Goal: Task Accomplishment & Management: Complete application form

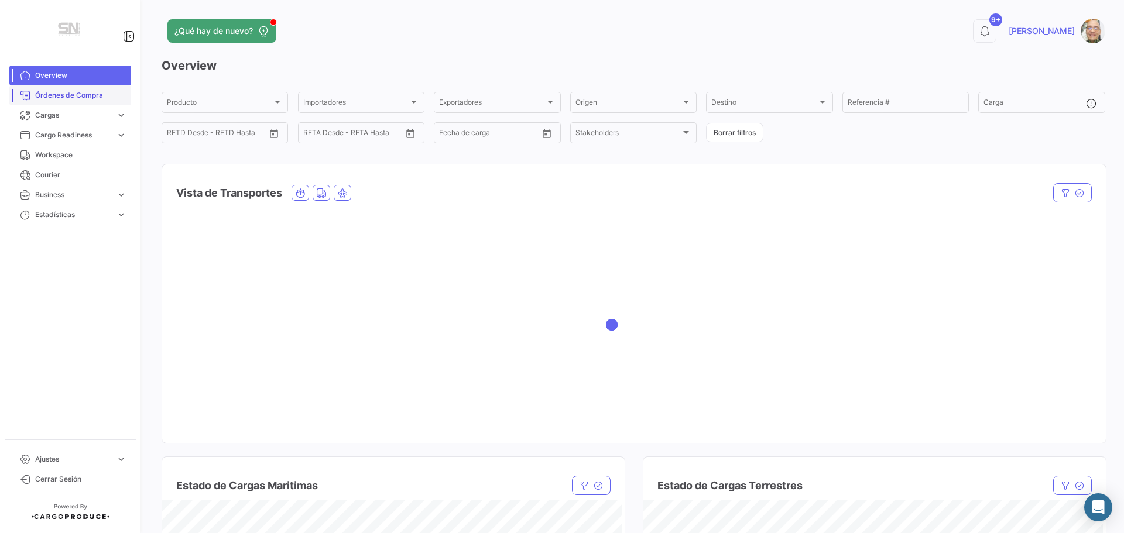
click at [65, 102] on link "Órdenes de Compra" at bounding box center [70, 95] width 122 height 20
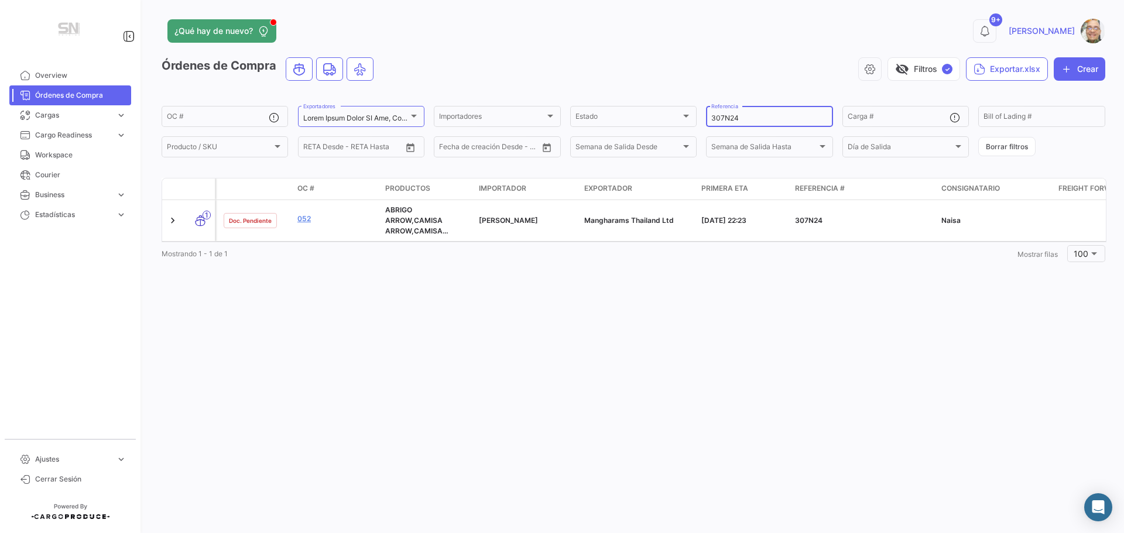
drag, startPoint x: 748, startPoint y: 118, endPoint x: 742, endPoint y: 119, distance: 6.1
click at [748, 117] on input "307N24" at bounding box center [769, 118] width 116 height 8
type input "3"
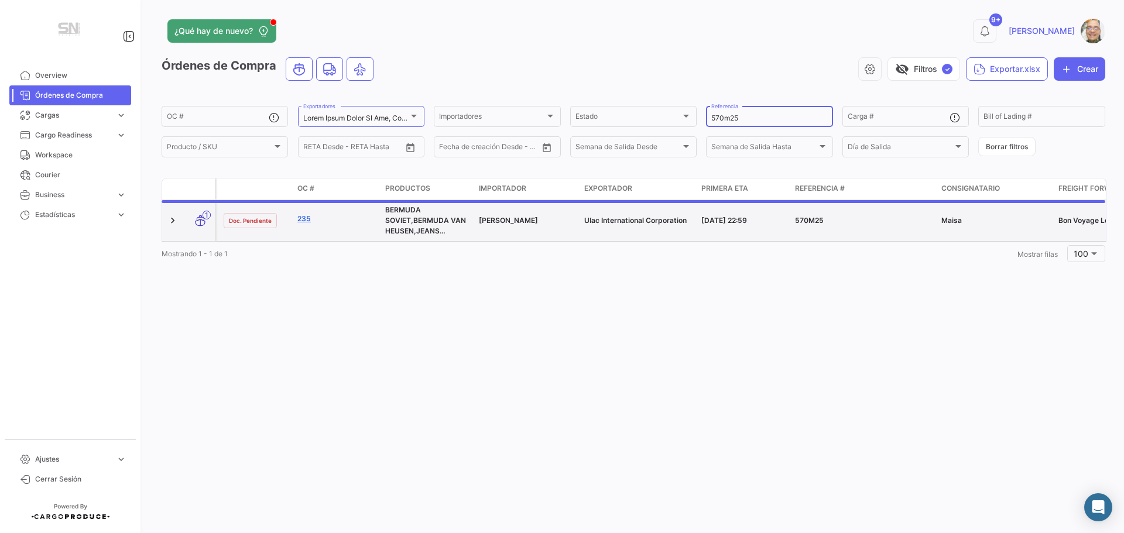
type input "570m25"
click at [306, 221] on link "235" at bounding box center [336, 219] width 78 height 11
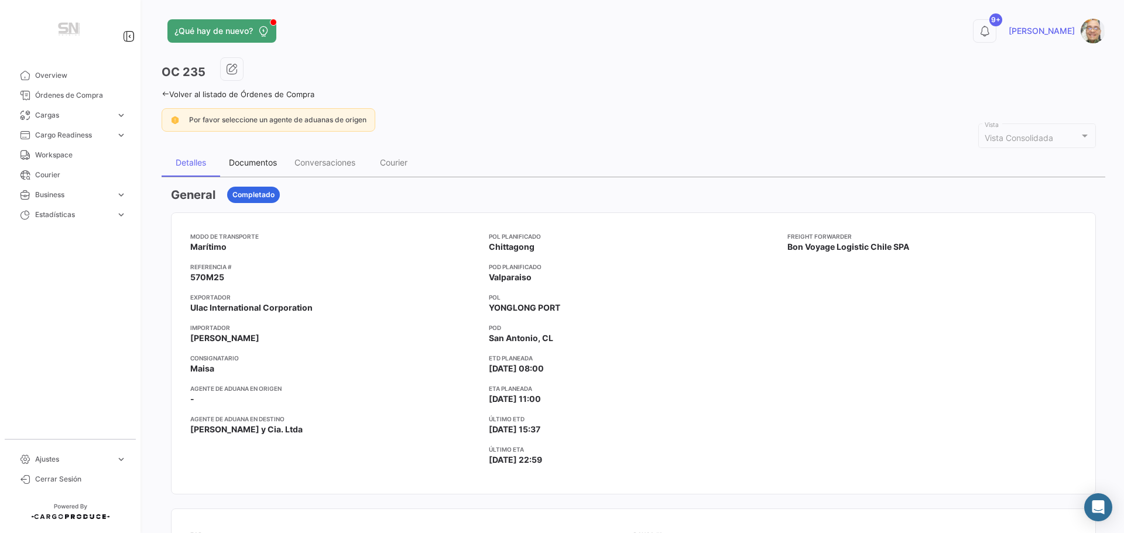
click at [249, 162] on div "Documentos" at bounding box center [253, 162] width 48 height 10
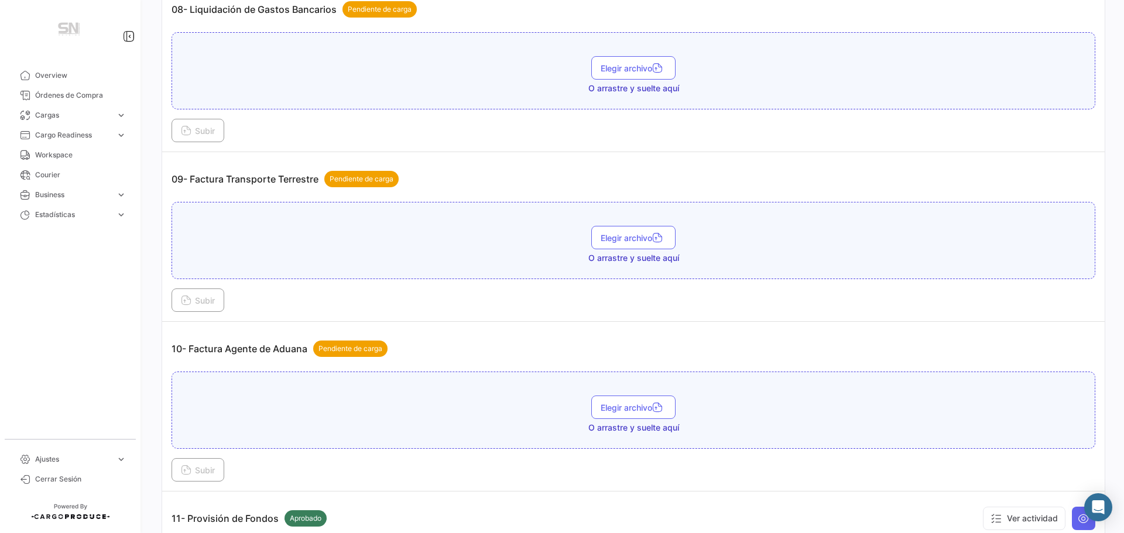
scroll to position [1873, 0]
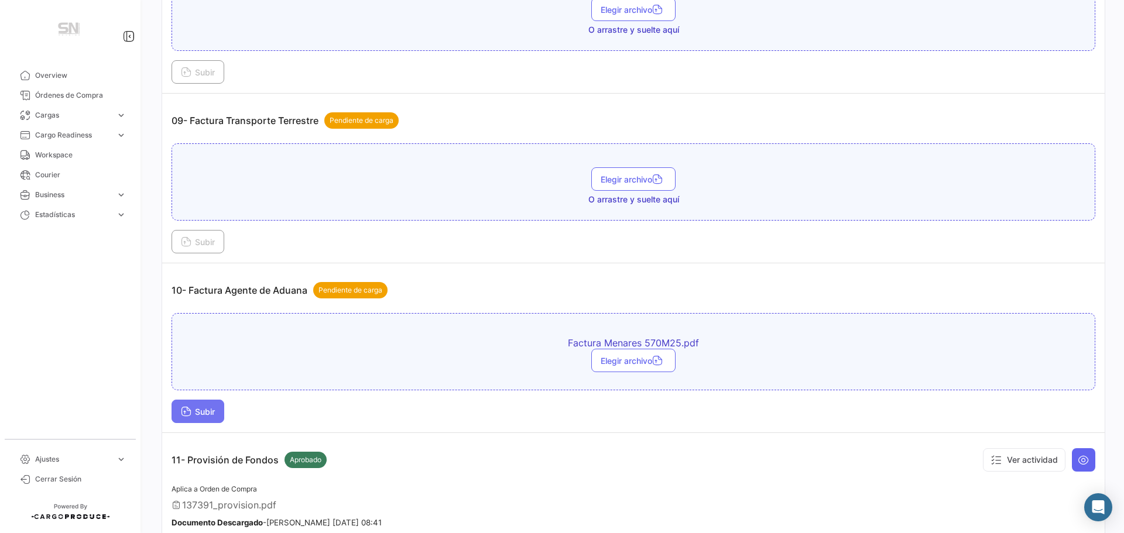
click at [208, 417] on button "Subir" at bounding box center [198, 411] width 53 height 23
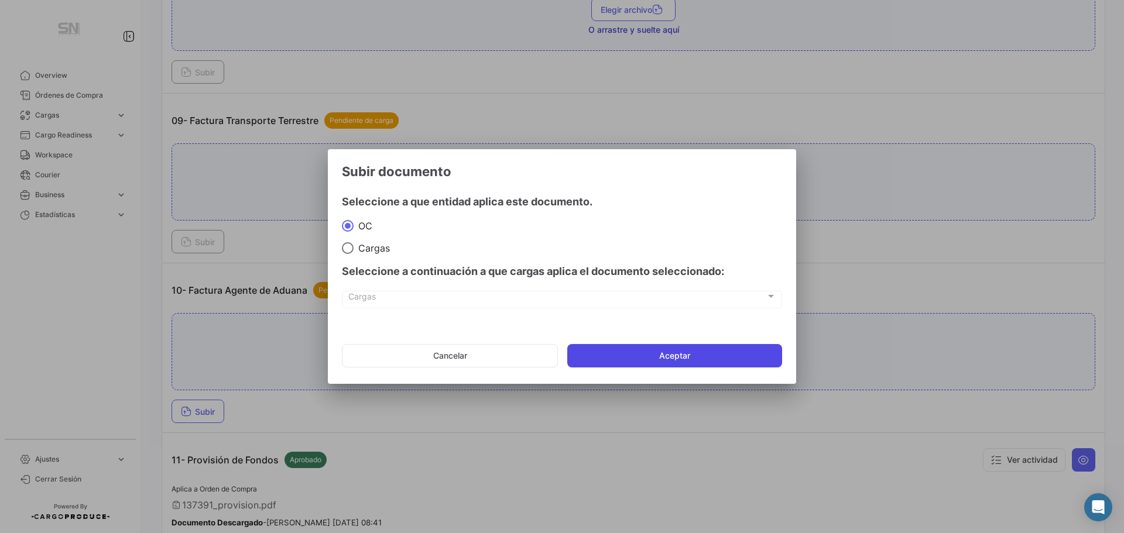
click at [651, 358] on button "Aceptar" at bounding box center [674, 355] width 215 height 23
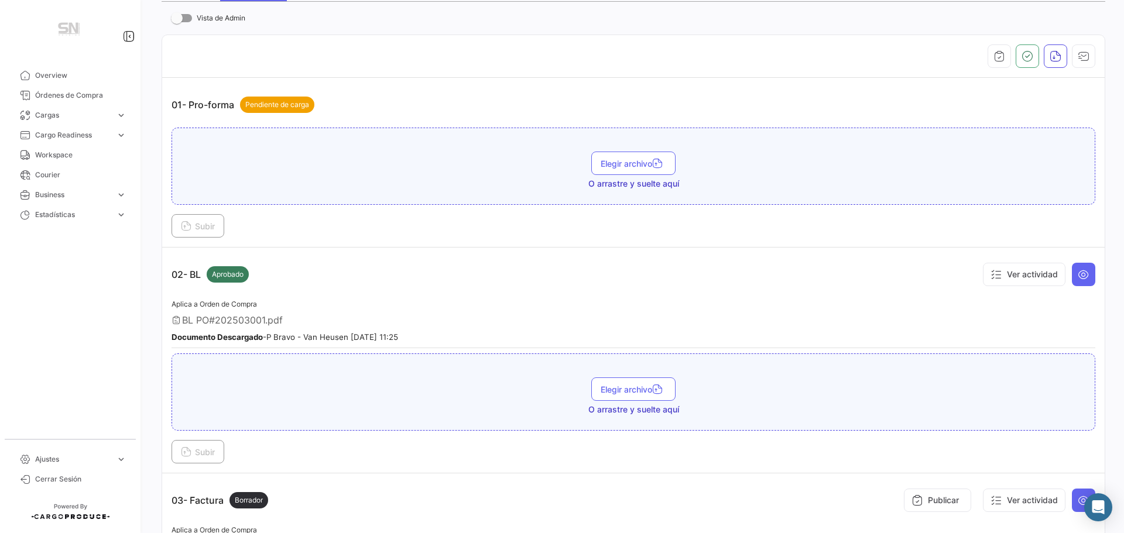
scroll to position [0, 0]
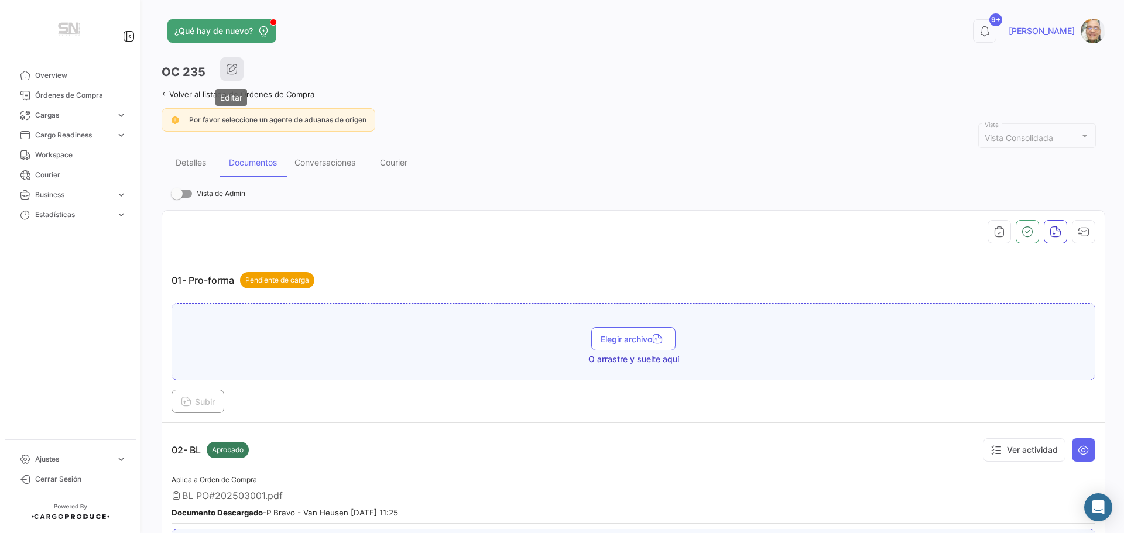
click at [231, 74] on icon "button" at bounding box center [232, 69] width 12 height 12
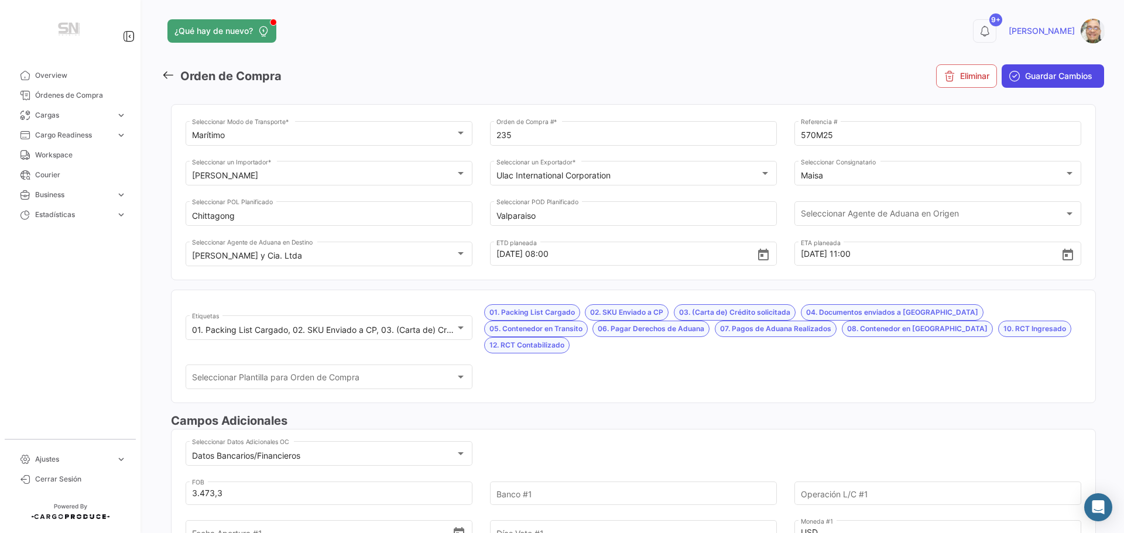
click at [1045, 76] on span "Guardar Cambios" at bounding box center [1058, 76] width 67 height 12
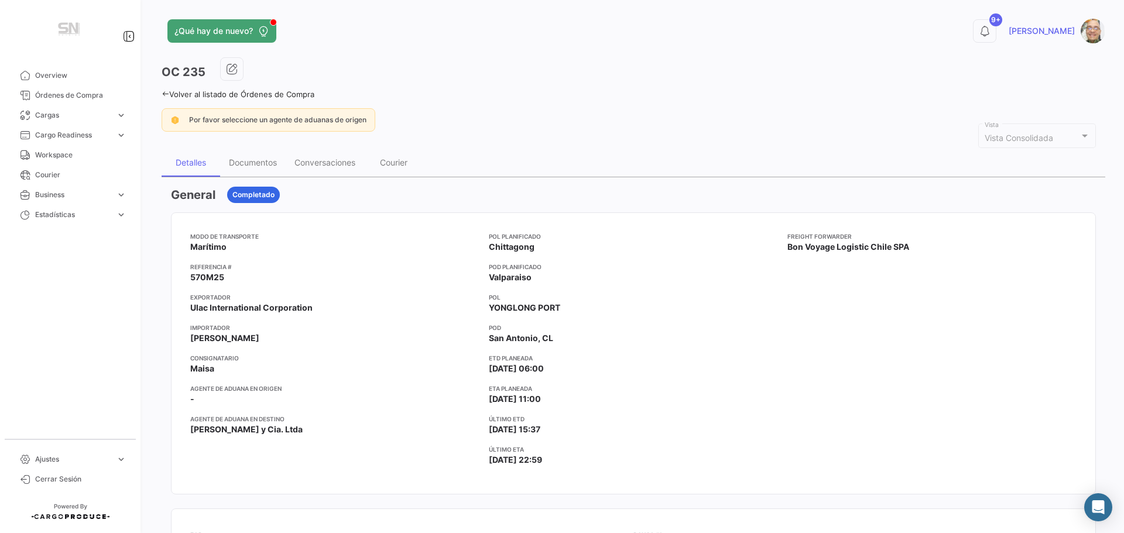
click at [168, 90] on icon at bounding box center [166, 94] width 8 height 8
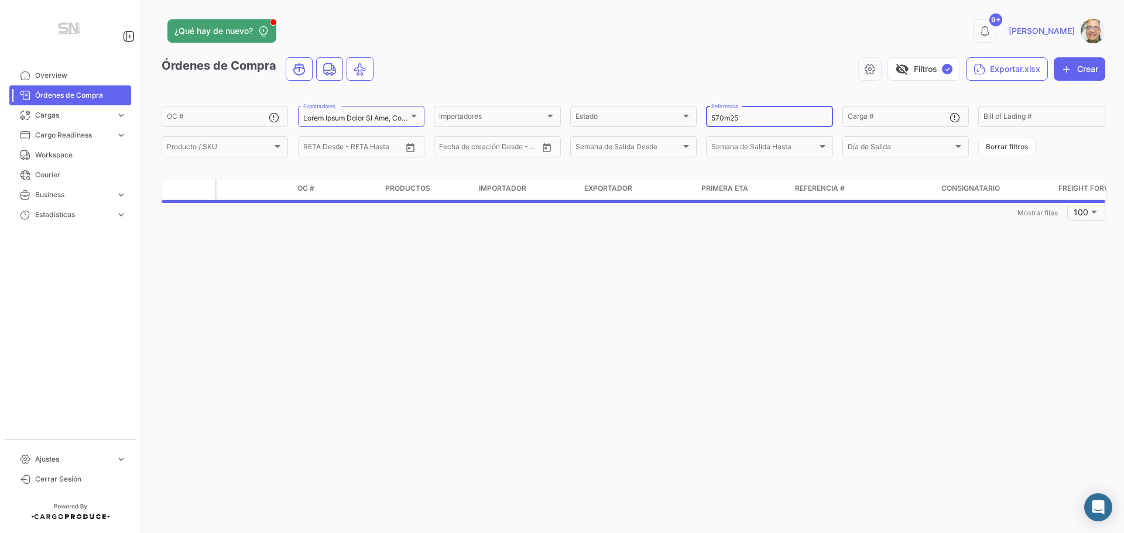
click at [765, 113] on div "570m25 Referencia" at bounding box center [769, 115] width 116 height 23
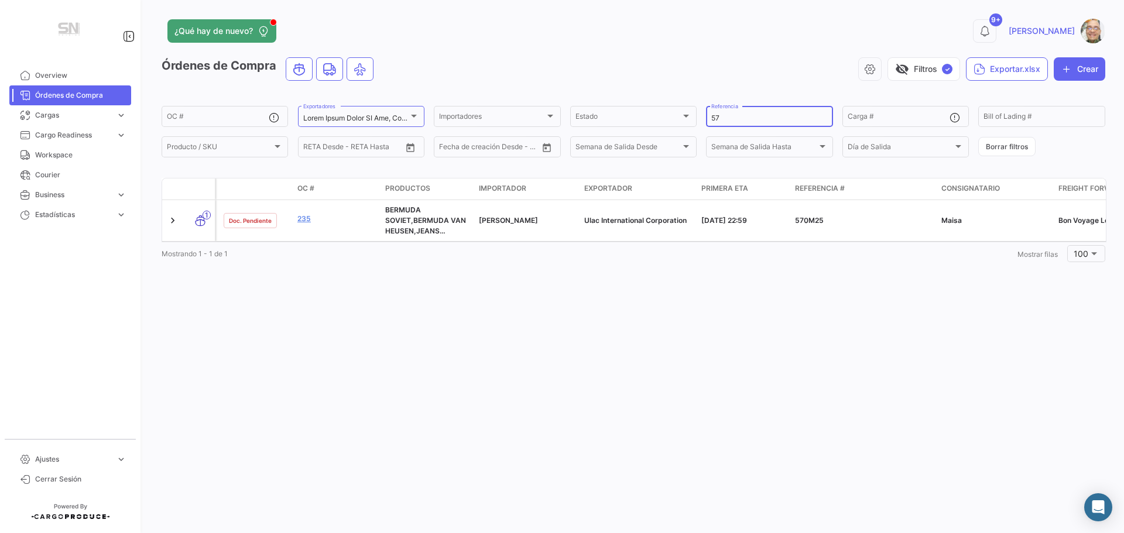
type input "5"
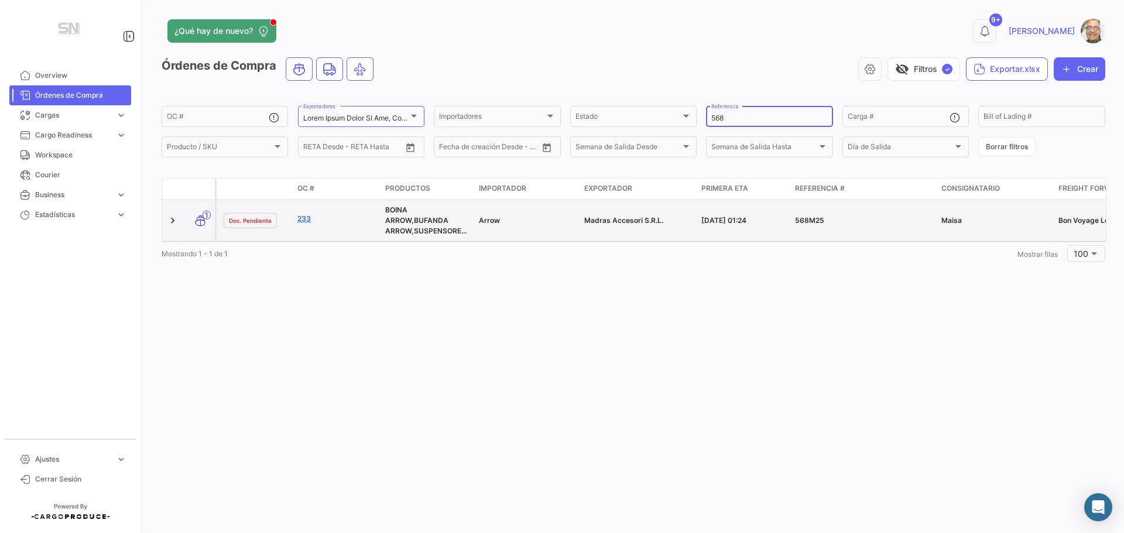
type input "568"
click at [305, 220] on link "233" at bounding box center [336, 219] width 78 height 11
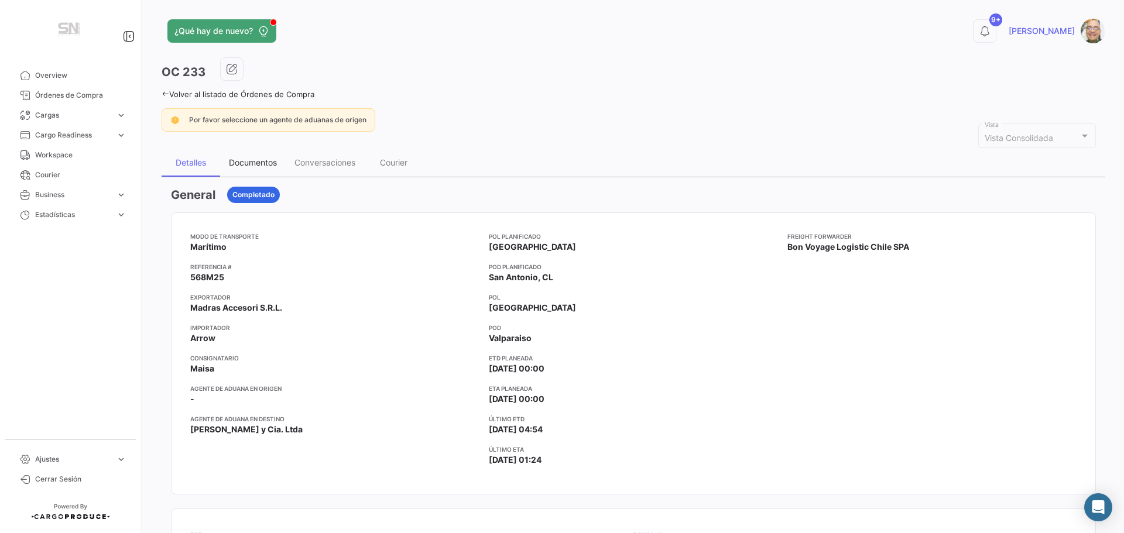
click at [256, 162] on div "Documentos" at bounding box center [253, 162] width 48 height 10
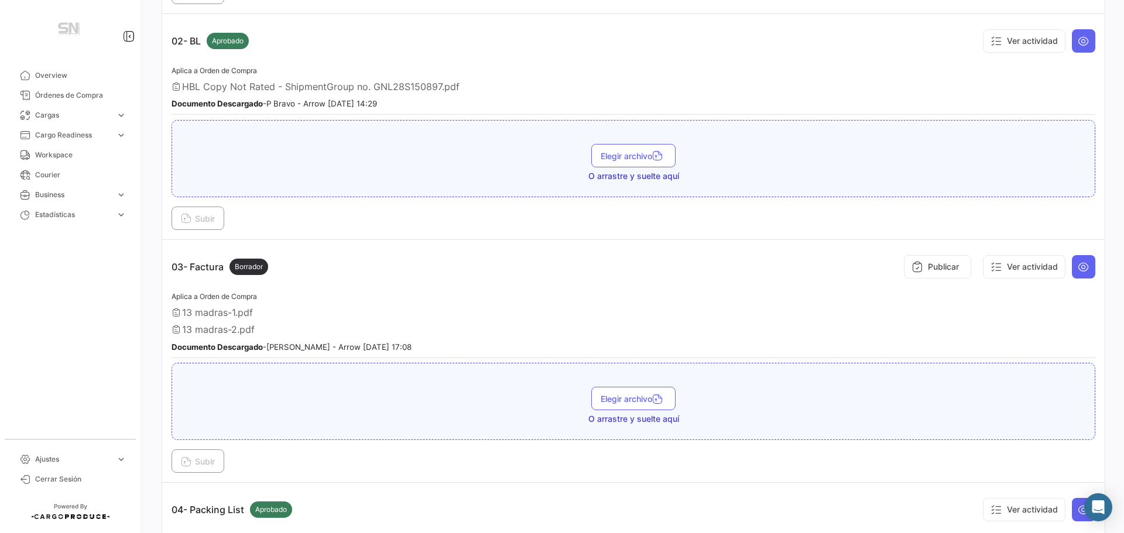
scroll to position [410, 0]
click at [1072, 270] on button at bounding box center [1083, 266] width 23 height 23
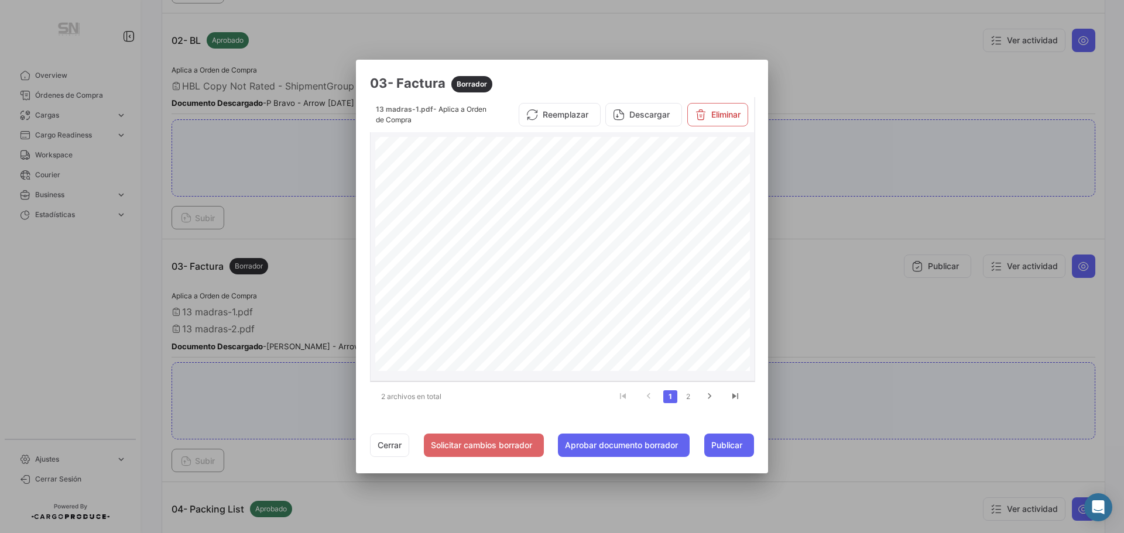
scroll to position [121, 0]
click at [689, 399] on link "2" at bounding box center [688, 396] width 14 height 13
click at [378, 440] on button "Cerrar" at bounding box center [389, 445] width 39 height 23
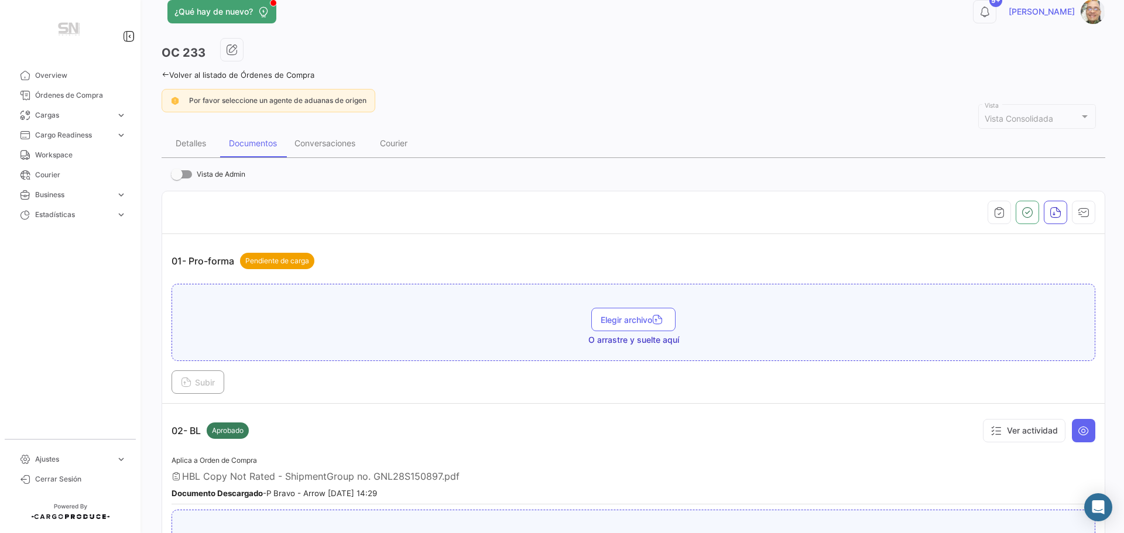
scroll to position [0, 0]
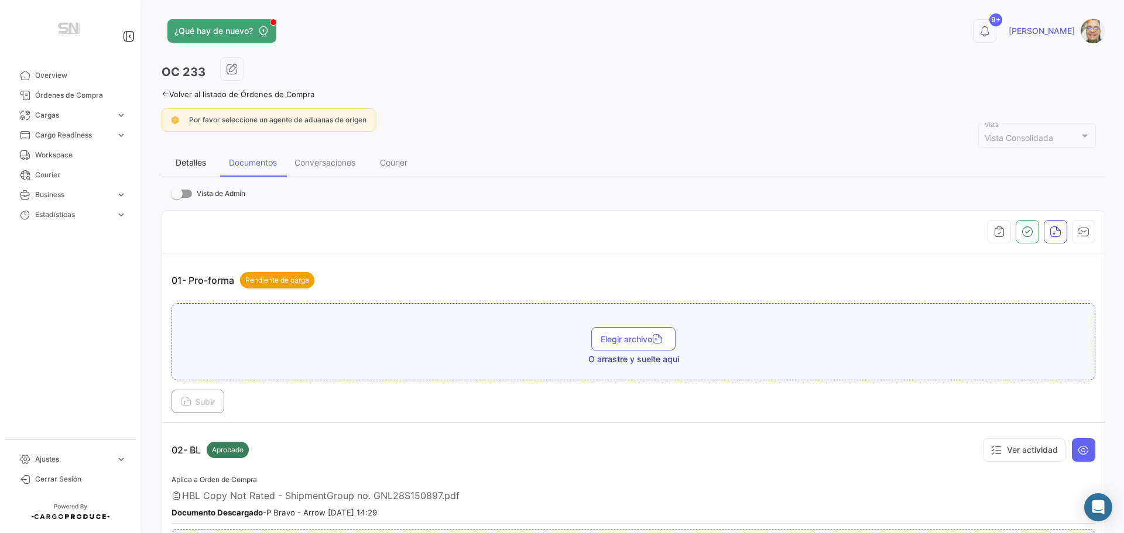
click at [188, 164] on div "Detalles" at bounding box center [191, 162] width 30 height 10
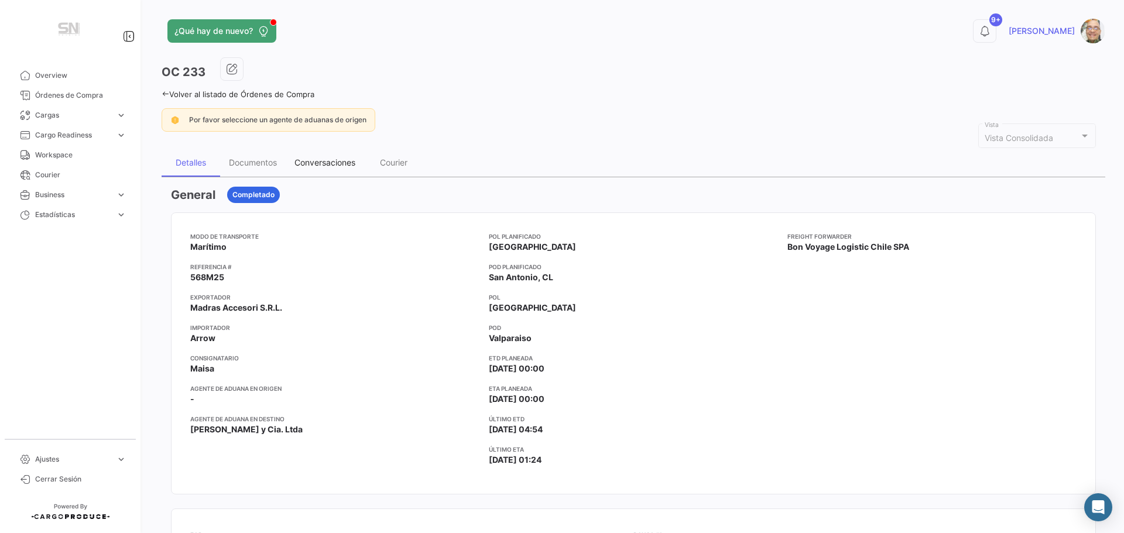
click at [312, 159] on div "Conversaciones" at bounding box center [324, 162] width 61 height 10
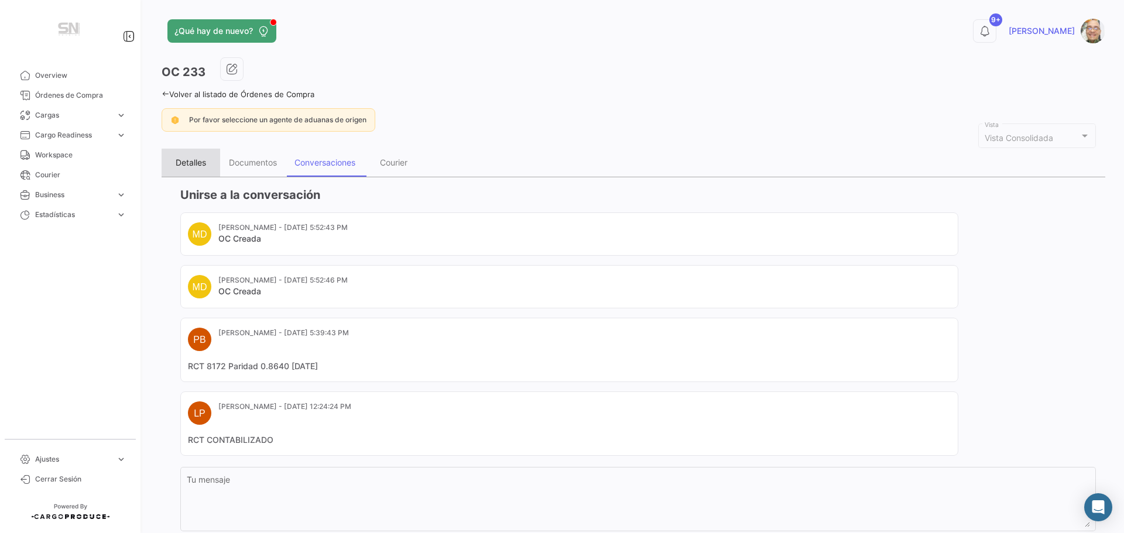
click at [204, 162] on div "Detalles" at bounding box center [191, 162] width 30 height 10
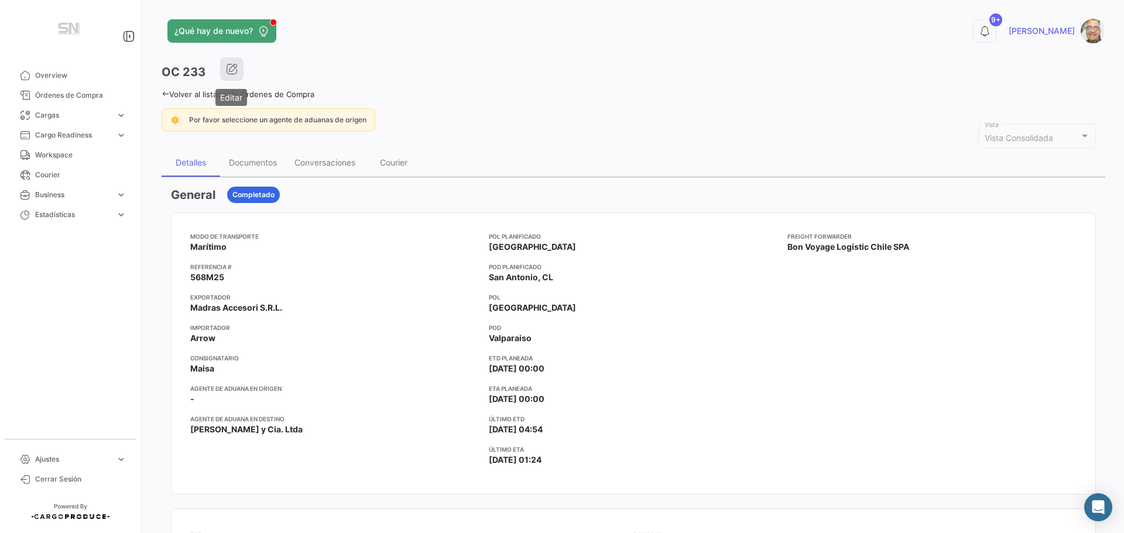
click at [224, 67] on button "button" at bounding box center [231, 68] width 23 height 23
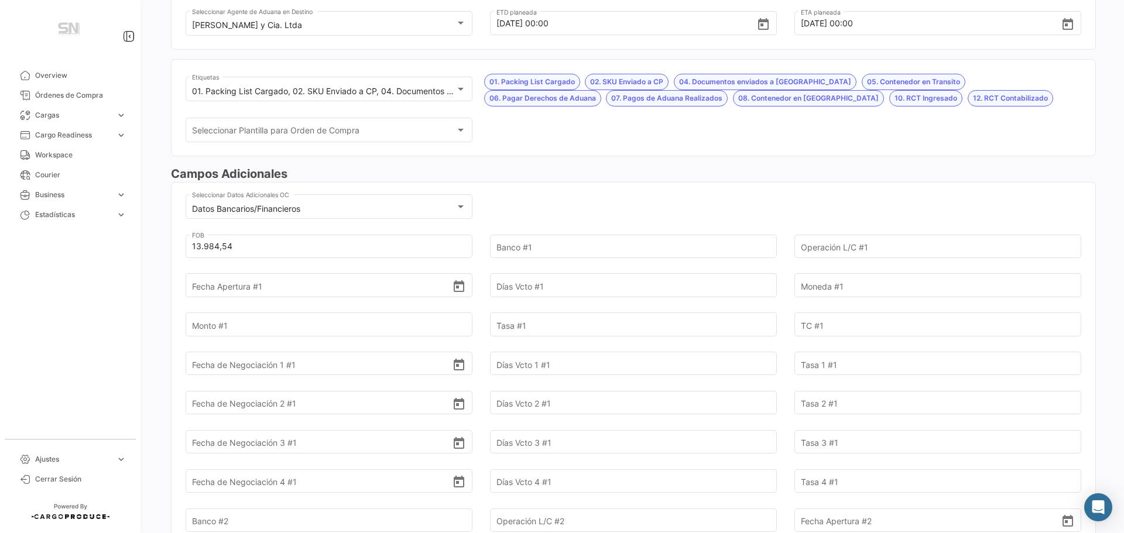
scroll to position [234, 0]
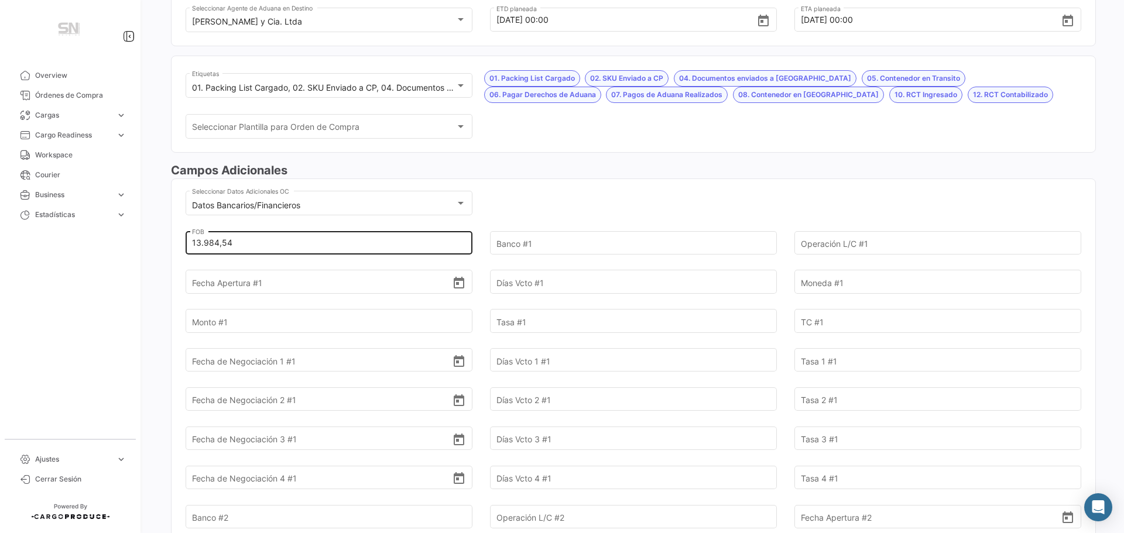
click at [239, 246] on input "13.984,54" at bounding box center [322, 242] width 261 height 41
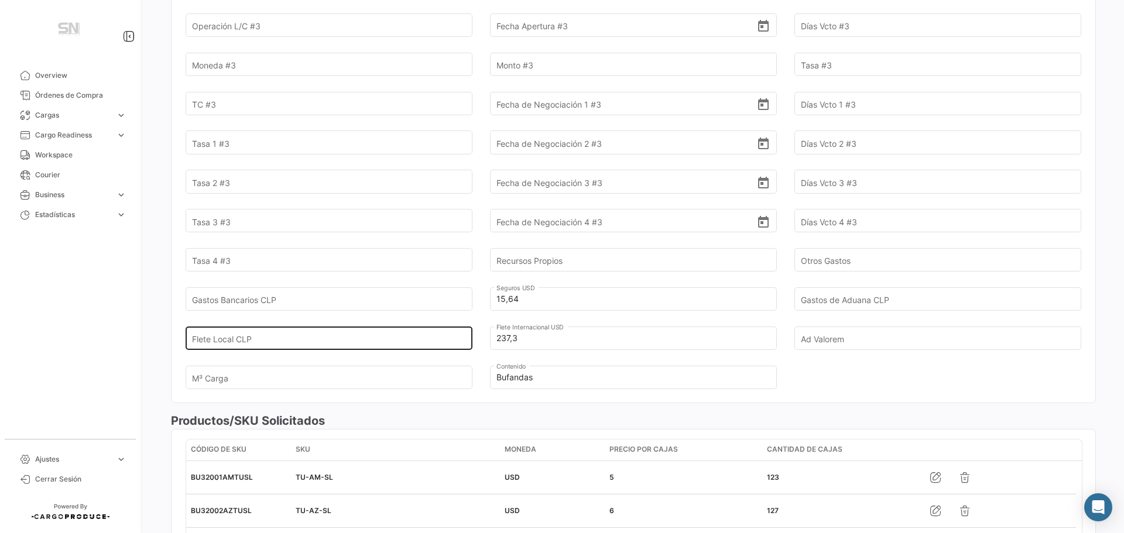
scroll to position [878, 0]
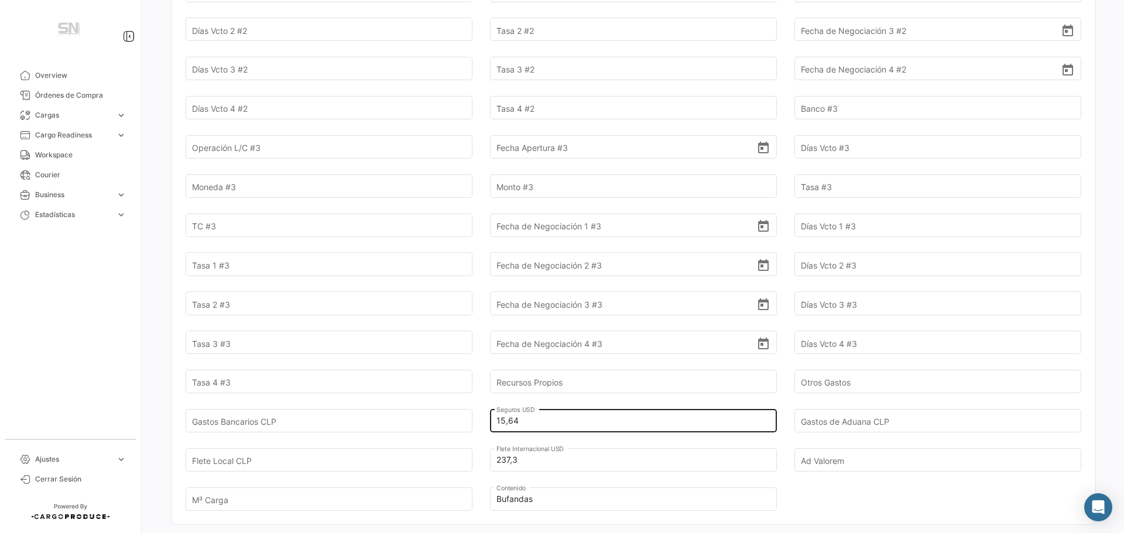
click at [522, 423] on input "15,64" at bounding box center [626, 420] width 261 height 41
type input "1"
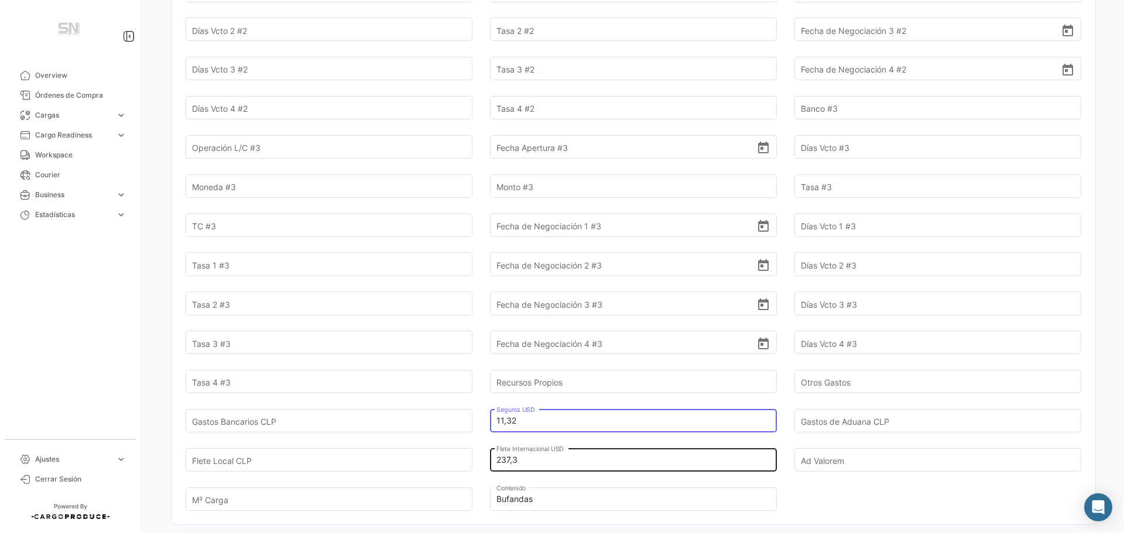
type input "11,32"
click at [530, 464] on input "237,3" at bounding box center [626, 460] width 261 height 41
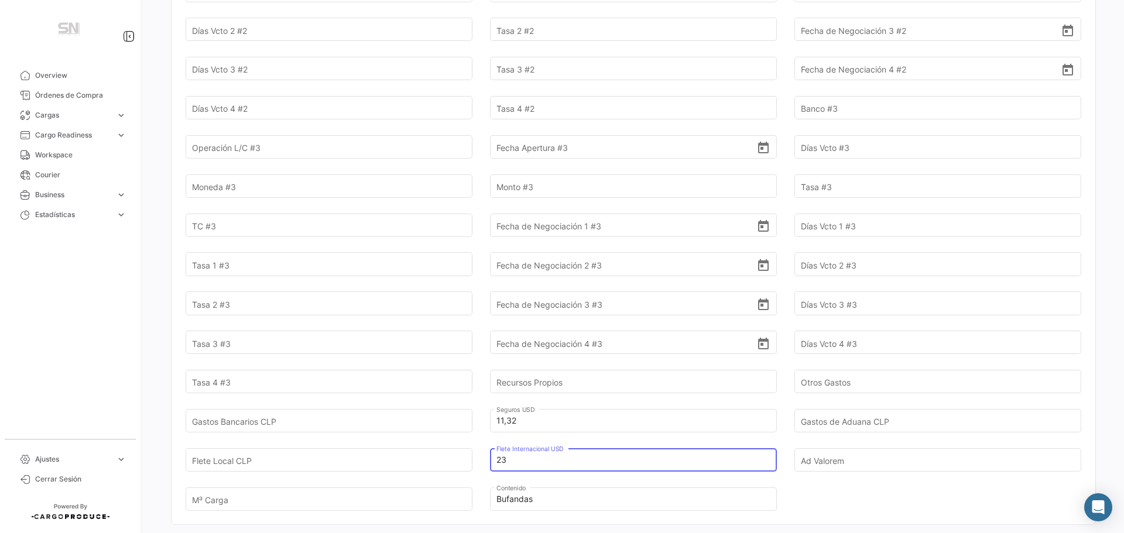
type input "2"
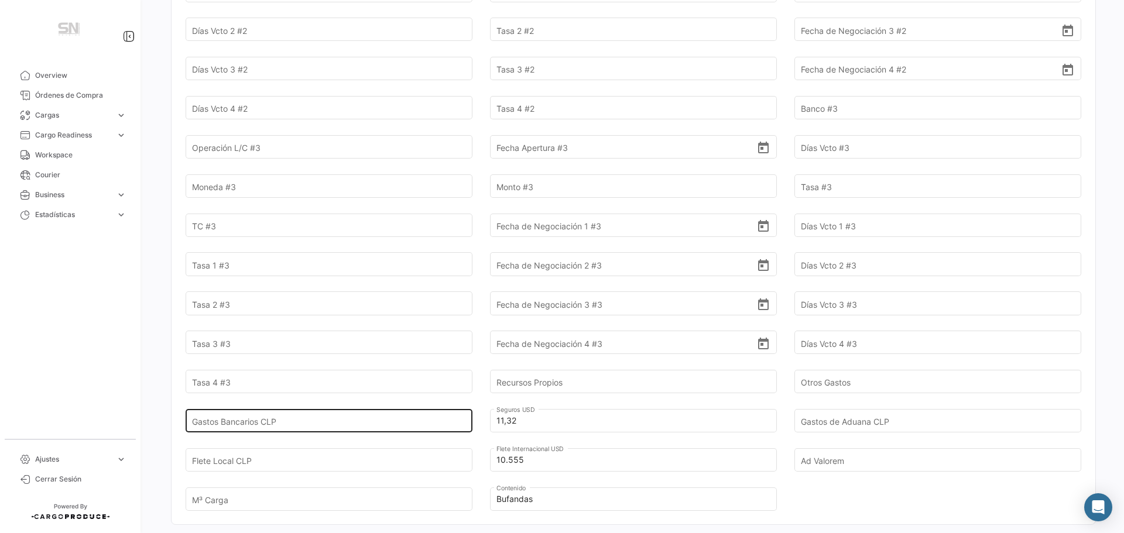
click at [460, 423] on div "Gastos Bancarios CLP" at bounding box center [329, 410] width 275 height 43
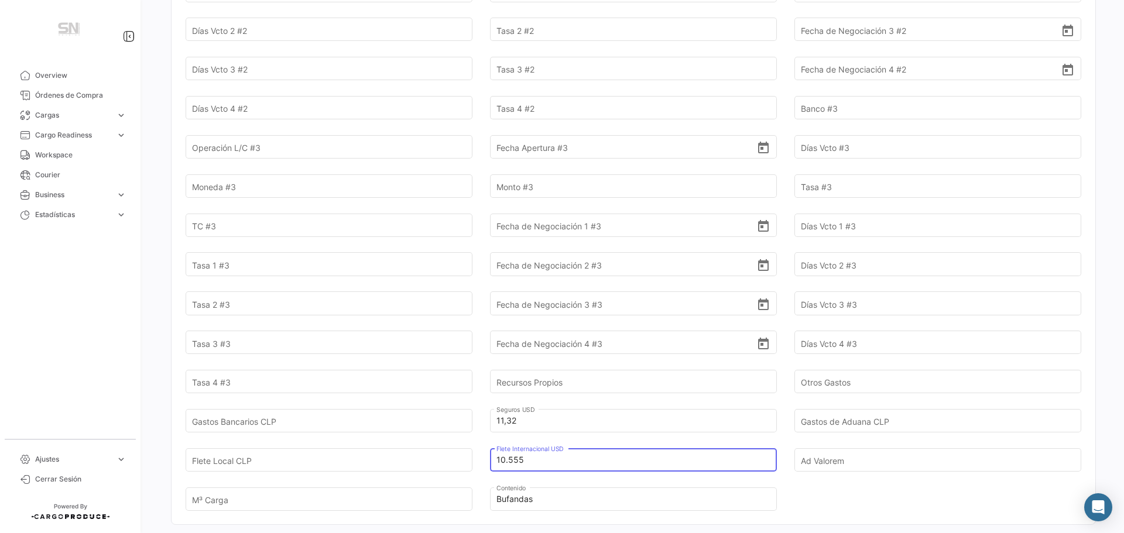
click at [530, 450] on input "10.555" at bounding box center [626, 460] width 261 height 41
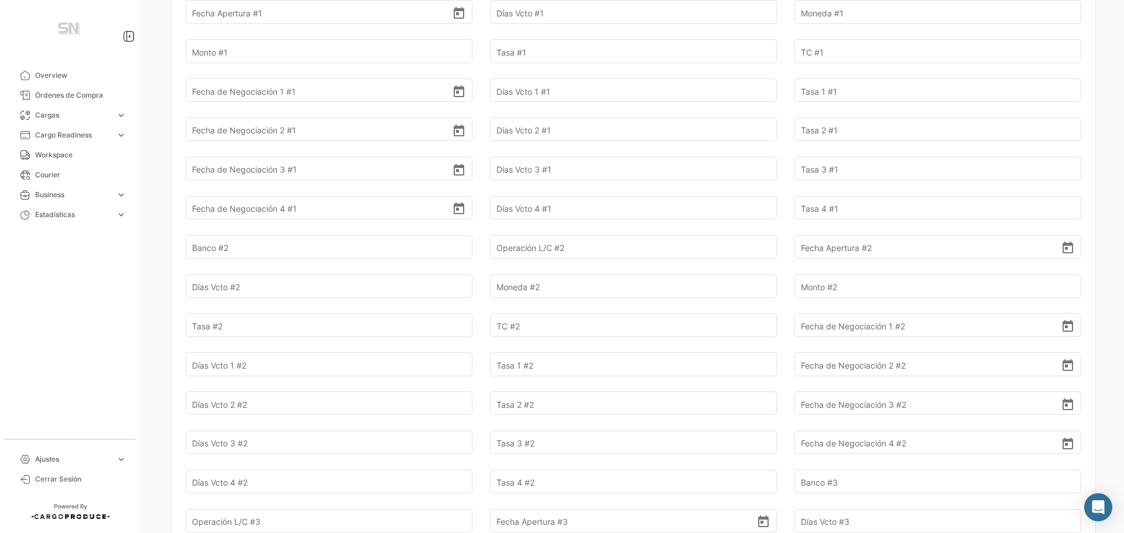
scroll to position [351, 0]
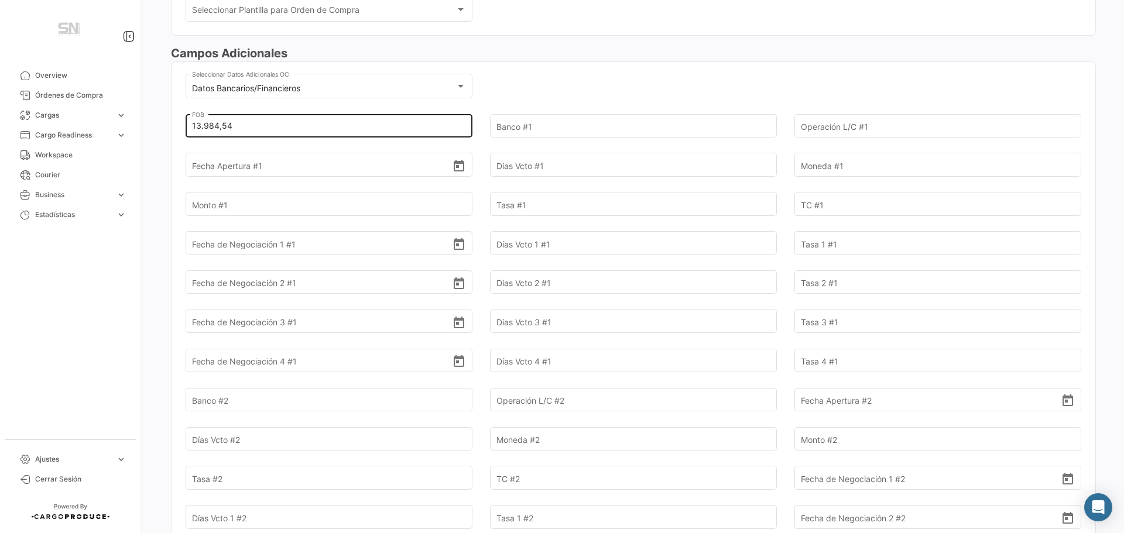
type input "106,55"
click at [235, 122] on input "13.984,54" at bounding box center [322, 125] width 261 height 41
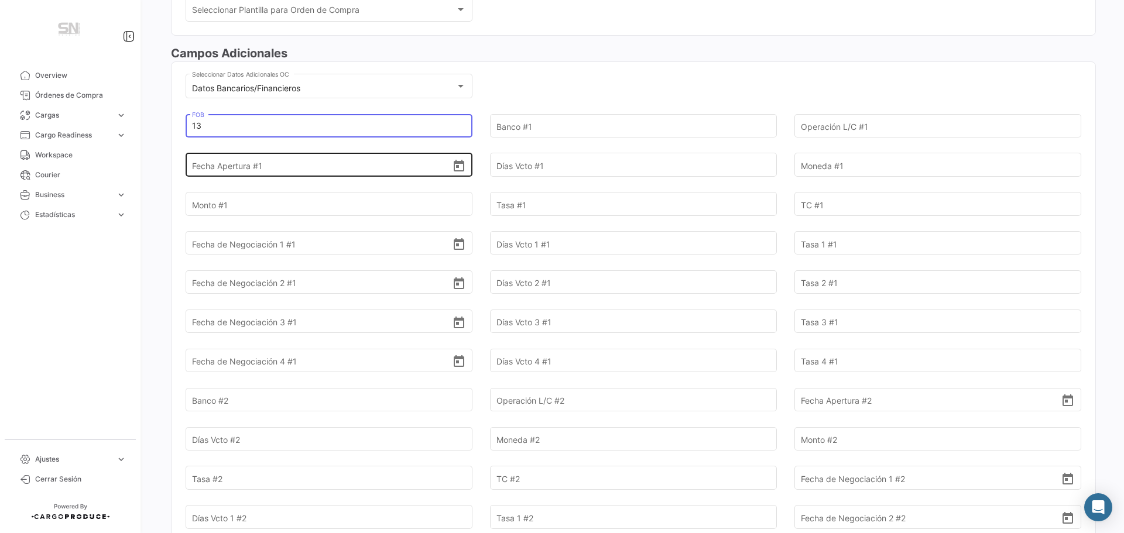
type input "1"
type input "8.625,60"
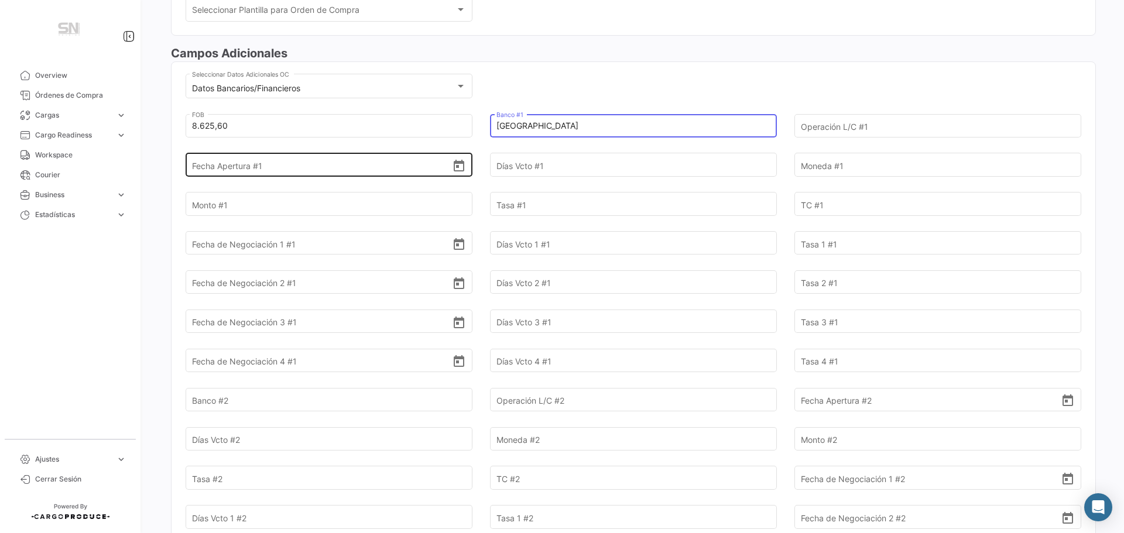
type input "[GEOGRAPHIC_DATA]"
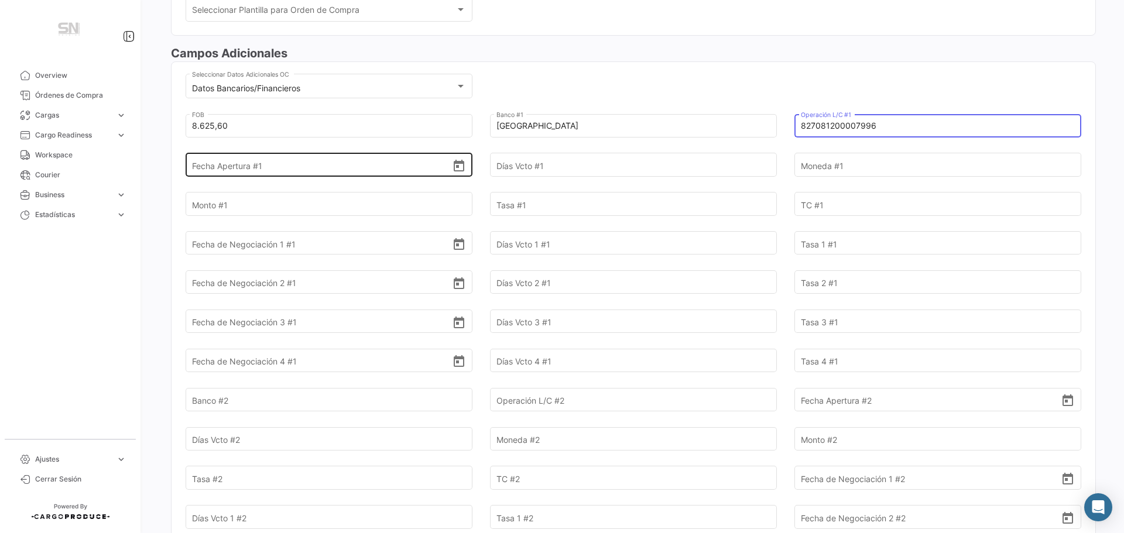
type input "827081200007996"
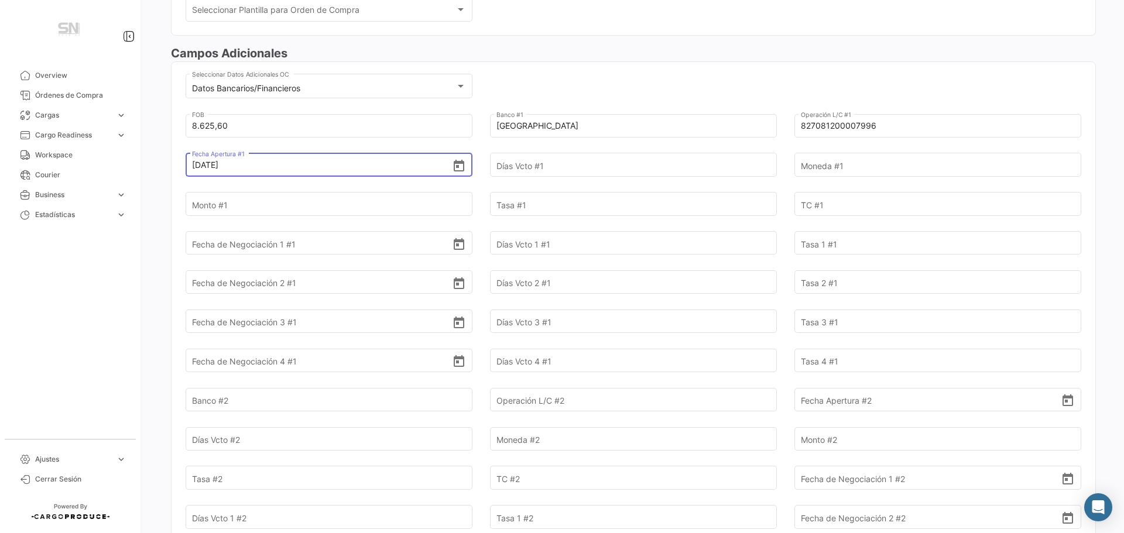
type input "[DATE]"
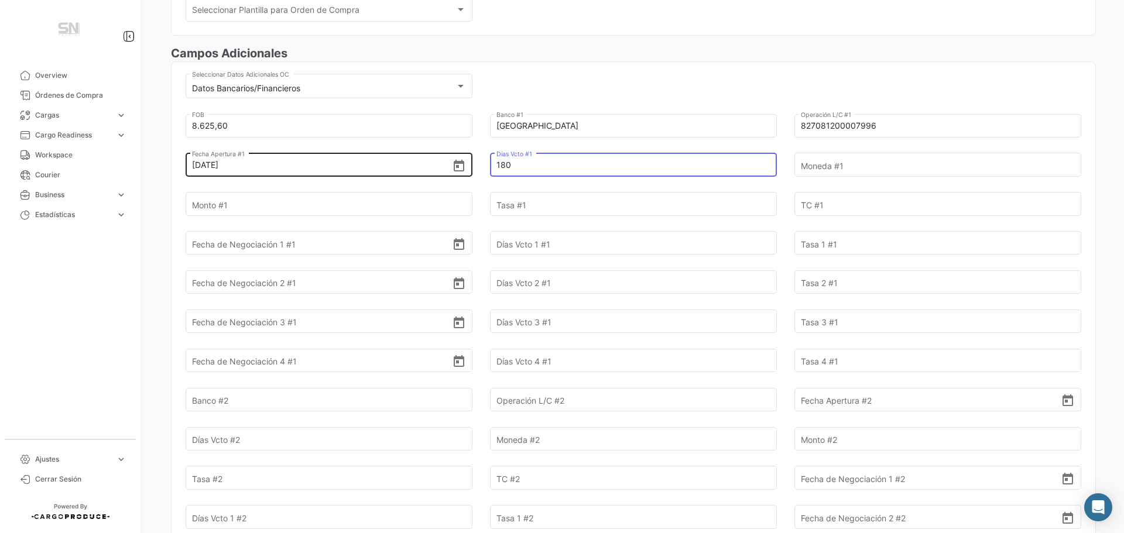
type input "180"
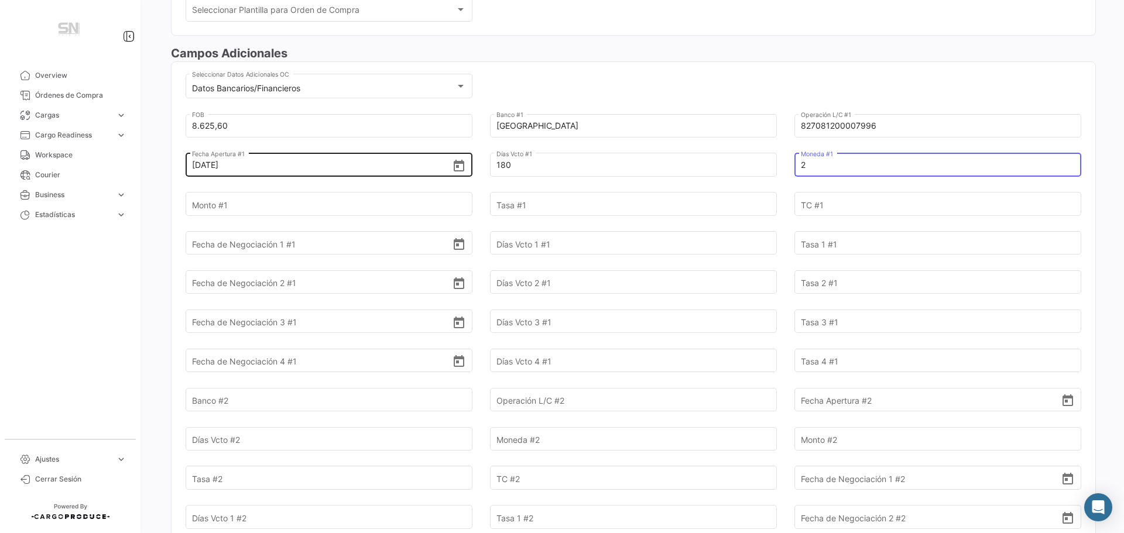
type input "2"
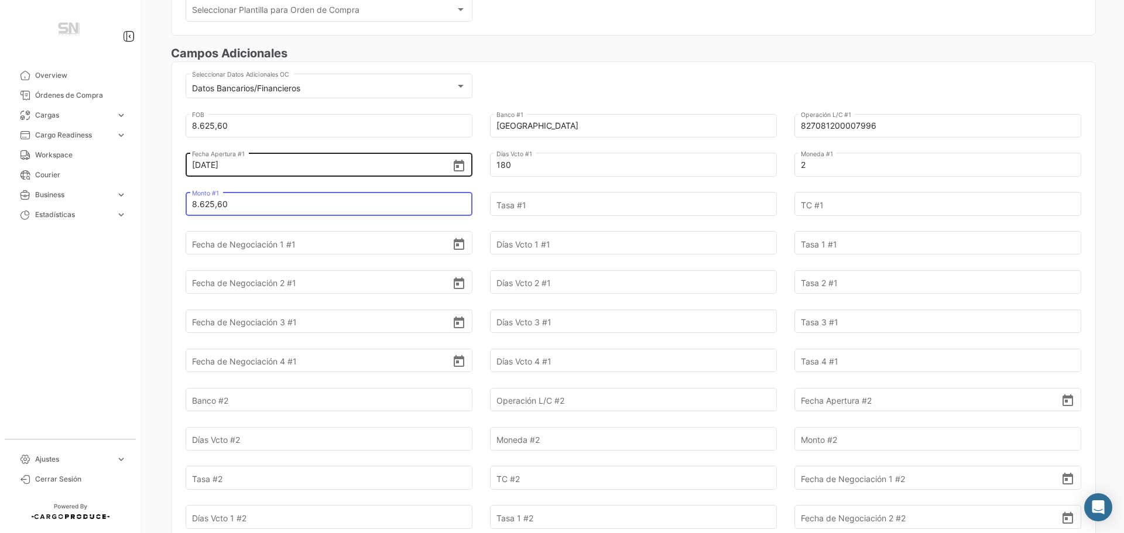
type input "8.625,60"
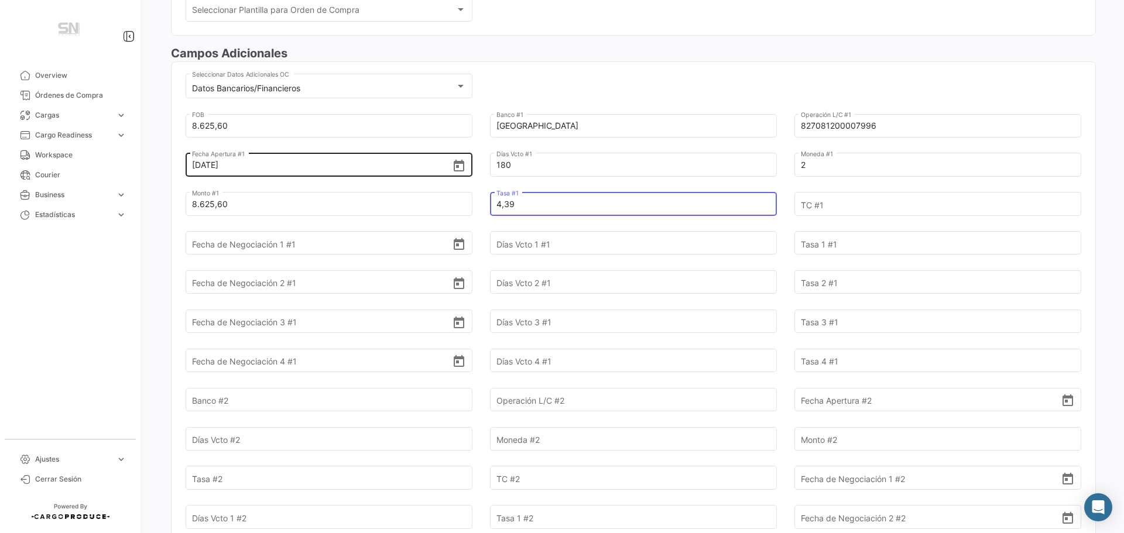
type input "4,39"
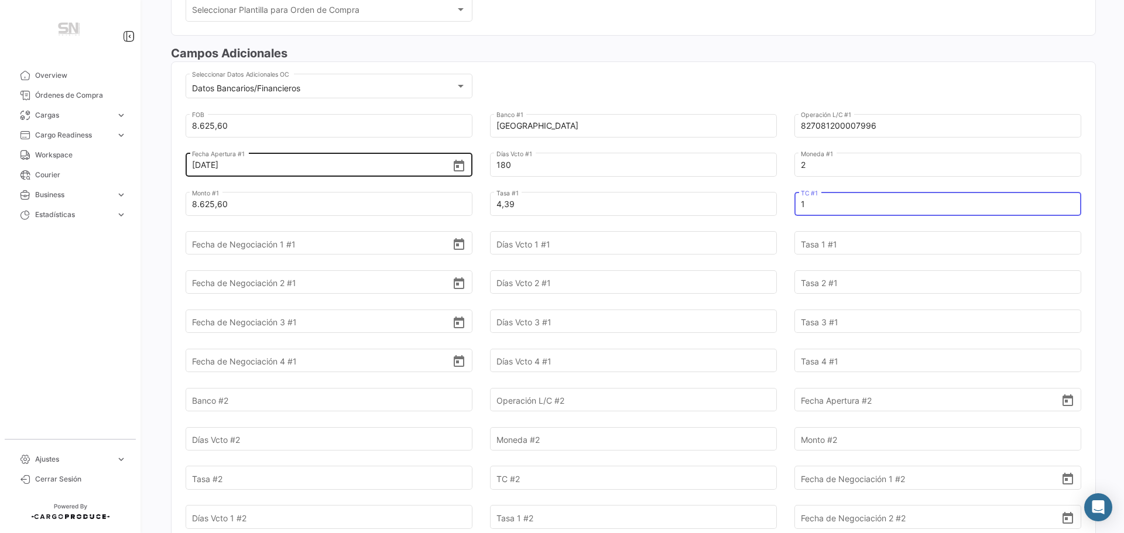
type input "1"
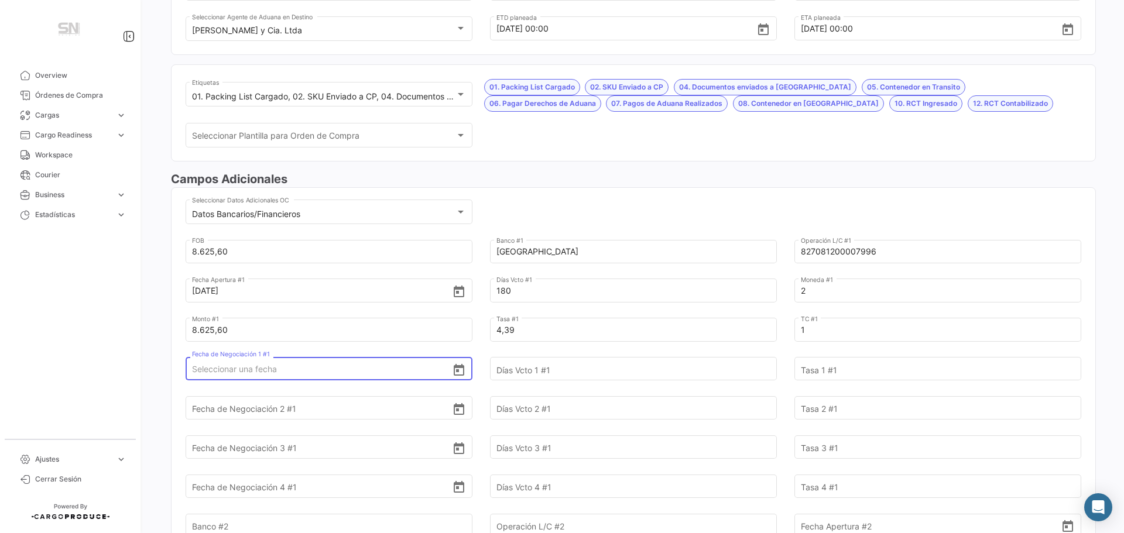
scroll to position [59, 0]
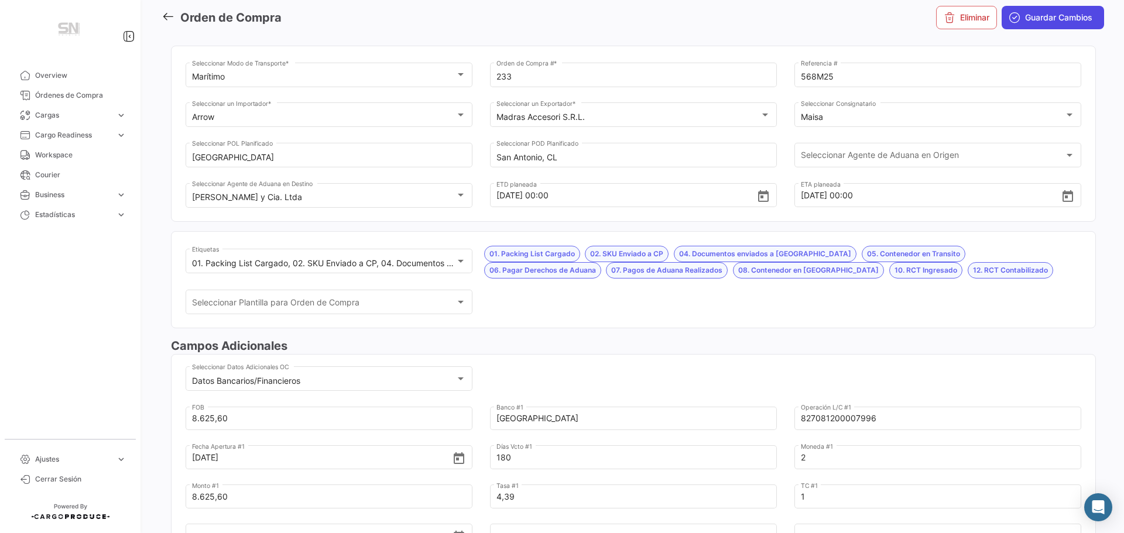
click at [1058, 22] on span "Guardar Cambios" at bounding box center [1058, 18] width 67 height 12
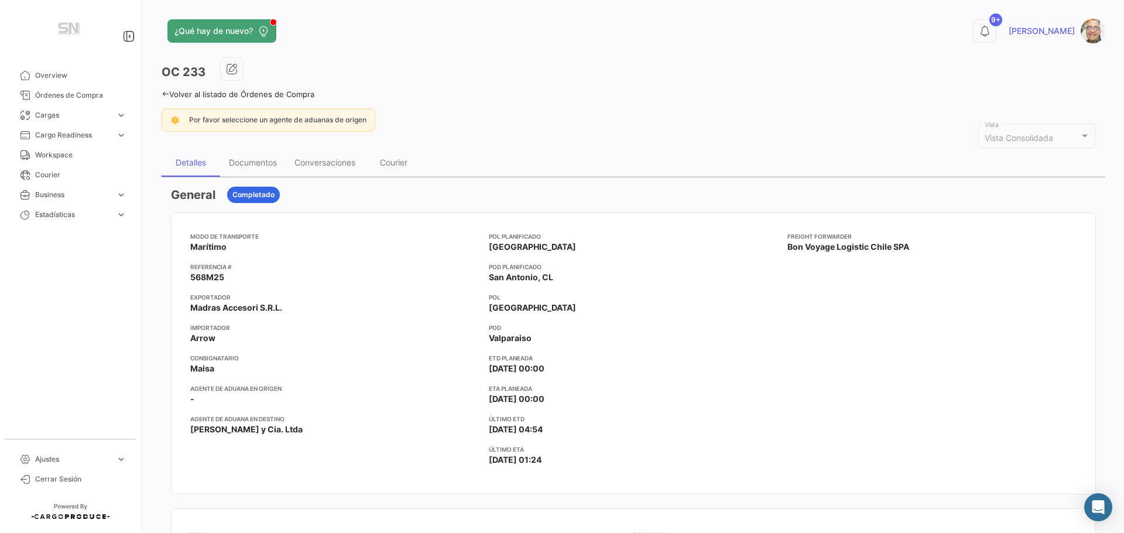
click at [167, 96] on icon at bounding box center [166, 94] width 8 height 8
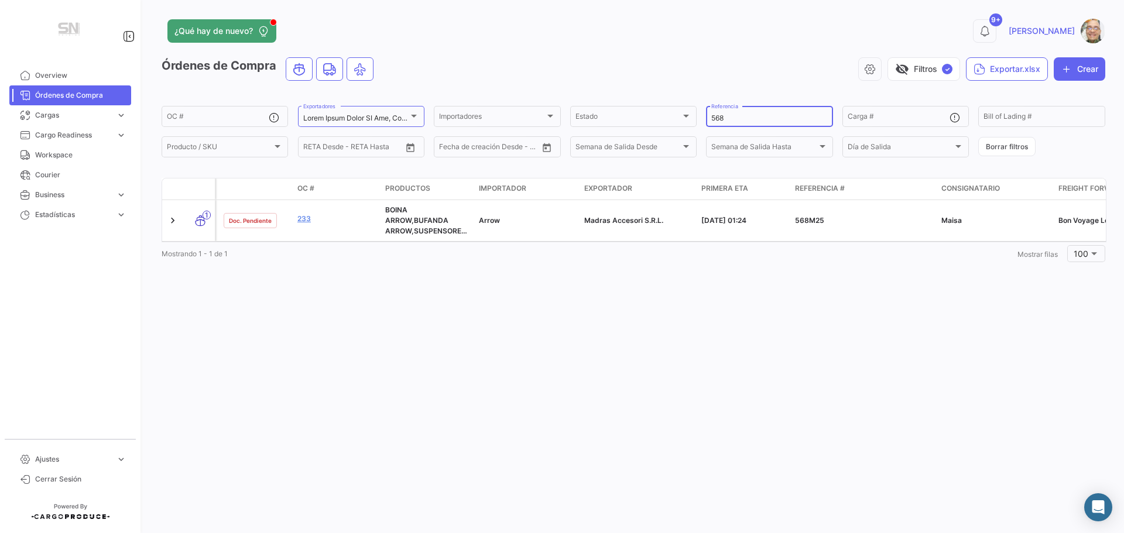
click at [738, 118] on input "568" at bounding box center [769, 118] width 116 height 8
type input "5"
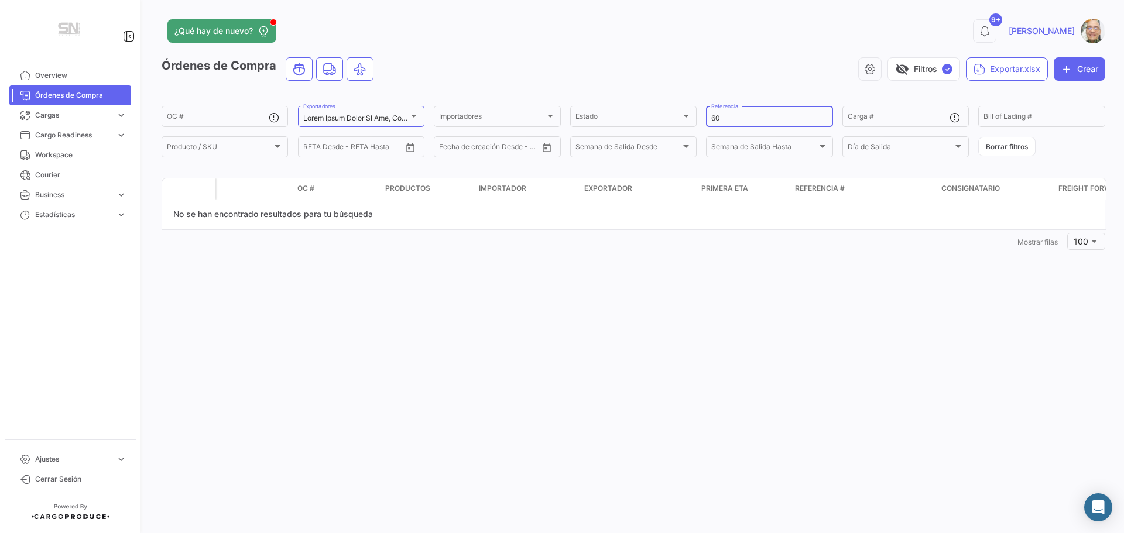
type input "6"
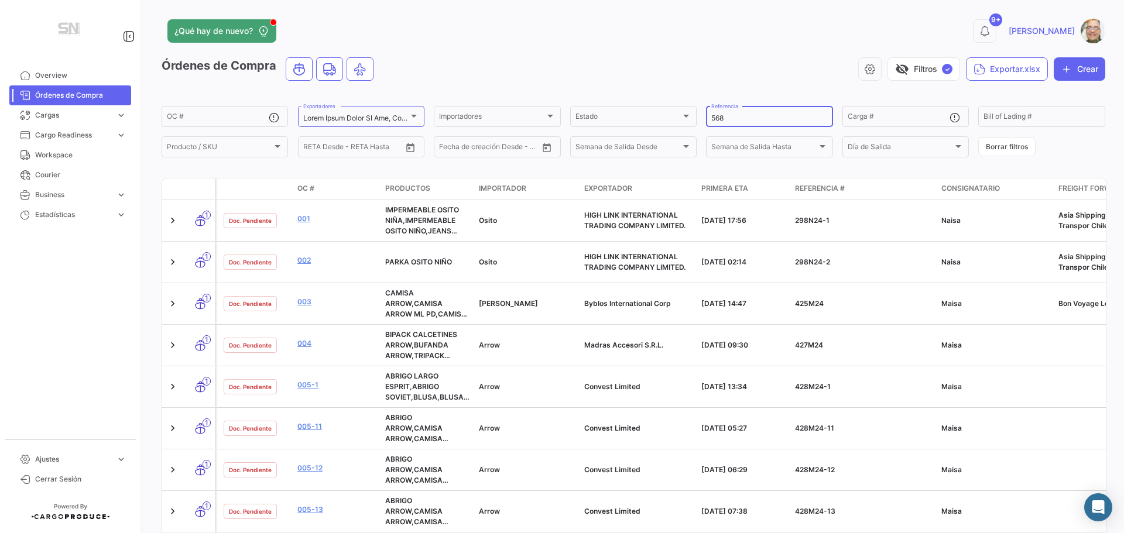
type input "568"
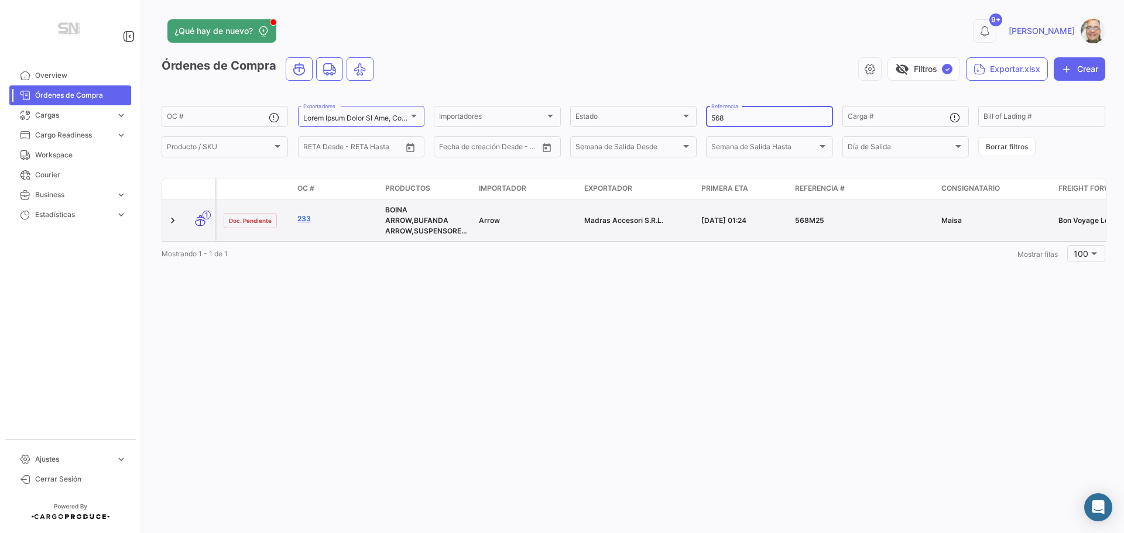
click at [303, 217] on link "233" at bounding box center [336, 219] width 78 height 11
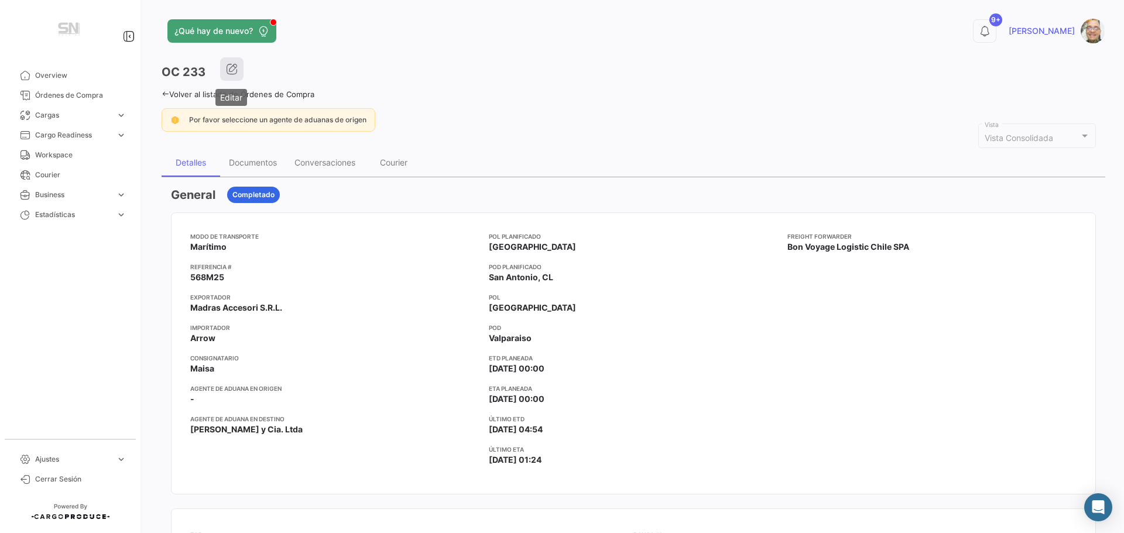
click at [235, 73] on icon "button" at bounding box center [232, 69] width 12 height 12
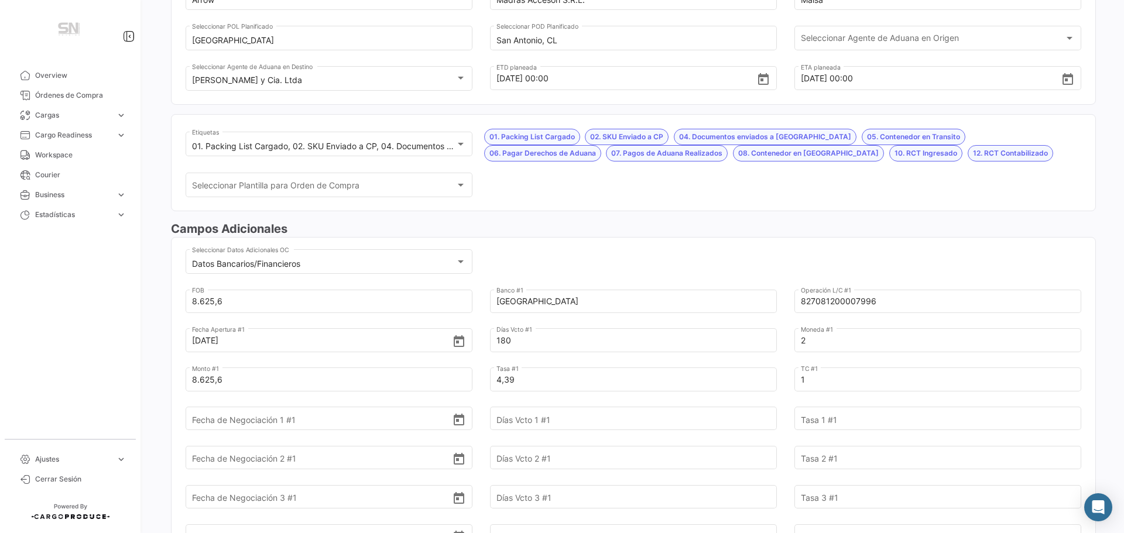
scroll to position [293, 0]
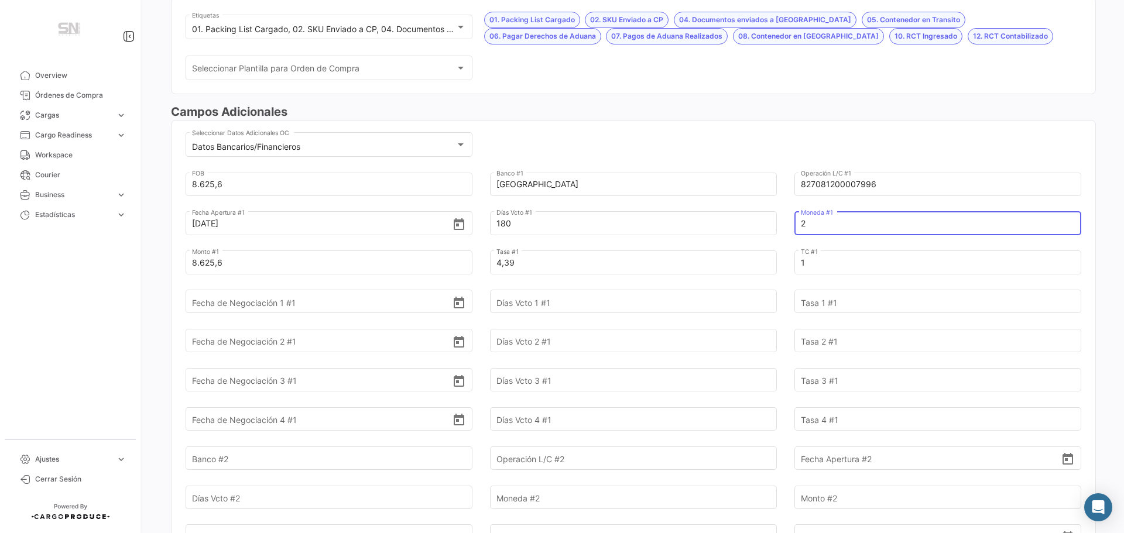
click at [811, 225] on input "2" at bounding box center [931, 223] width 261 height 41
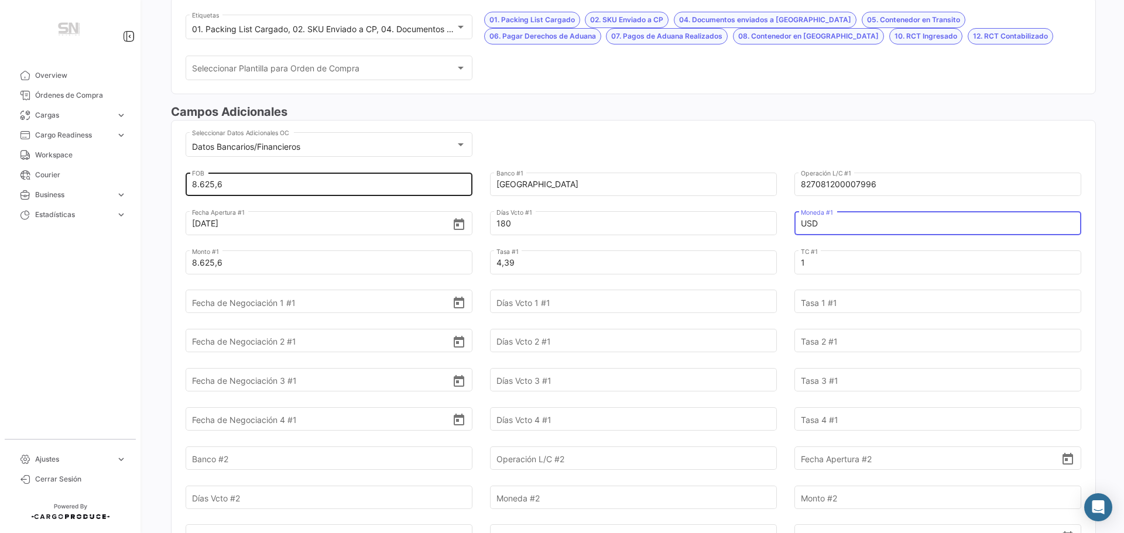
type input "USD"
click at [237, 185] on input "8.625,6" at bounding box center [322, 184] width 261 height 41
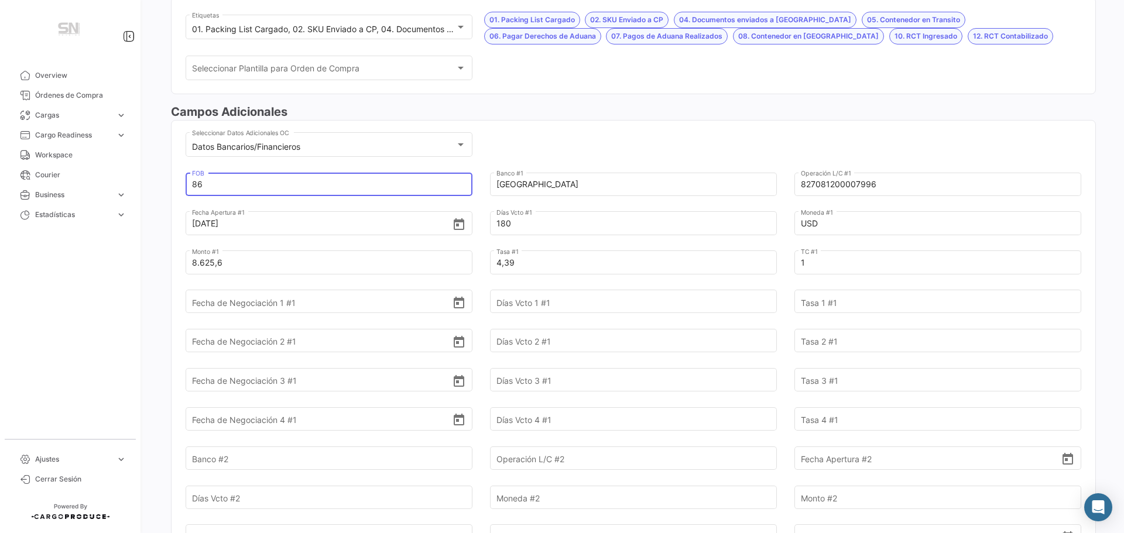
type input "8"
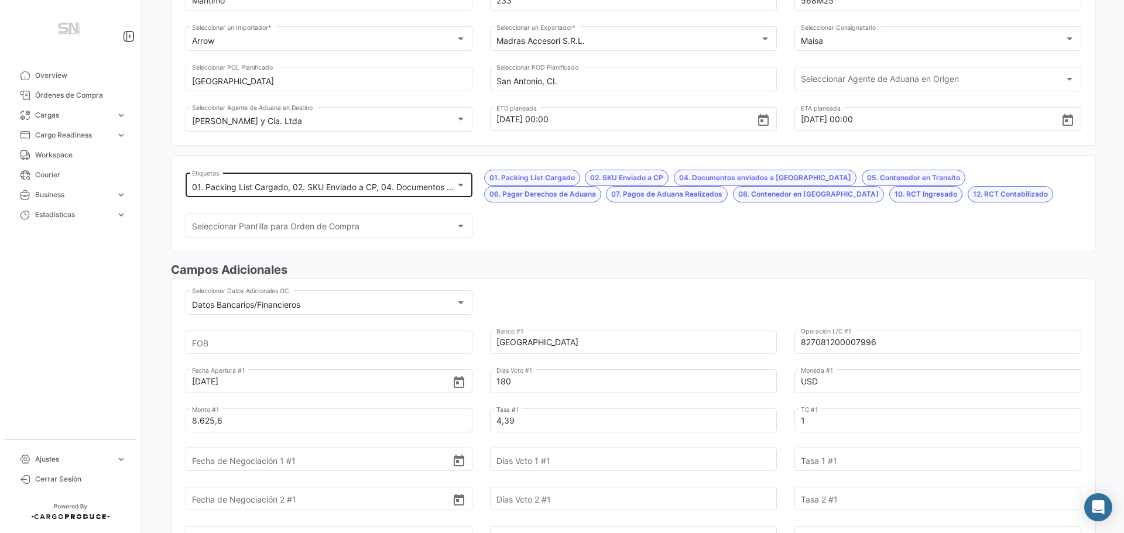
scroll to position [234, 0]
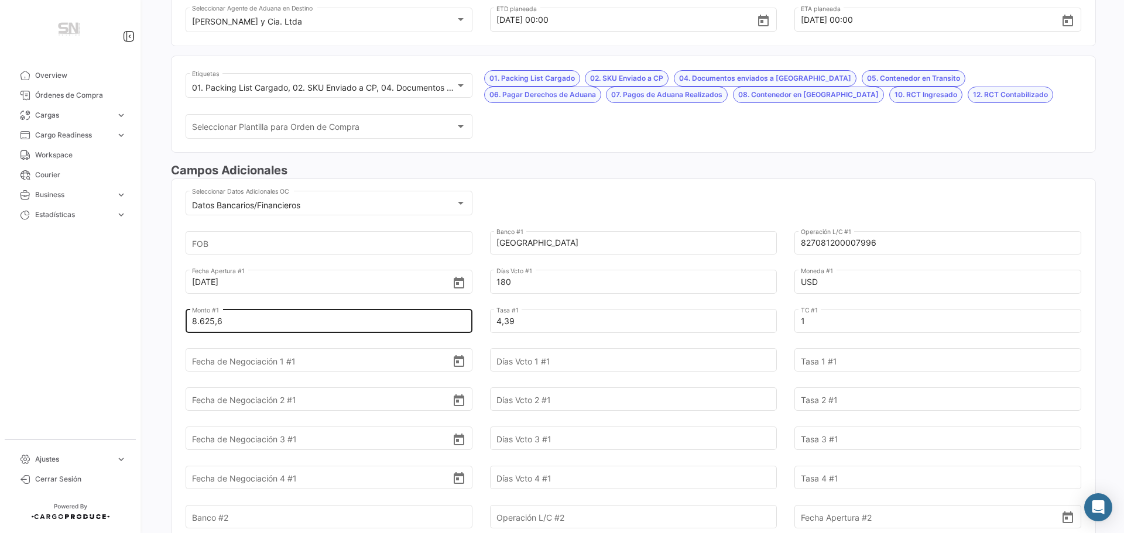
click at [231, 323] on input "8.625,6" at bounding box center [322, 321] width 261 height 41
type input "8"
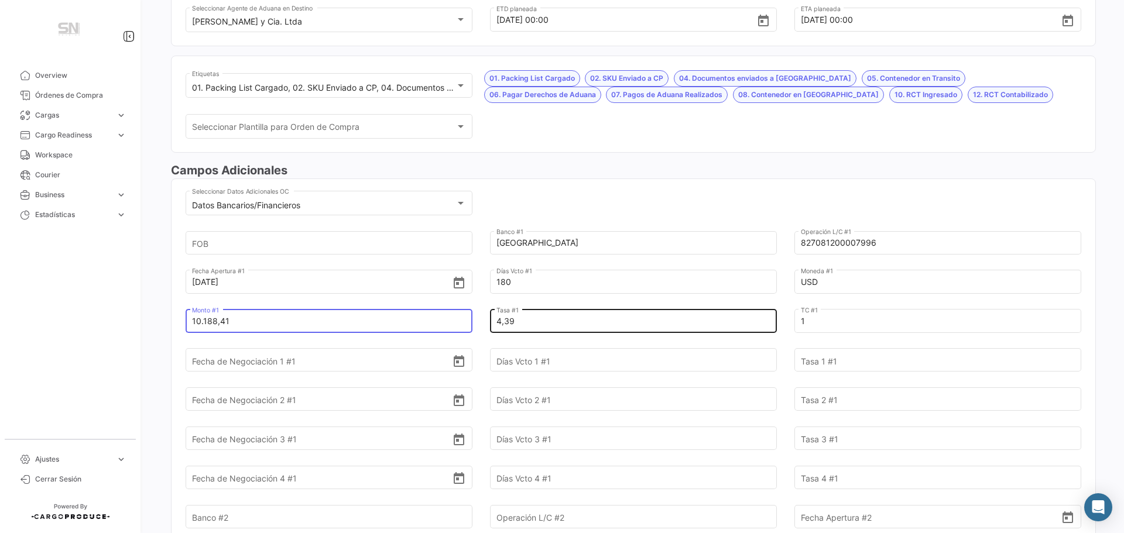
type input "10.188,41"
click at [556, 328] on input "4,39" at bounding box center [626, 321] width 261 height 41
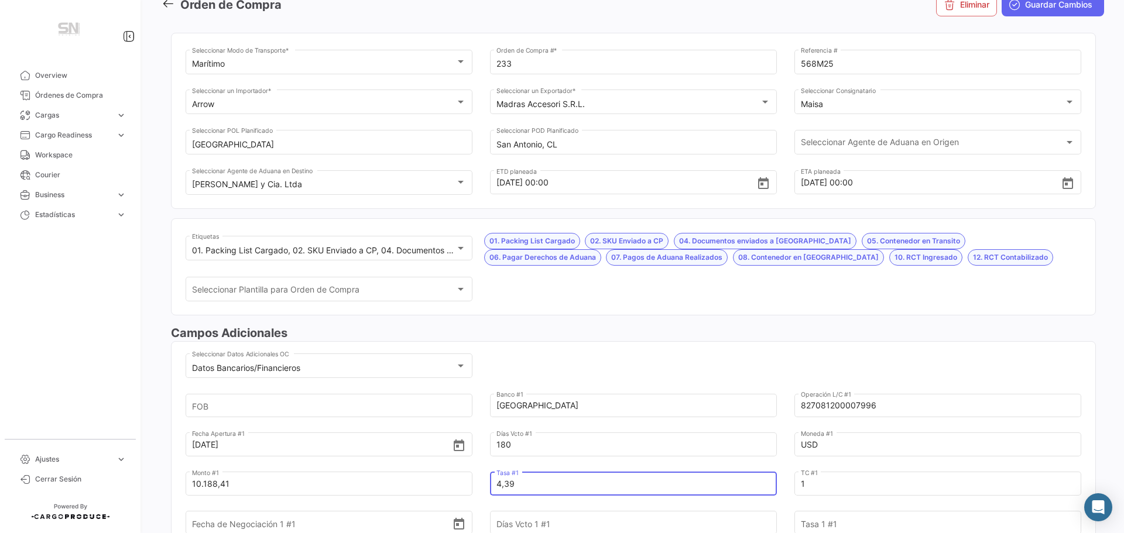
scroll to position [0, 0]
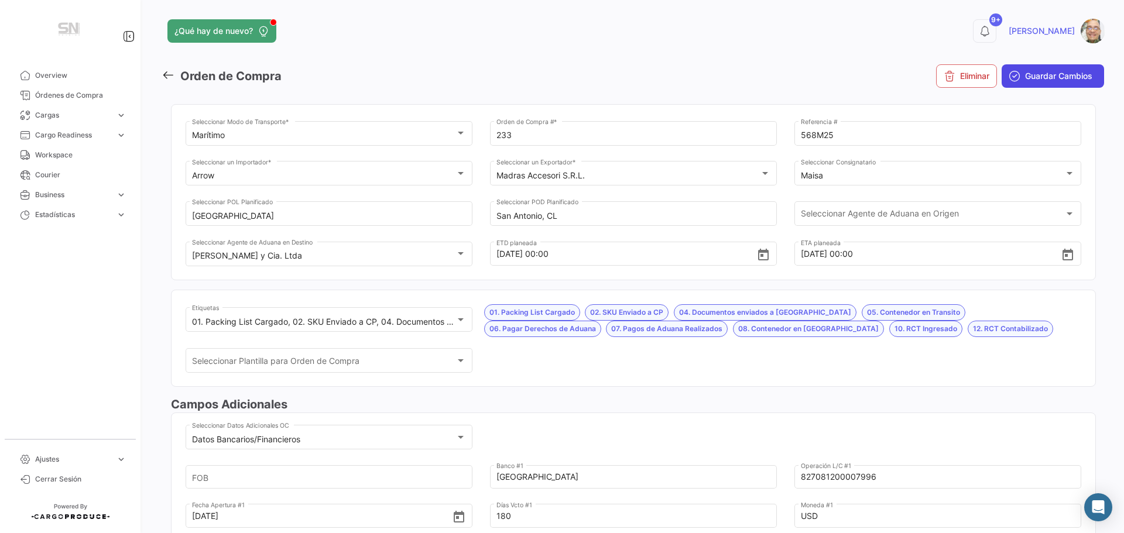
click at [1046, 81] on span "Guardar Cambios" at bounding box center [1058, 76] width 67 height 12
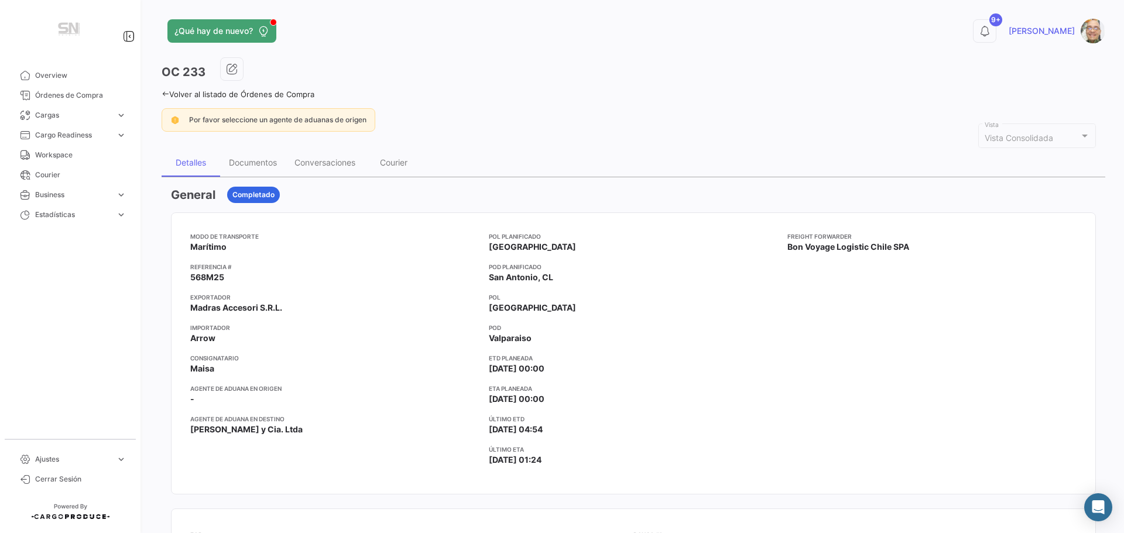
click at [165, 97] on icon at bounding box center [166, 94] width 8 height 8
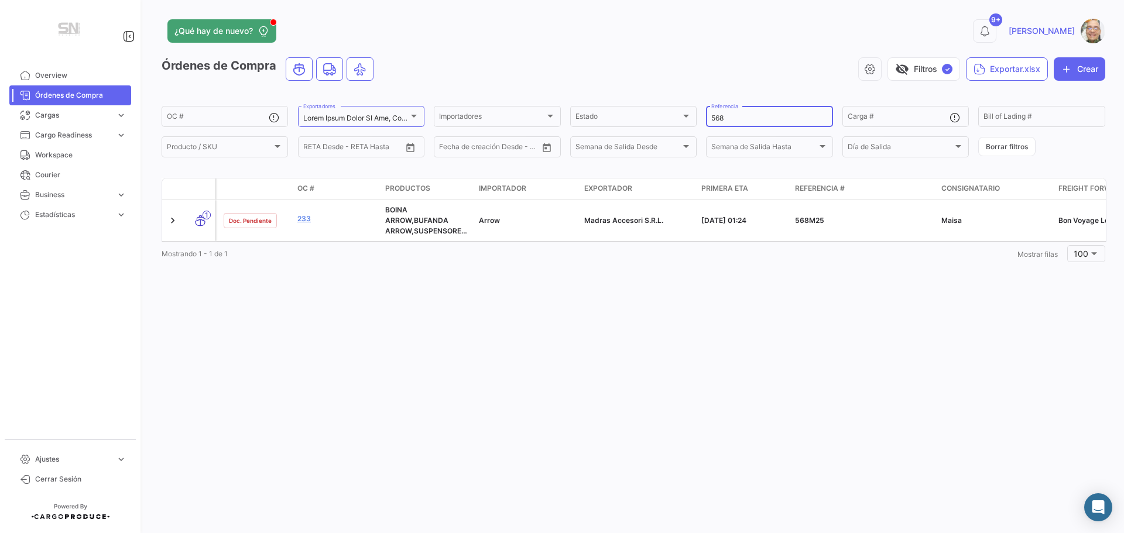
click at [744, 118] on input "568" at bounding box center [769, 118] width 116 height 8
type input "5"
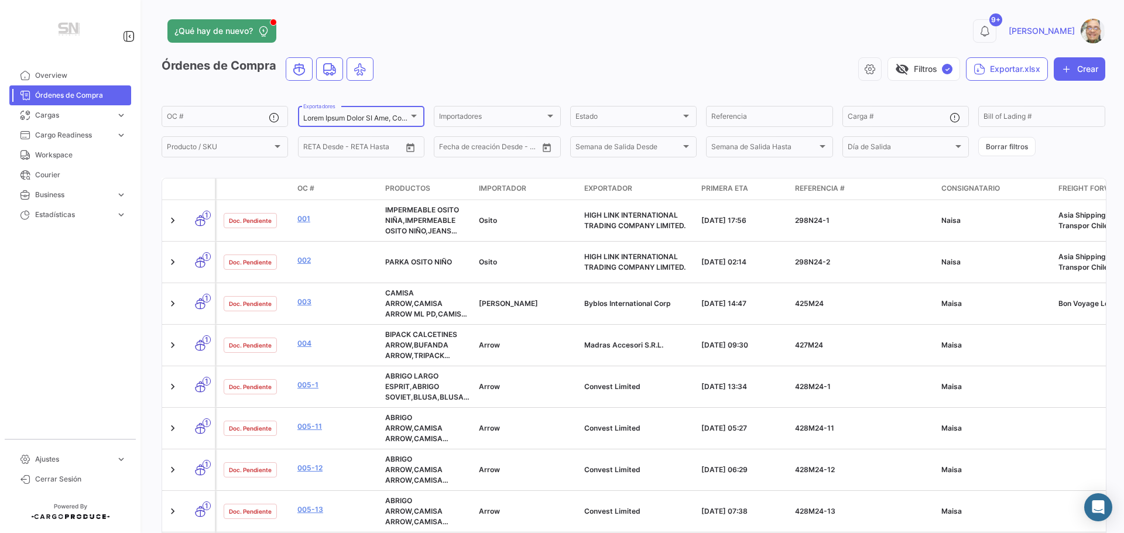
click at [414, 118] on div at bounding box center [414, 115] width 11 height 9
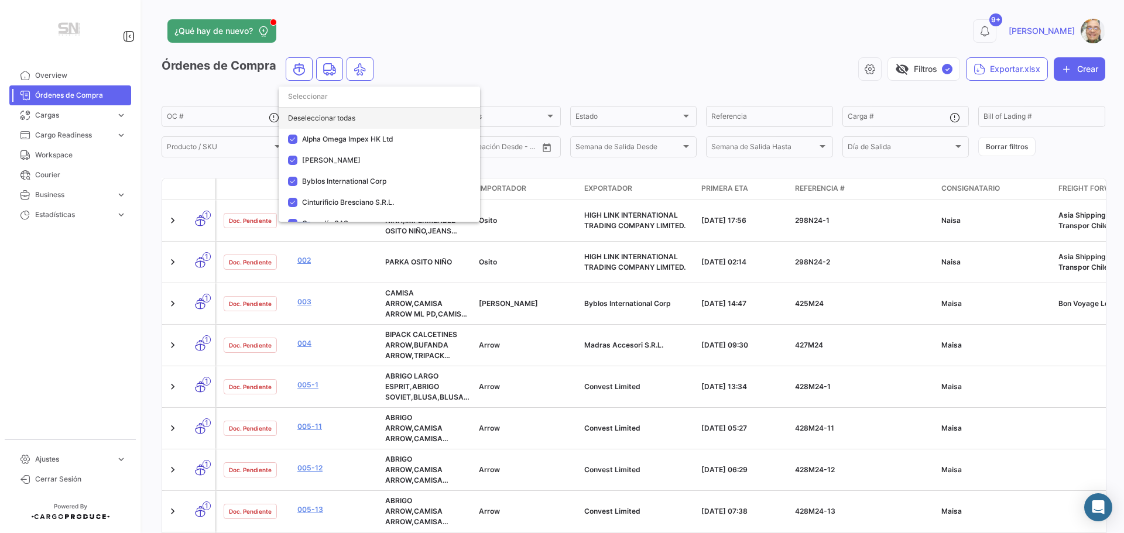
click at [371, 119] on div "Deseleccionar todas" at bounding box center [379, 118] width 201 height 21
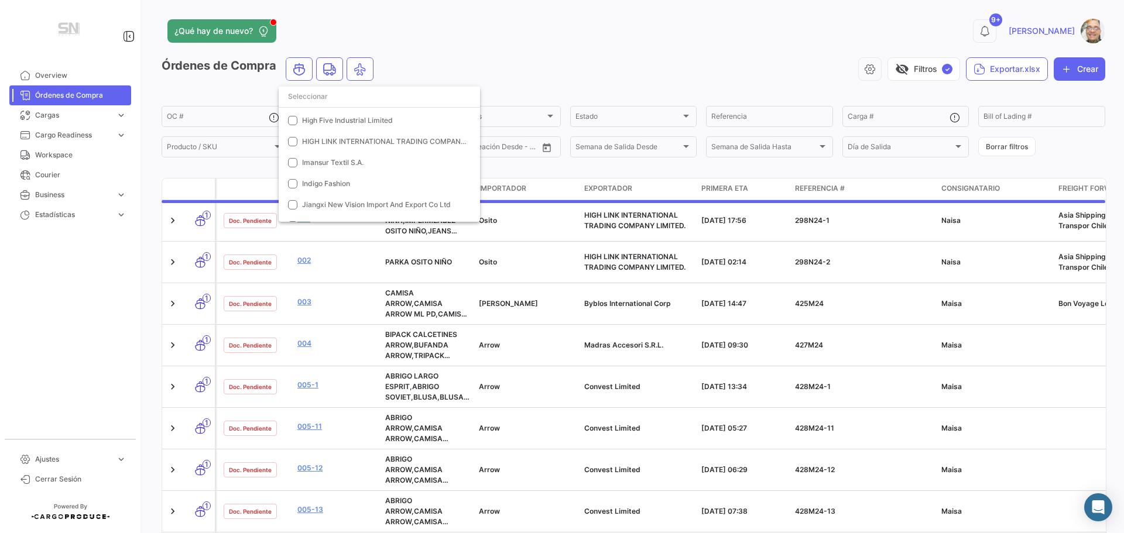
scroll to position [351, 0]
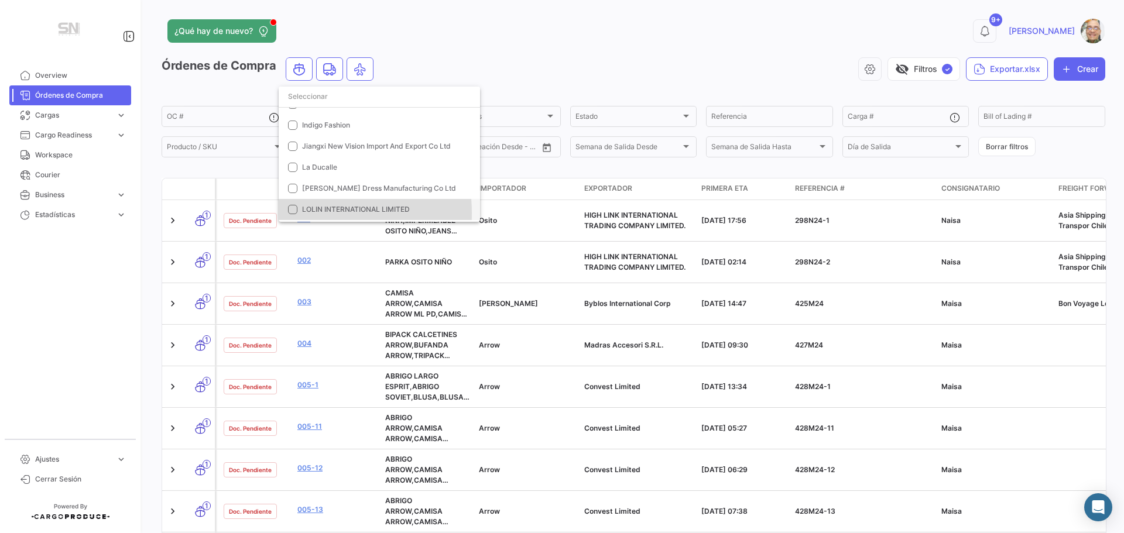
click at [294, 213] on mat-pseudo-checkbox at bounding box center [292, 209] width 9 height 9
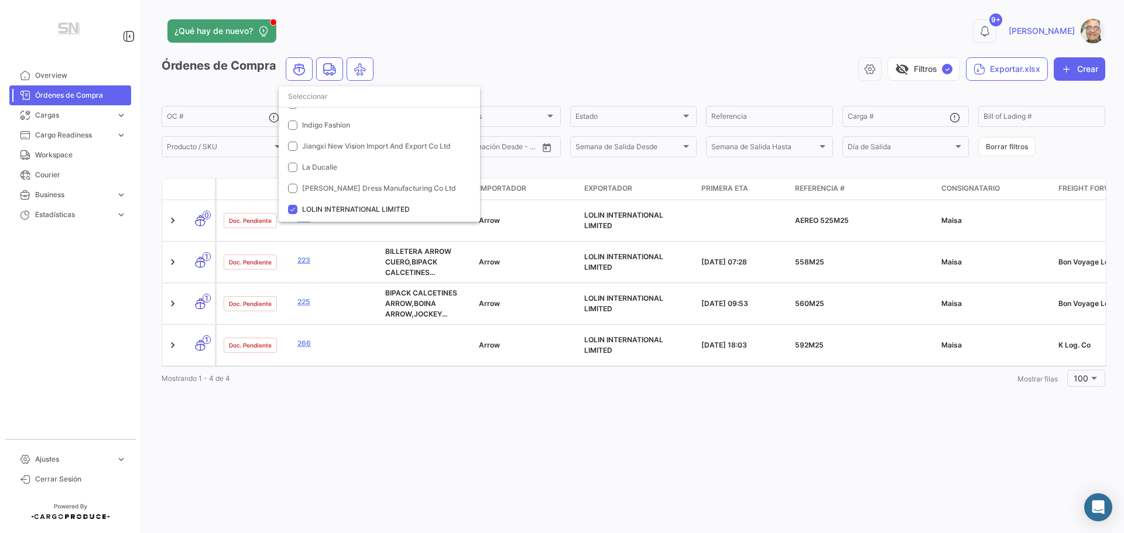
click at [549, 56] on div at bounding box center [562, 266] width 1124 height 533
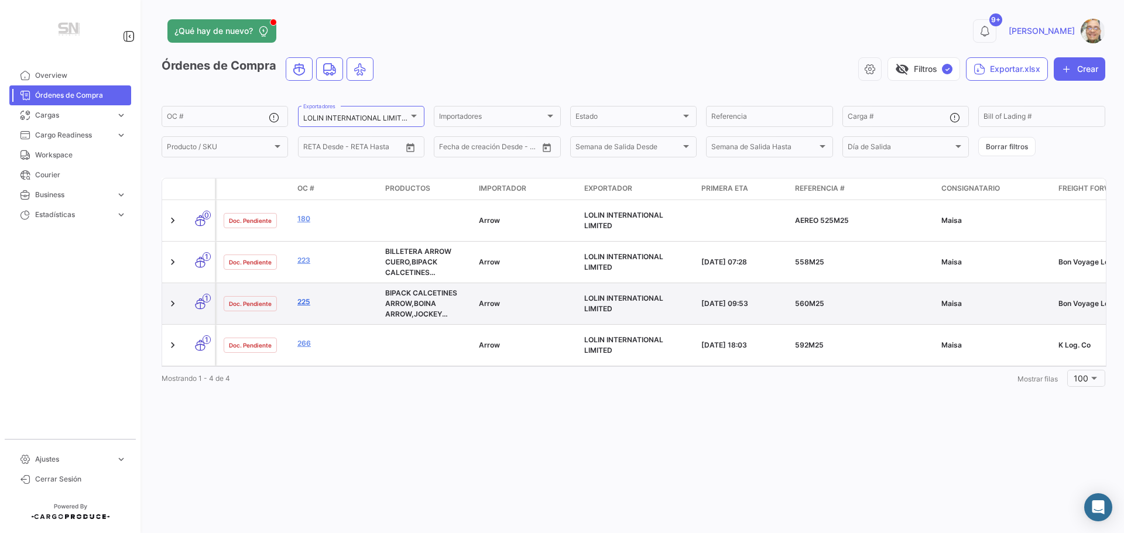
click at [306, 307] on link "225" at bounding box center [336, 302] width 78 height 11
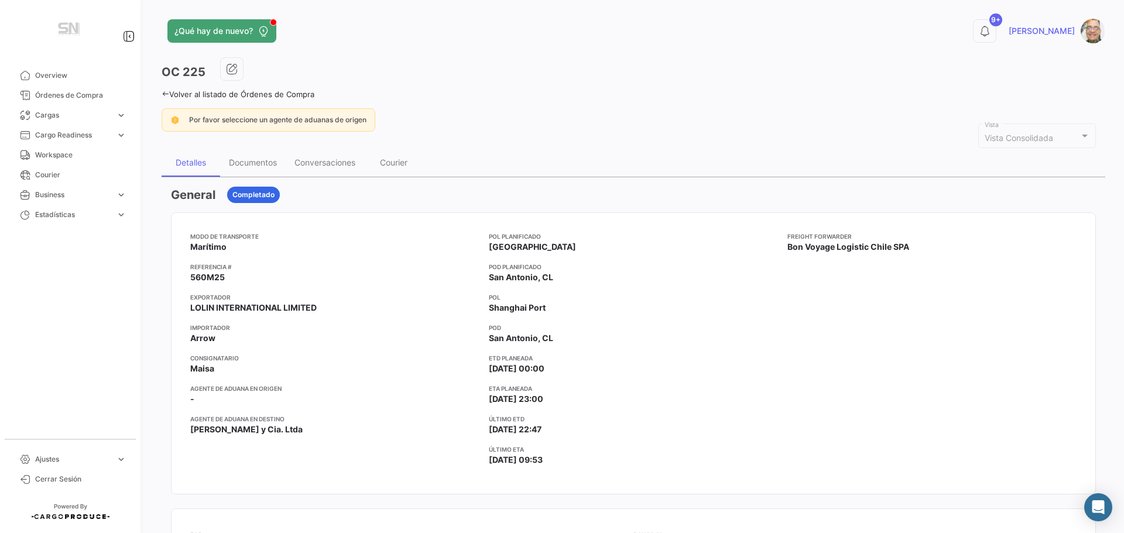
click at [163, 91] on icon at bounding box center [166, 94] width 8 height 8
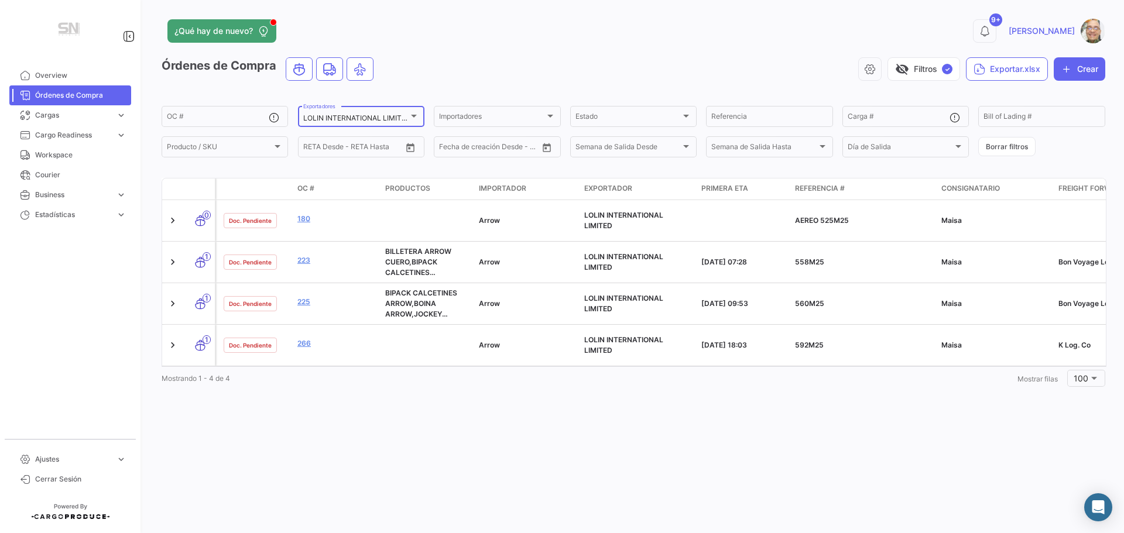
click at [417, 117] on div at bounding box center [414, 116] width 6 height 3
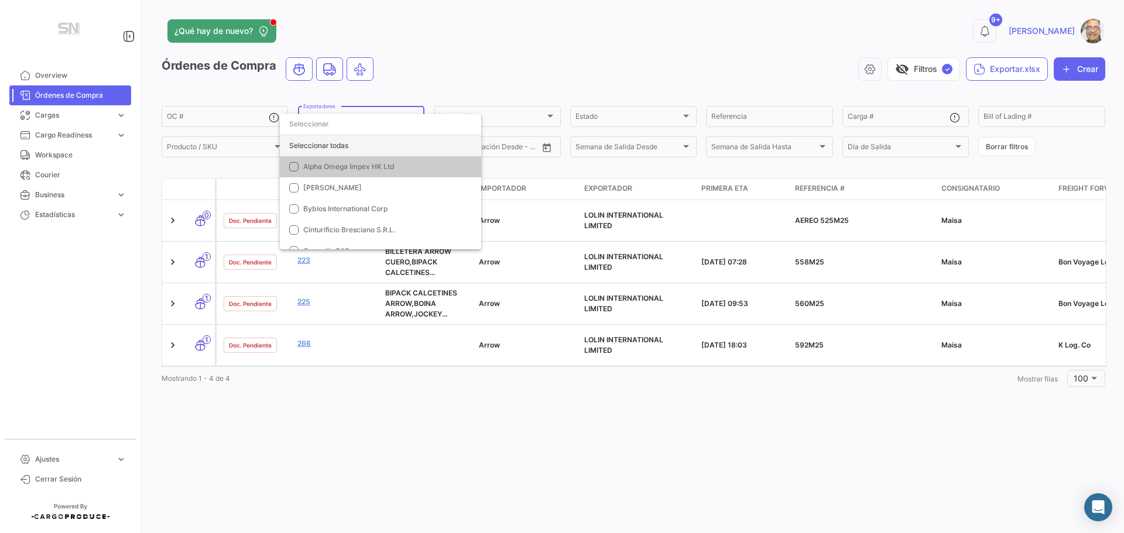
click at [321, 152] on div "Seleccionar todas" at bounding box center [380, 145] width 201 height 21
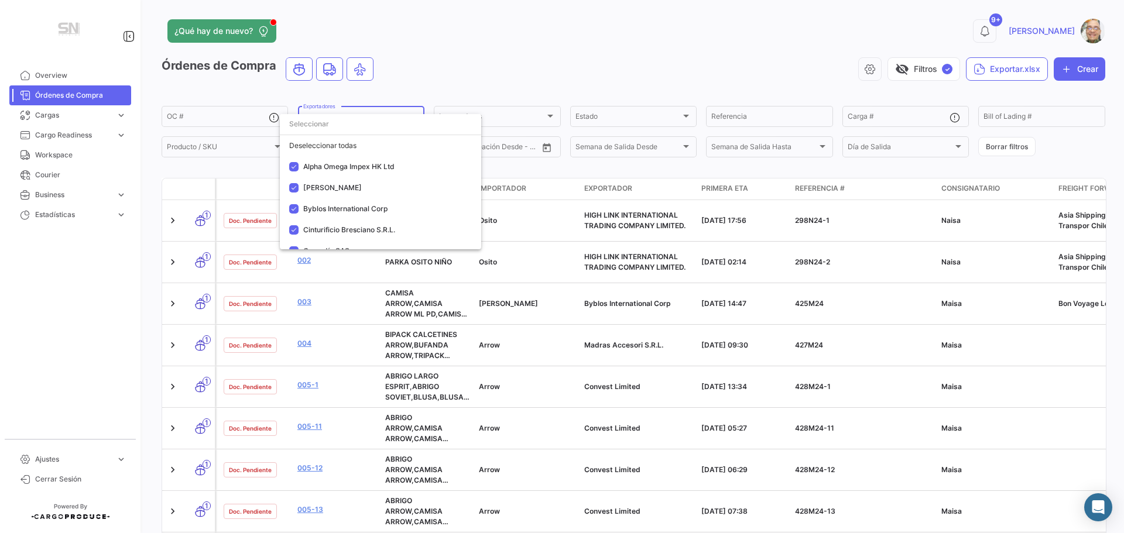
click at [643, 72] on div at bounding box center [562, 266] width 1124 height 533
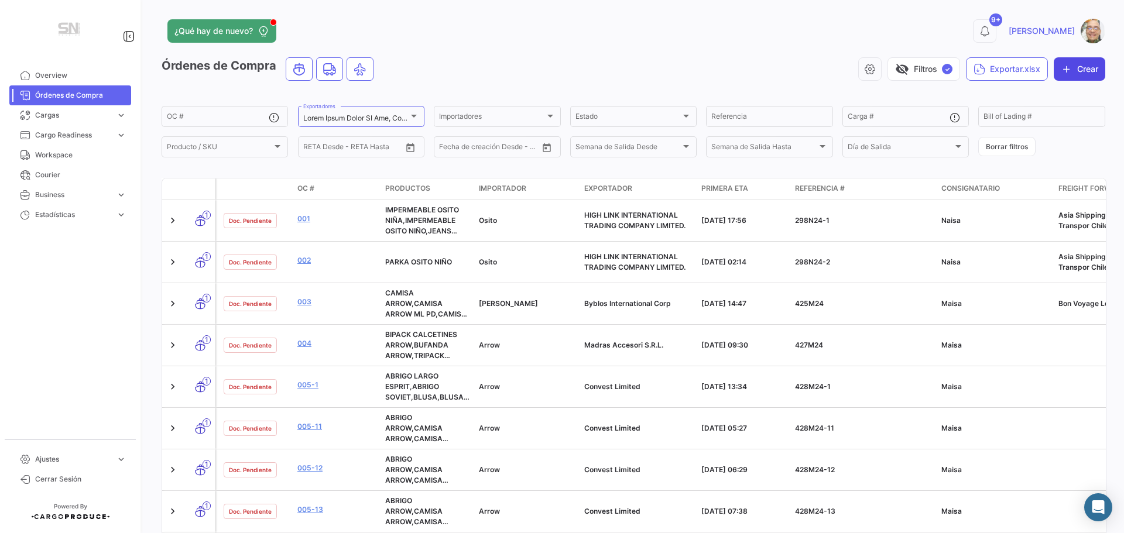
click at [1071, 74] on button "Crear" at bounding box center [1080, 68] width 52 height 23
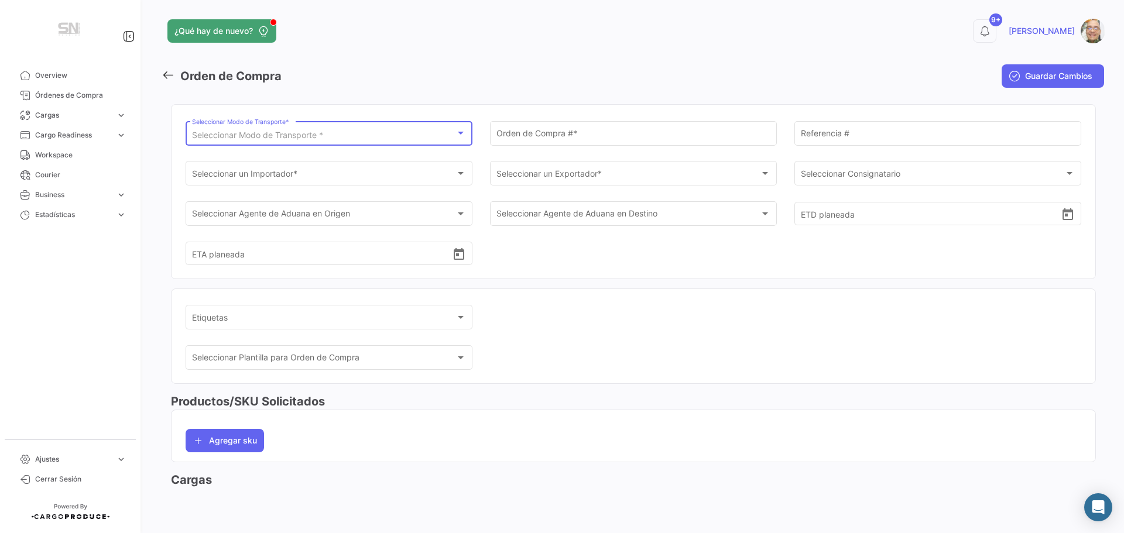
click at [462, 133] on div at bounding box center [461, 133] width 6 height 3
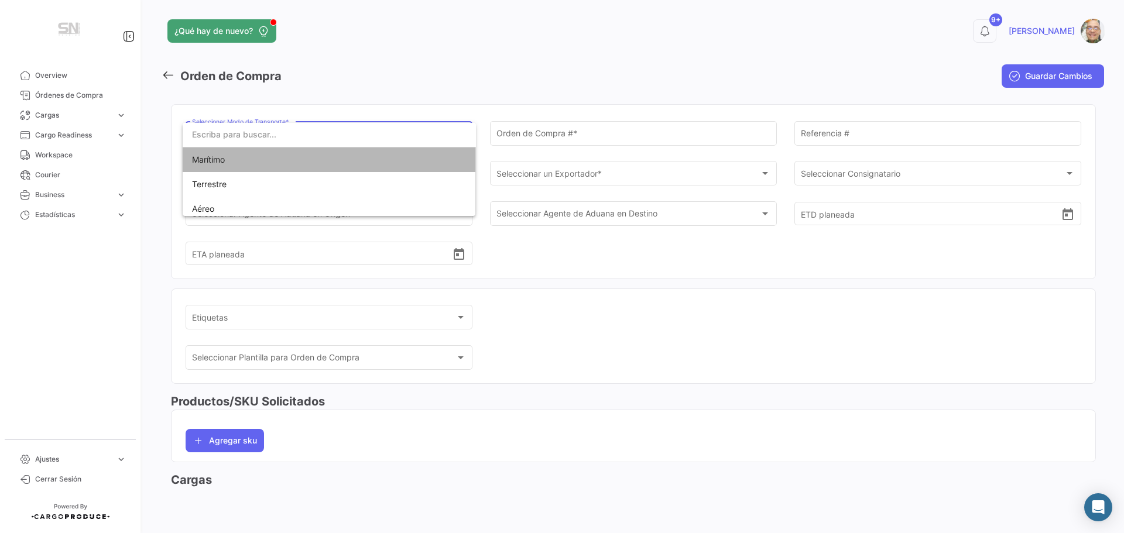
click at [411, 164] on span "Marítimo" at bounding box center [329, 160] width 275 height 25
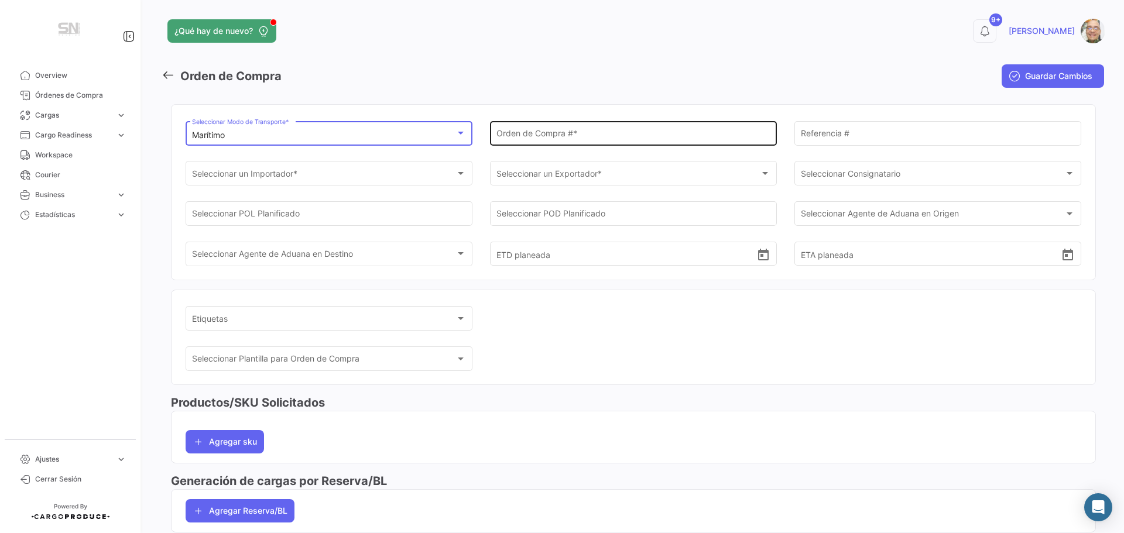
click at [537, 128] on div "Orden de Compra # *" at bounding box center [633, 132] width 275 height 27
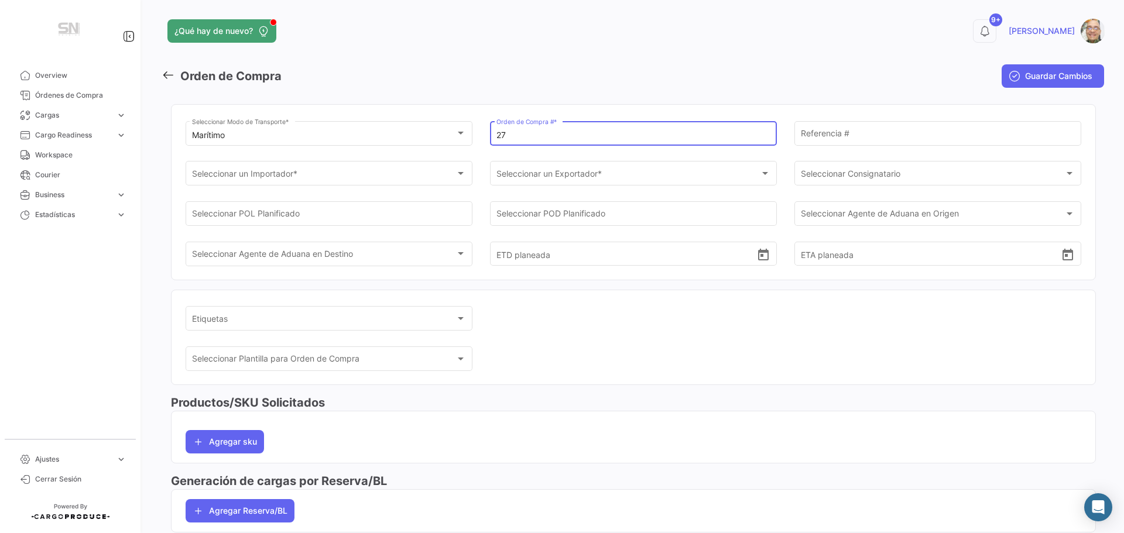
type input "2"
type input "279"
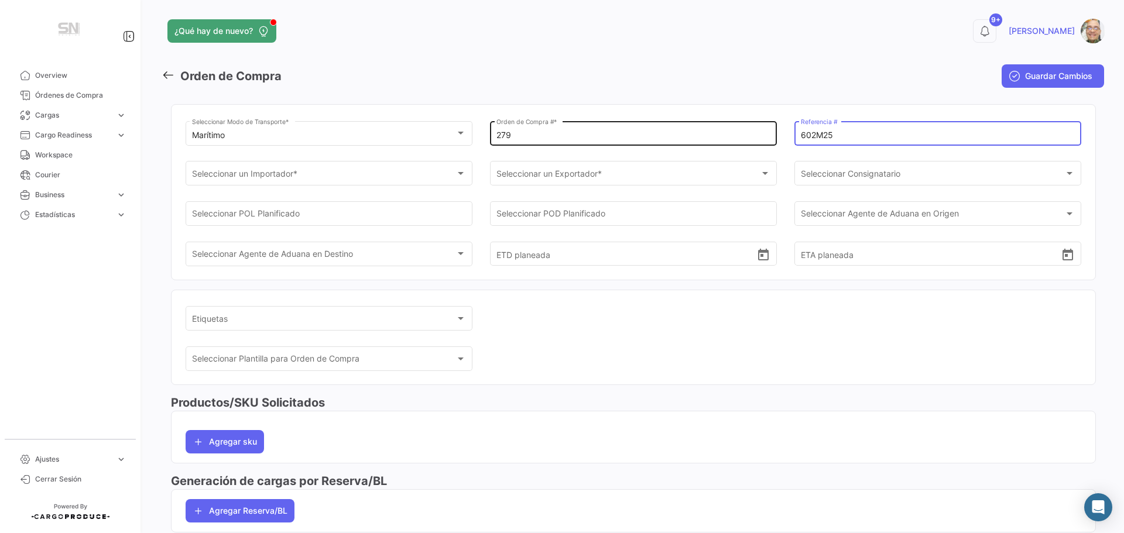
type input "602M25"
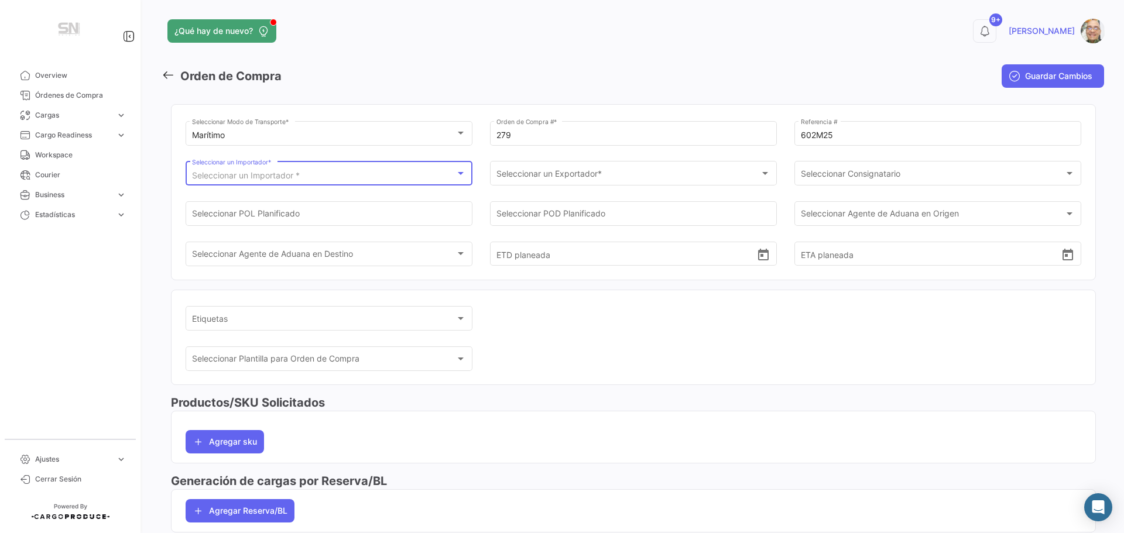
click at [463, 173] on div at bounding box center [460, 173] width 11 height 9
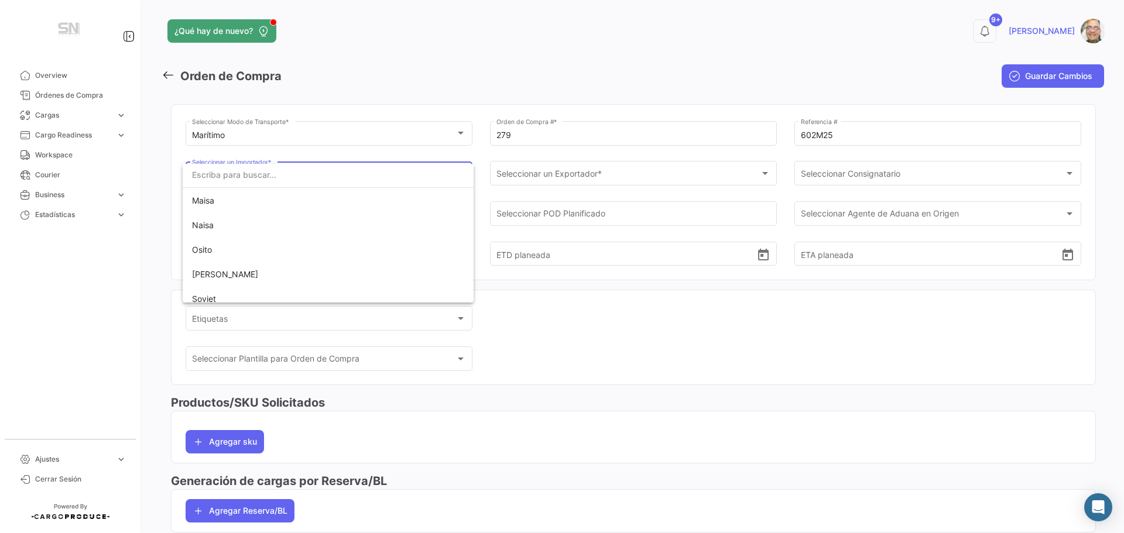
scroll to position [117, 0]
click at [330, 256] on span "[PERSON_NAME]" at bounding box center [328, 256] width 272 height 25
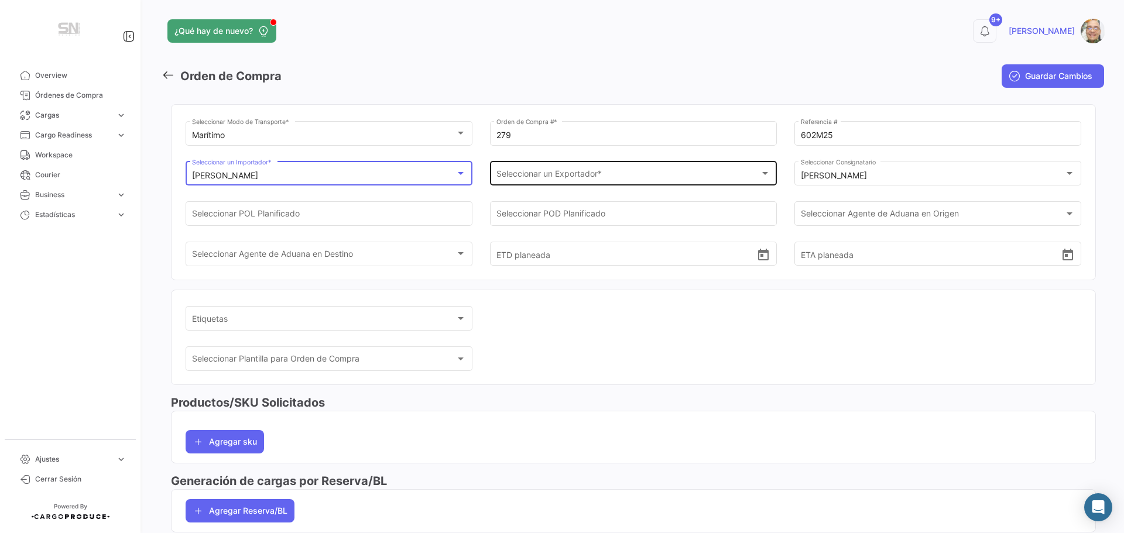
click at [762, 170] on div at bounding box center [765, 173] width 11 height 9
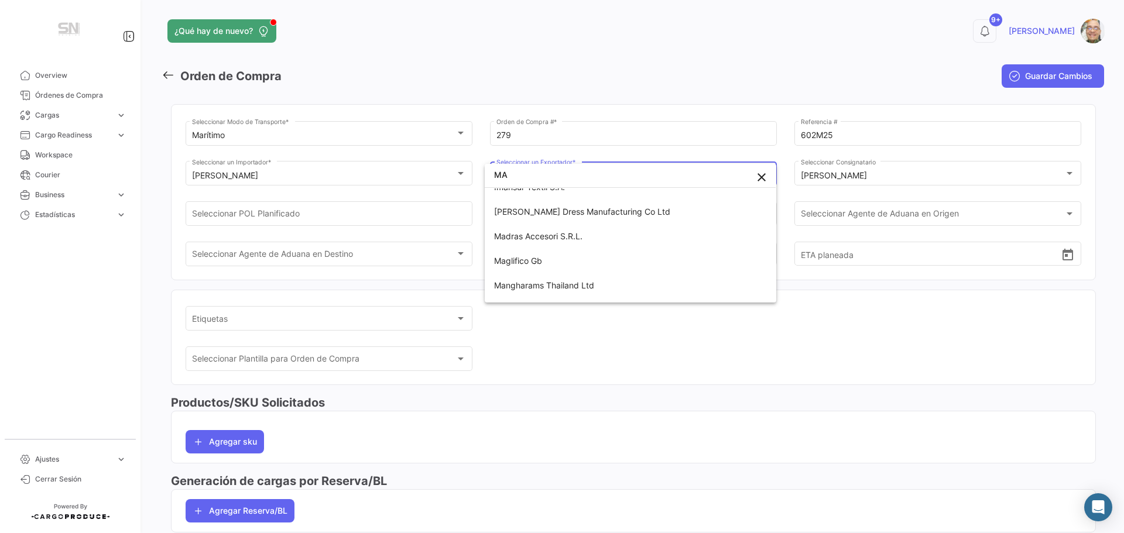
scroll to position [59, 0]
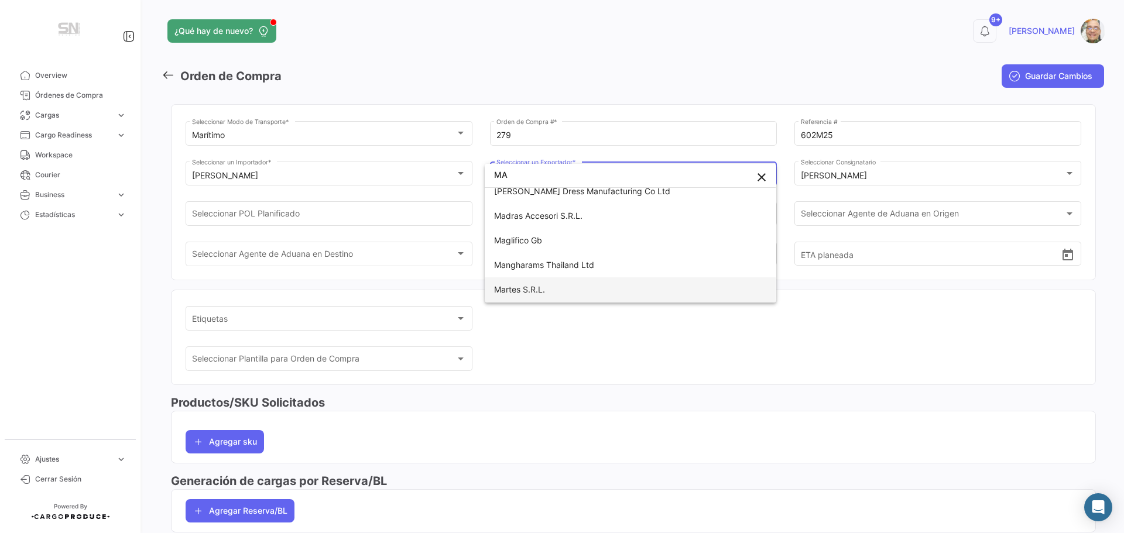
type input "MA"
click at [587, 286] on span "Martes S.R.L." at bounding box center [630, 289] width 272 height 25
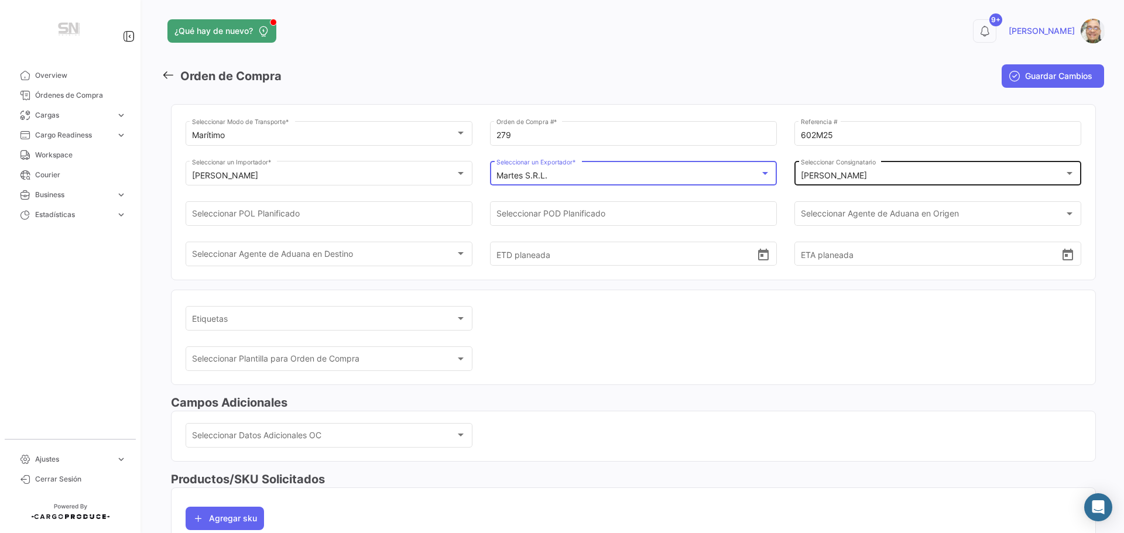
click at [1064, 174] on div at bounding box center [1069, 173] width 11 height 9
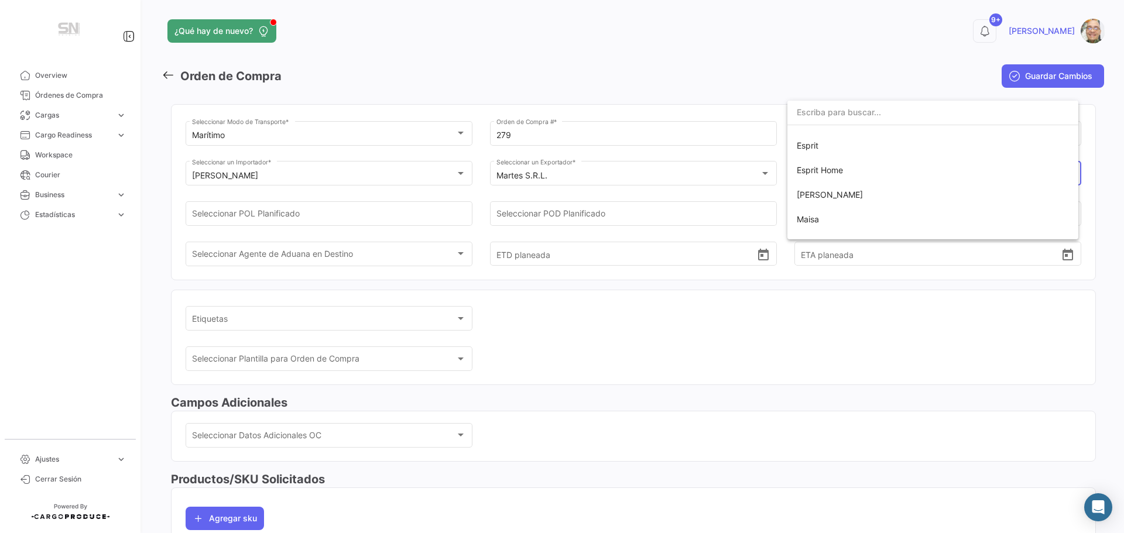
scroll to position [39, 0]
click at [871, 222] on span "Maisa" at bounding box center [933, 221] width 272 height 25
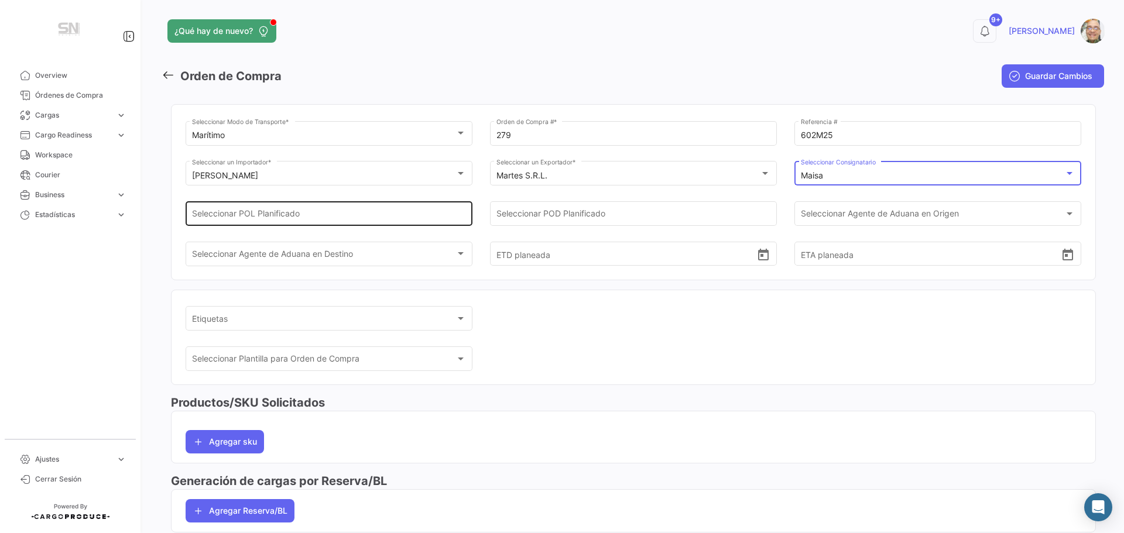
click at [331, 218] on input "Seleccionar POL Planificado" at bounding box center [329, 216] width 275 height 10
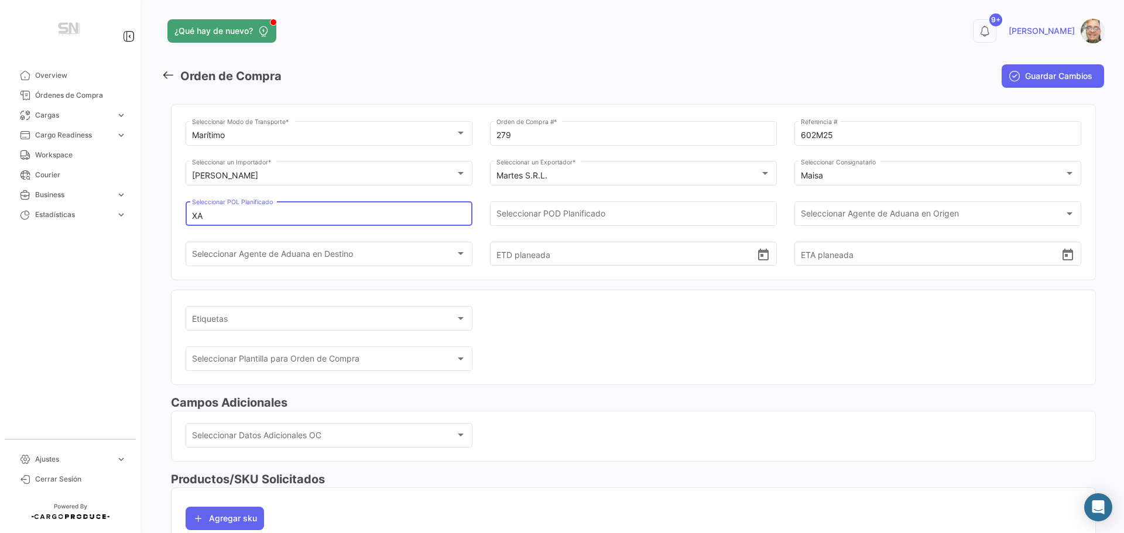
type input "X"
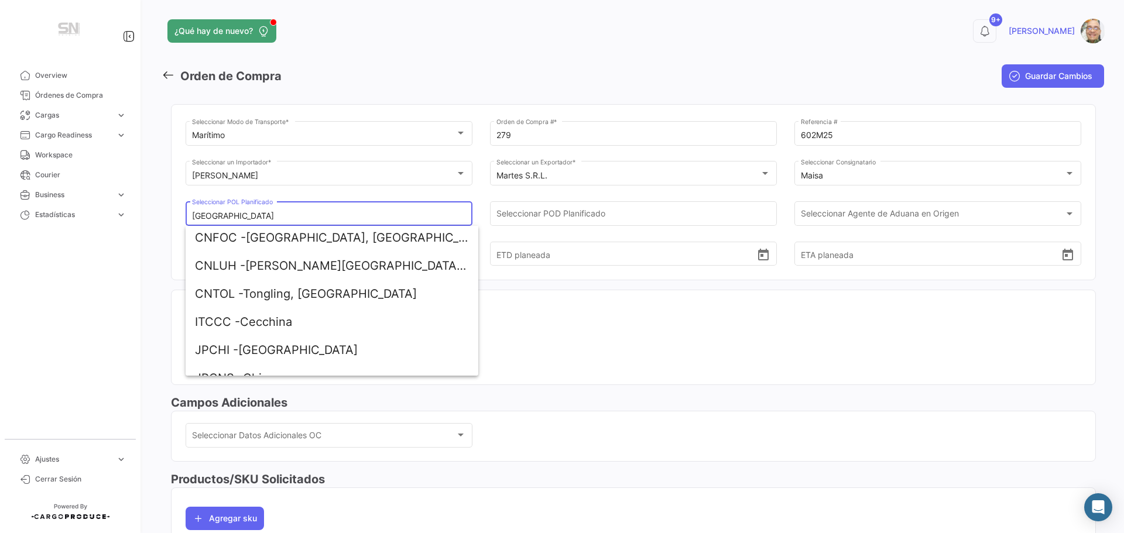
scroll to position [117, 0]
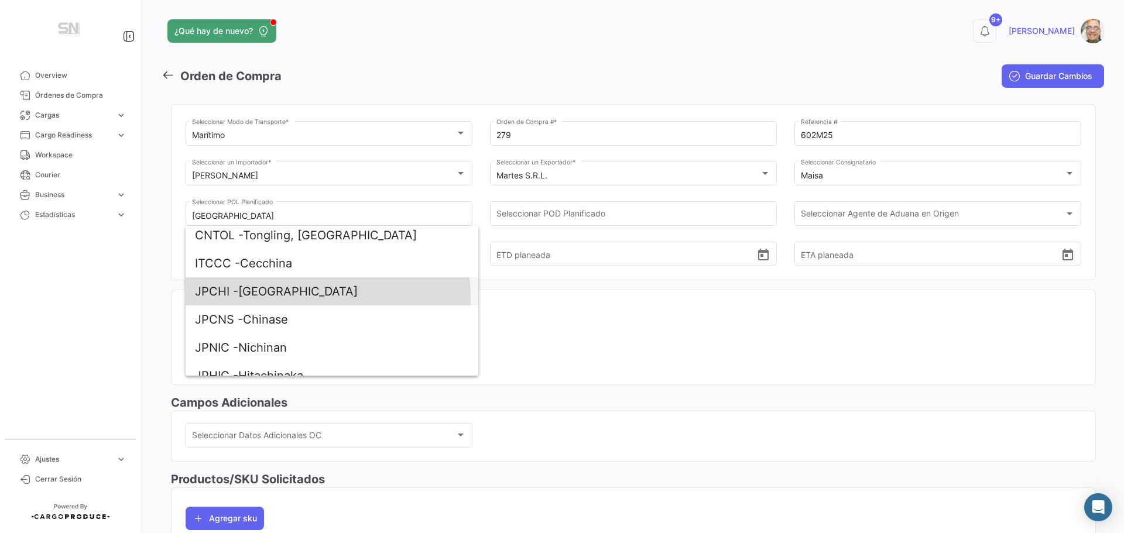
click at [312, 297] on span "JPCHI - [GEOGRAPHIC_DATA]" at bounding box center [332, 291] width 274 height 28
type input "[GEOGRAPHIC_DATA]"
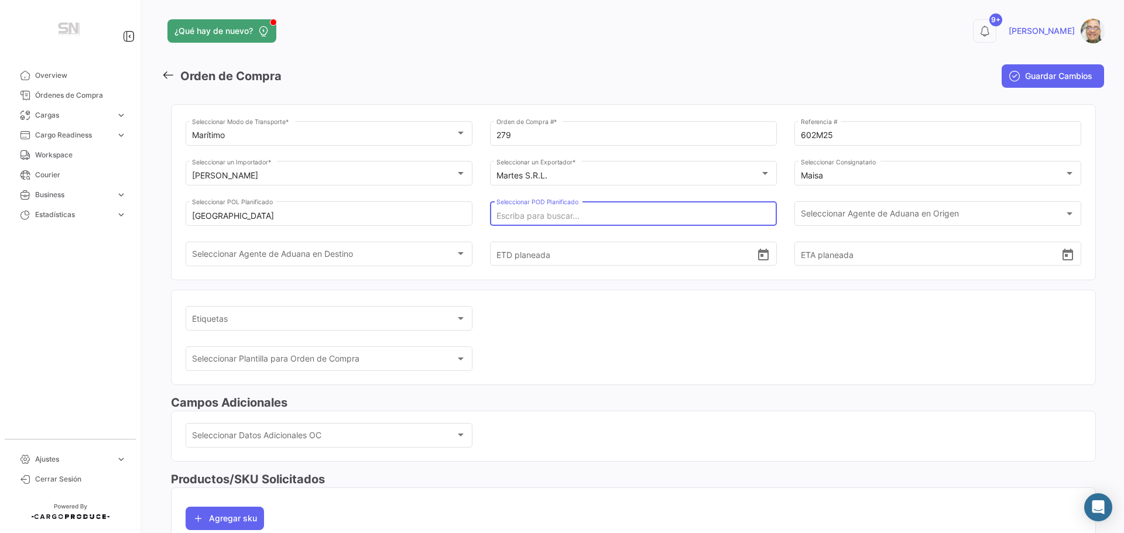
click at [554, 217] on input "Seleccionar POD Planificado" at bounding box center [633, 216] width 275 height 10
type input "V"
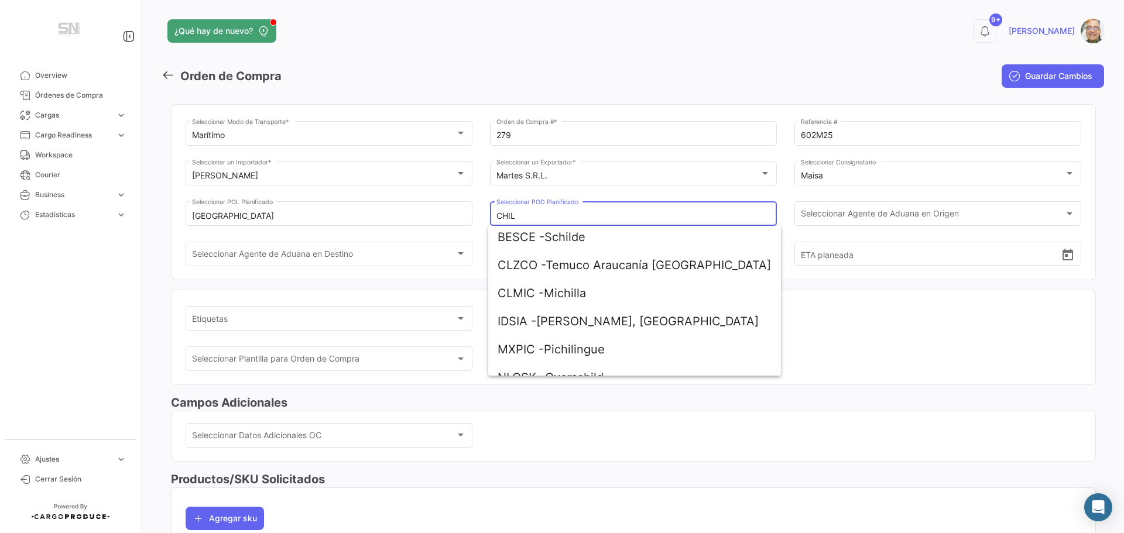
scroll to position [0, 0]
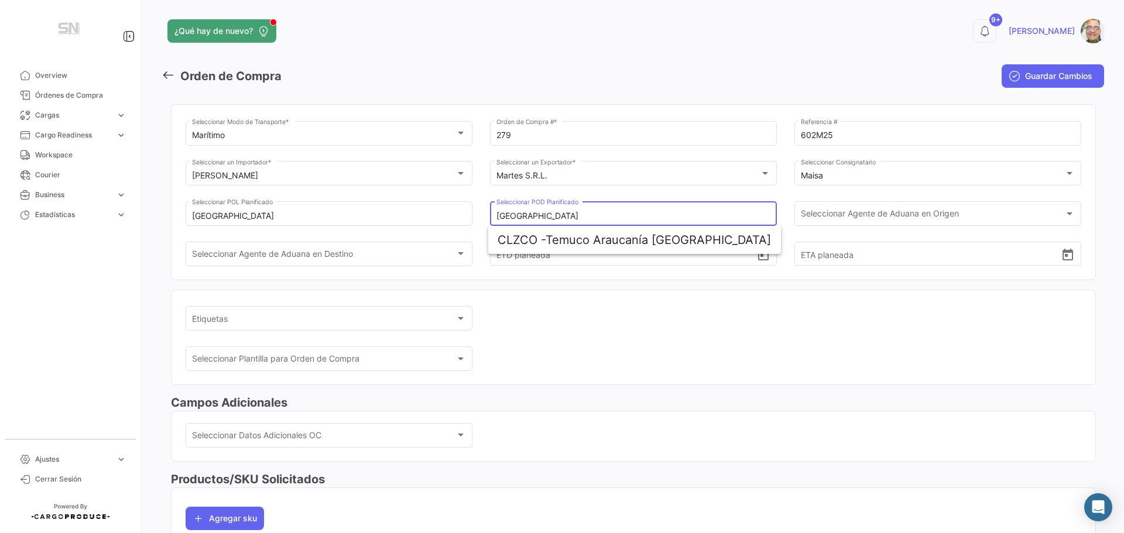
click at [527, 214] on input "[GEOGRAPHIC_DATA]" at bounding box center [633, 216] width 275 height 10
type input "C"
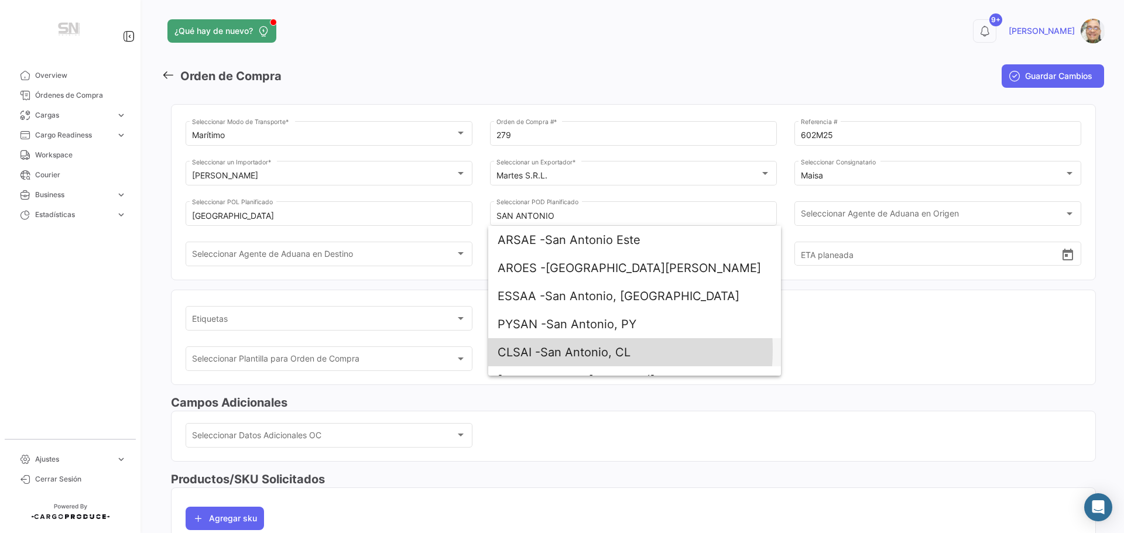
click at [566, 350] on span "CLSAI - [GEOGRAPHIC_DATA], CL" at bounding box center [635, 352] width 274 height 28
type input "San Antonio, CL"
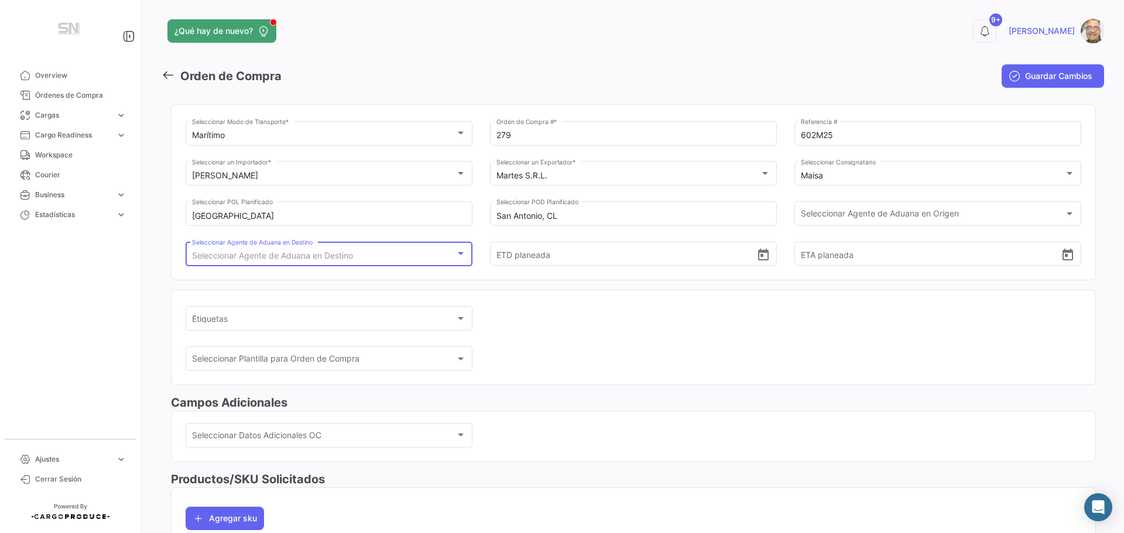
click at [455, 253] on div at bounding box center [460, 253] width 11 height 9
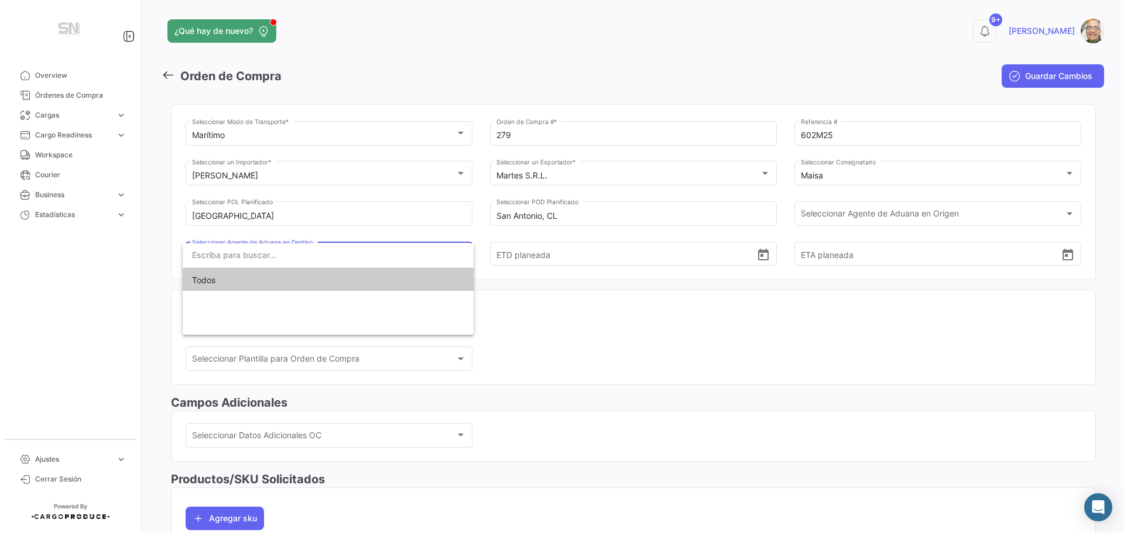
click at [414, 285] on span "Todos" at bounding box center [328, 280] width 272 height 25
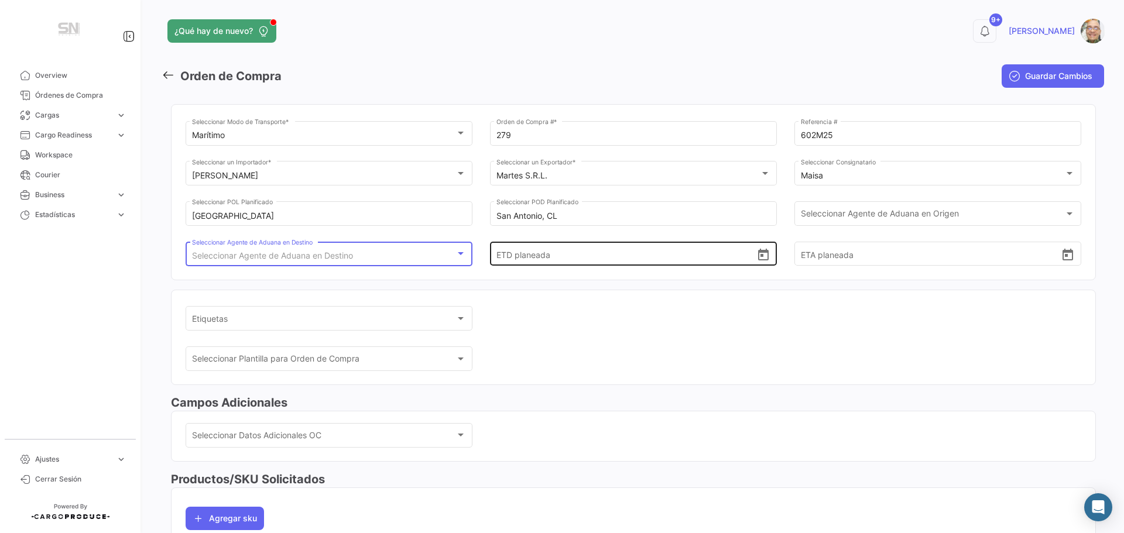
click at [518, 257] on input "ETD planeada" at bounding box center [626, 254] width 261 height 41
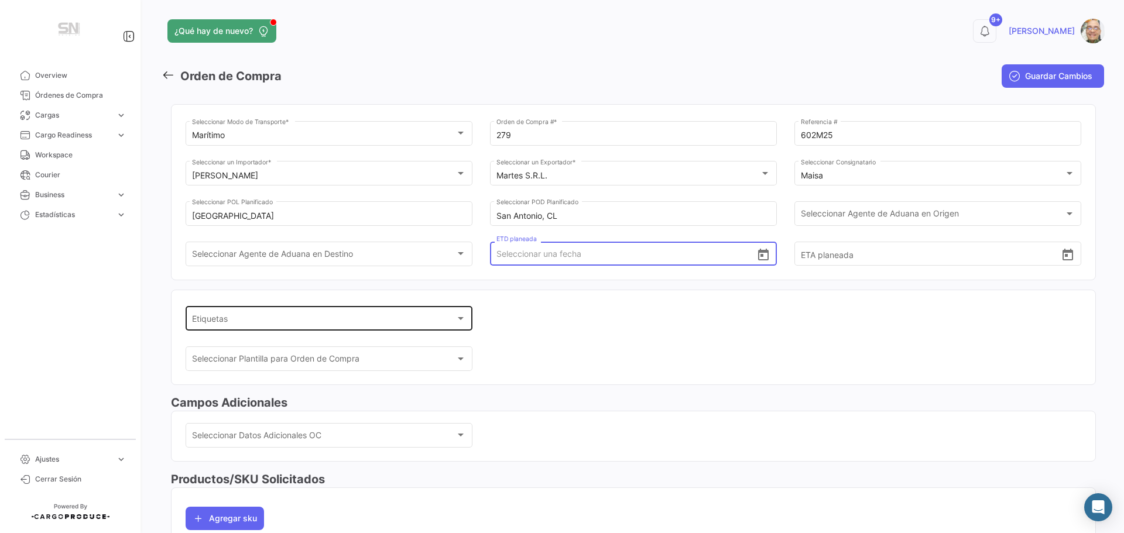
click at [455, 320] on div at bounding box center [460, 318] width 11 height 9
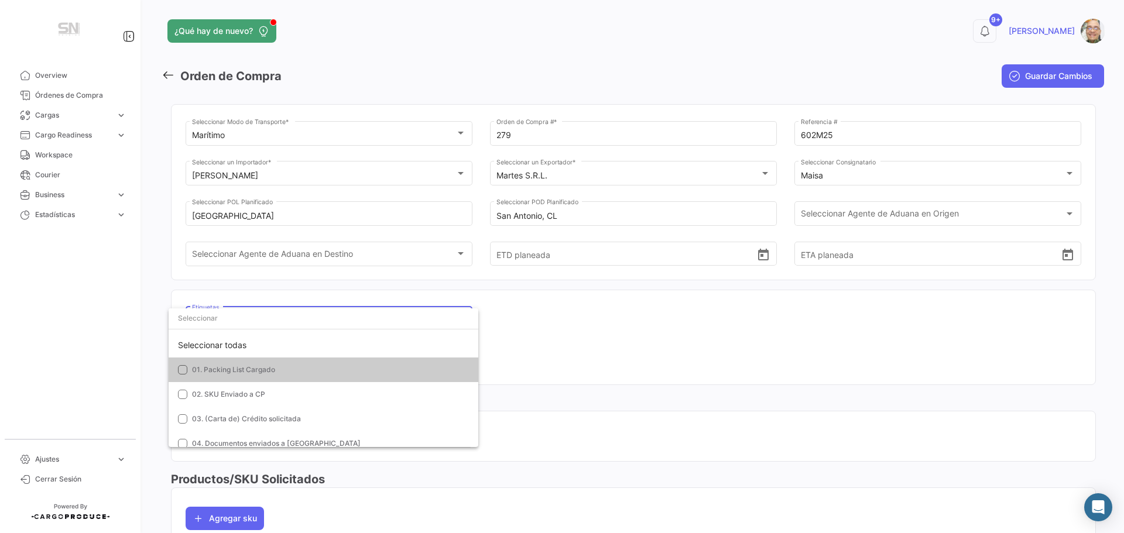
click at [566, 319] on div at bounding box center [562, 266] width 1124 height 533
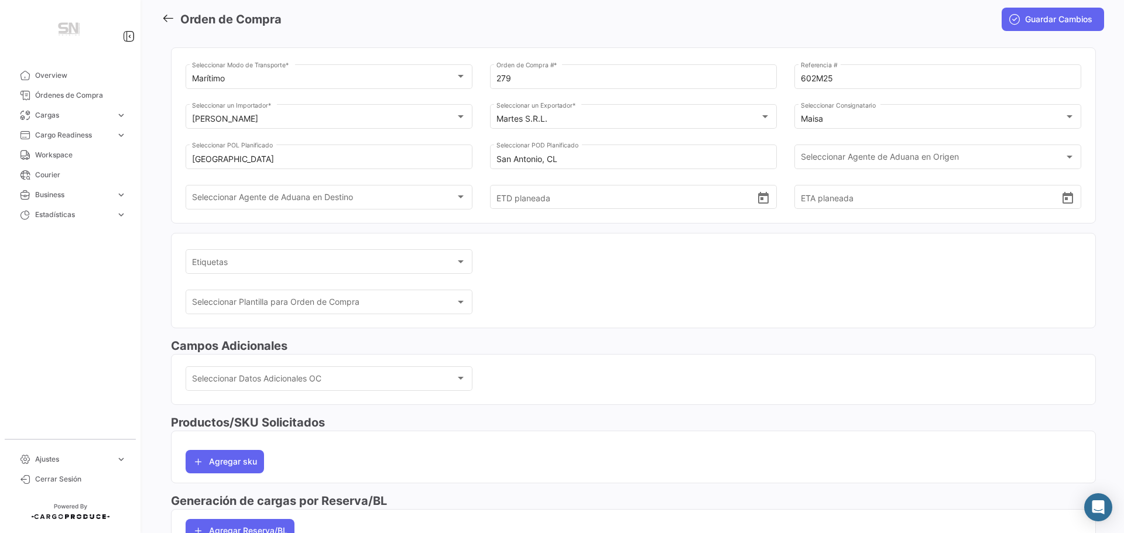
scroll to position [59, 0]
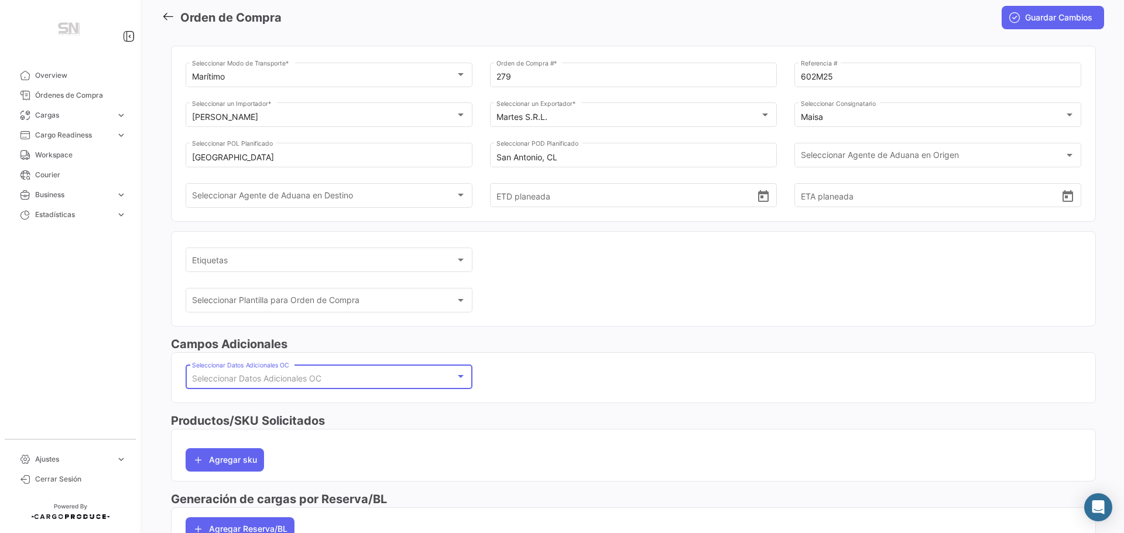
click at [459, 379] on div at bounding box center [460, 376] width 11 height 9
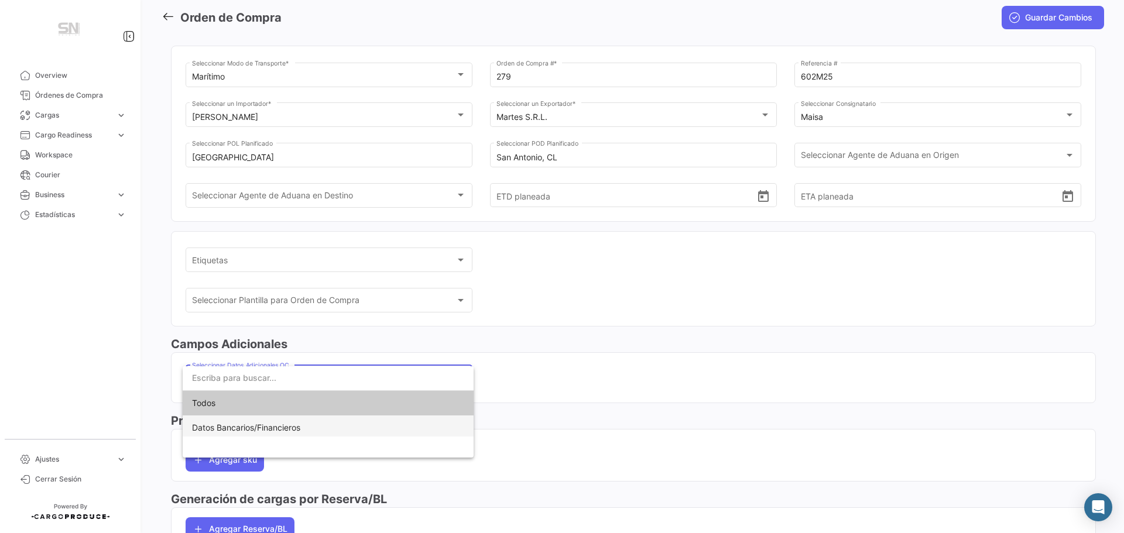
click at [389, 424] on span "Datos Bancarios/Financieros" at bounding box center [328, 428] width 272 height 25
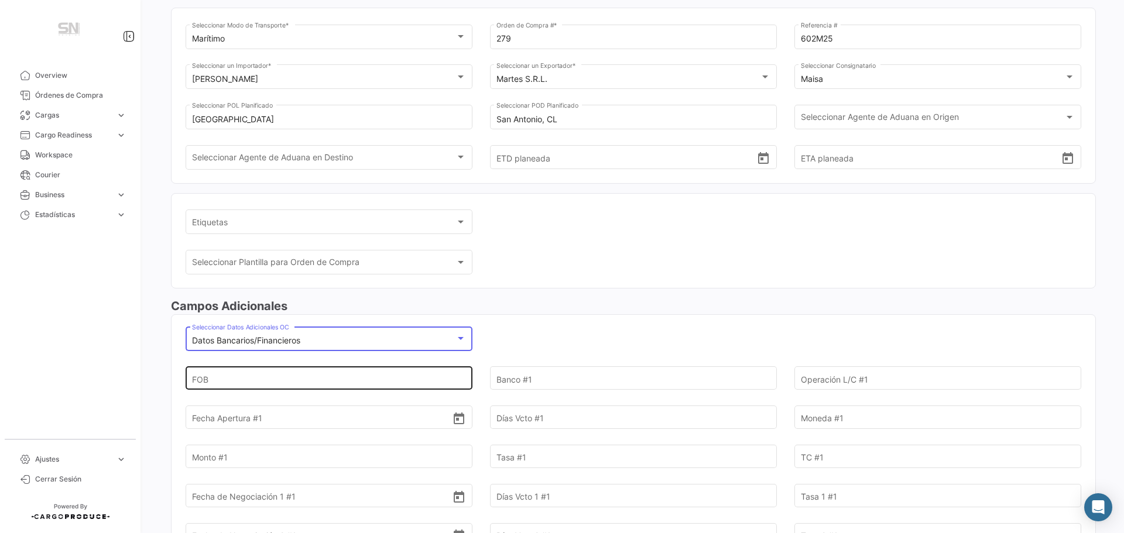
scroll to position [117, 0]
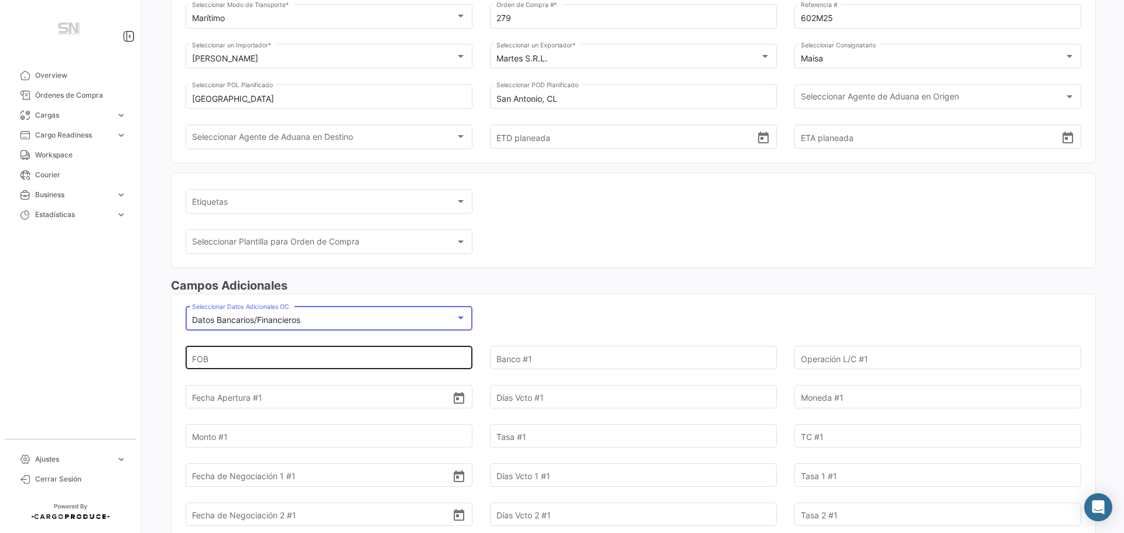
click at [222, 360] on input "FOB" at bounding box center [322, 358] width 261 height 41
click at [261, 358] on input "FOB" at bounding box center [322, 358] width 261 height 41
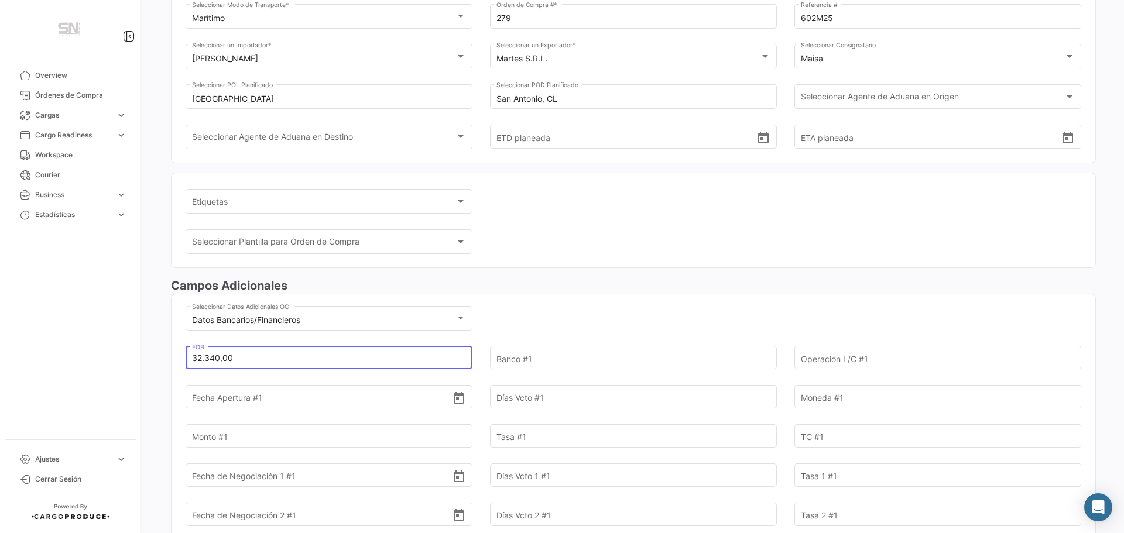
type input "32.340,00"
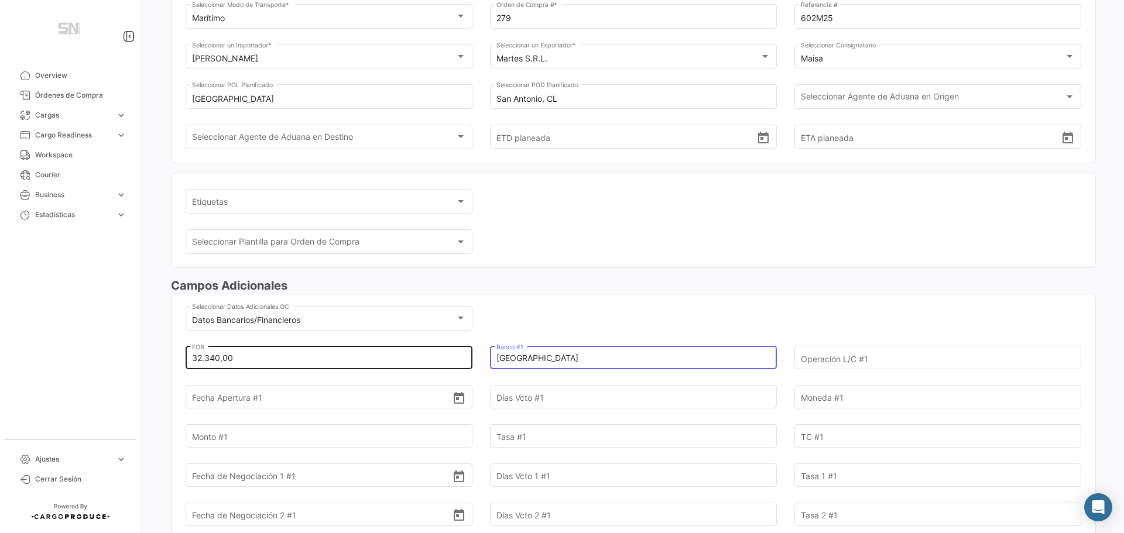
type input "[GEOGRAPHIC_DATA]"
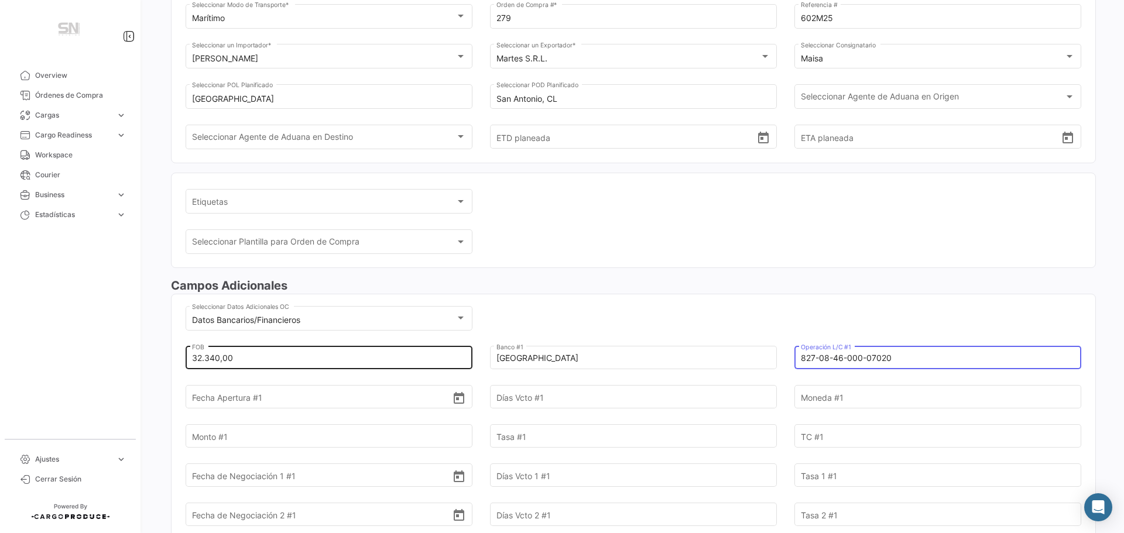
type input "827-08-46-000-07020"
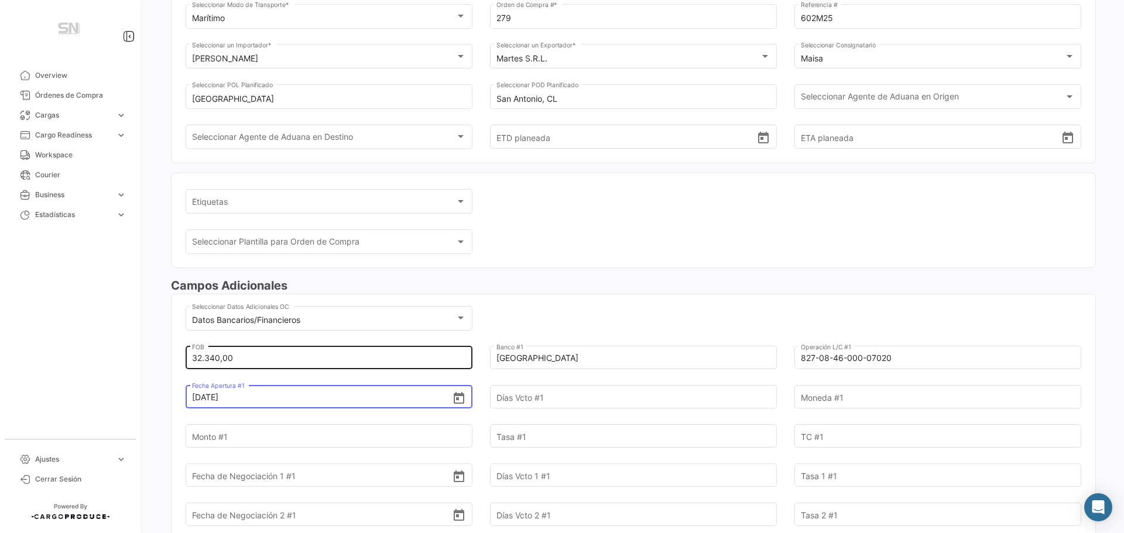
type input "[DATE]"
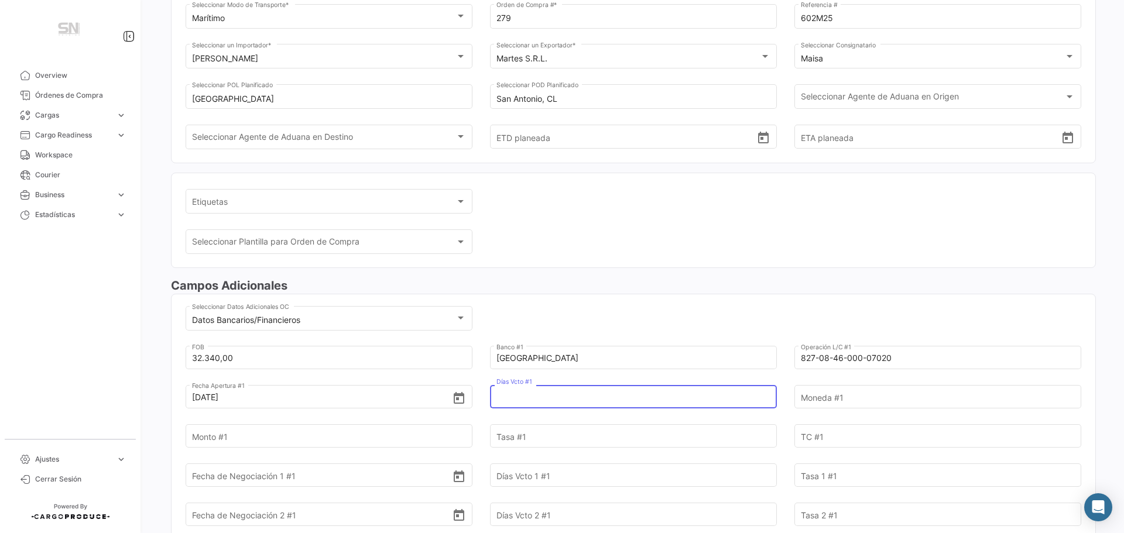
click at [559, 396] on input "Días Vcto #1" at bounding box center [626, 397] width 261 height 41
type input "180"
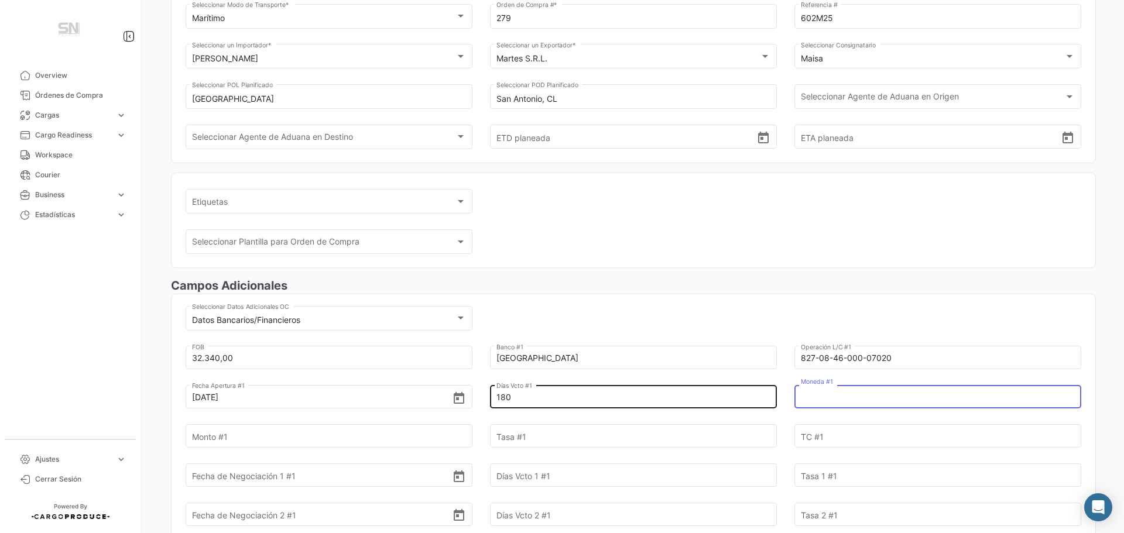
type input "1"
type input "EUR"
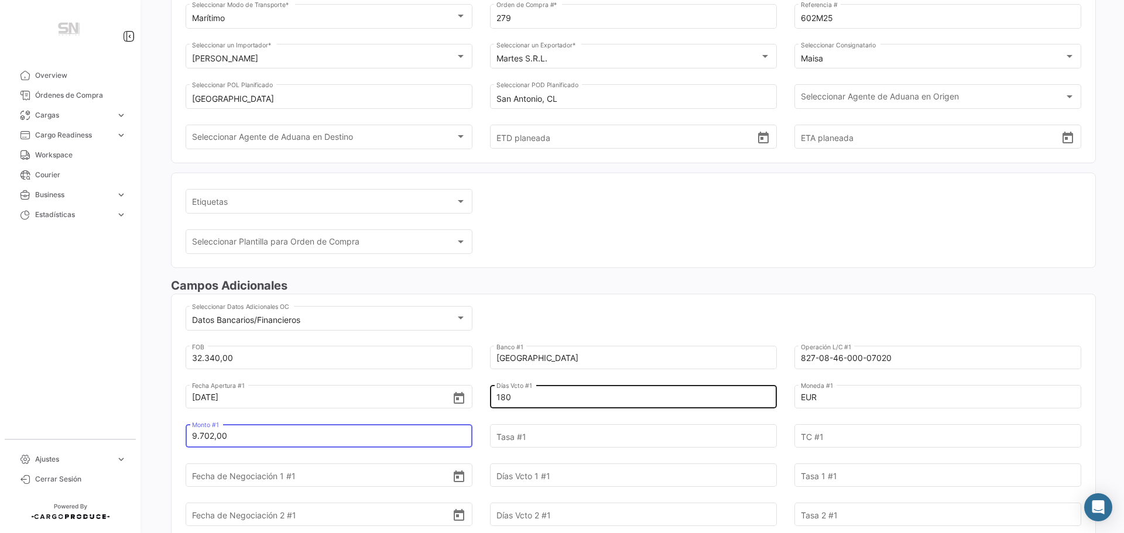
type input "9.702,00"
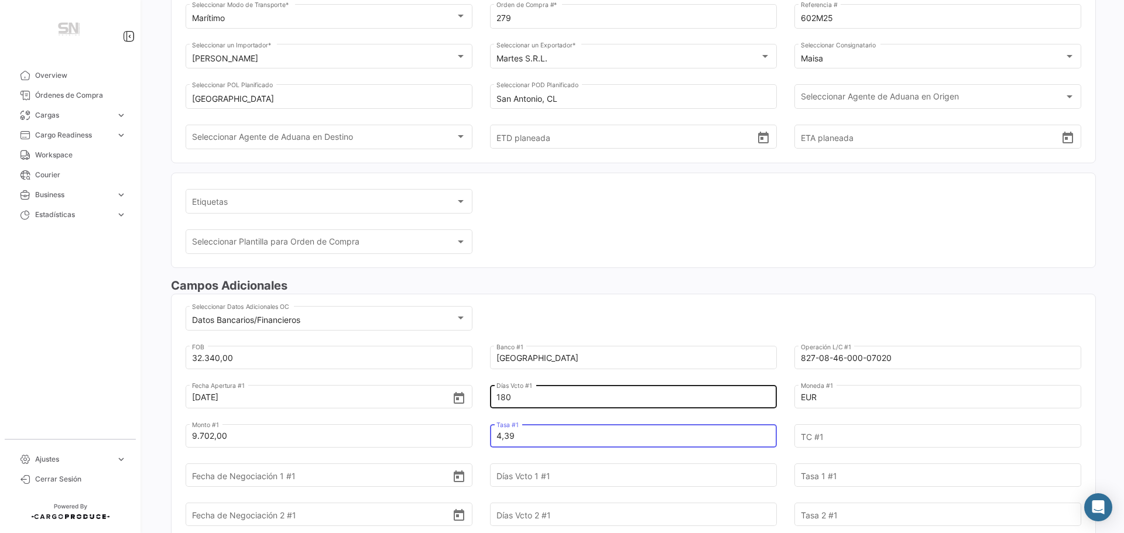
type input "4,39"
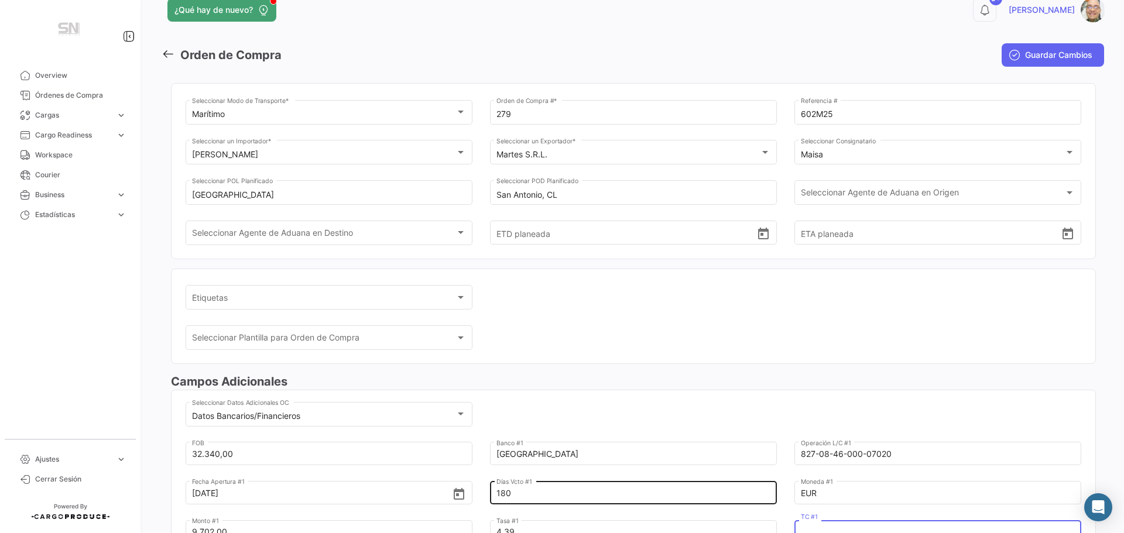
scroll to position [0, 0]
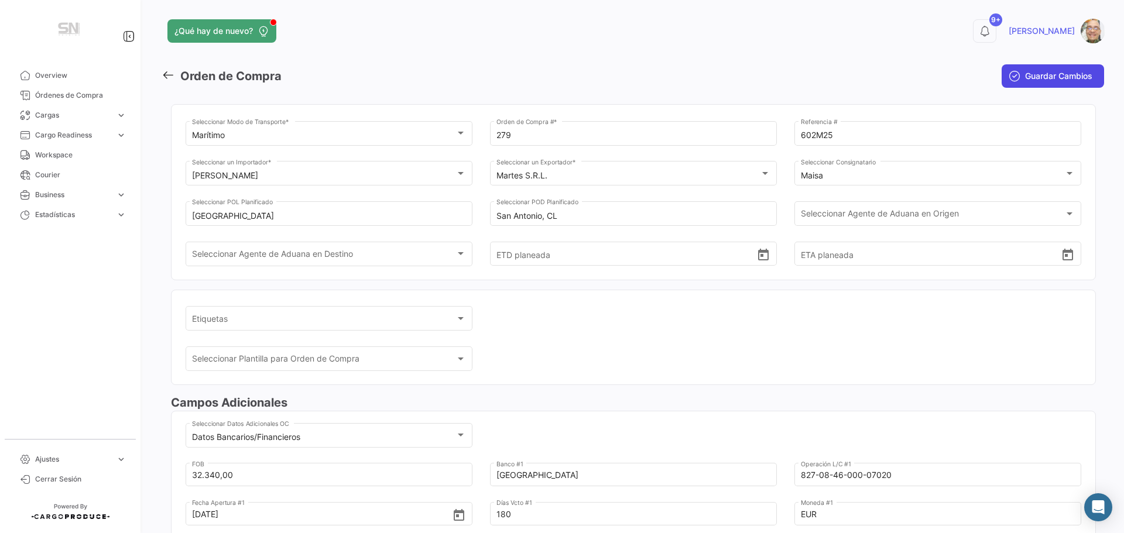
click at [1036, 76] on span "Guardar Cambios" at bounding box center [1058, 76] width 67 height 12
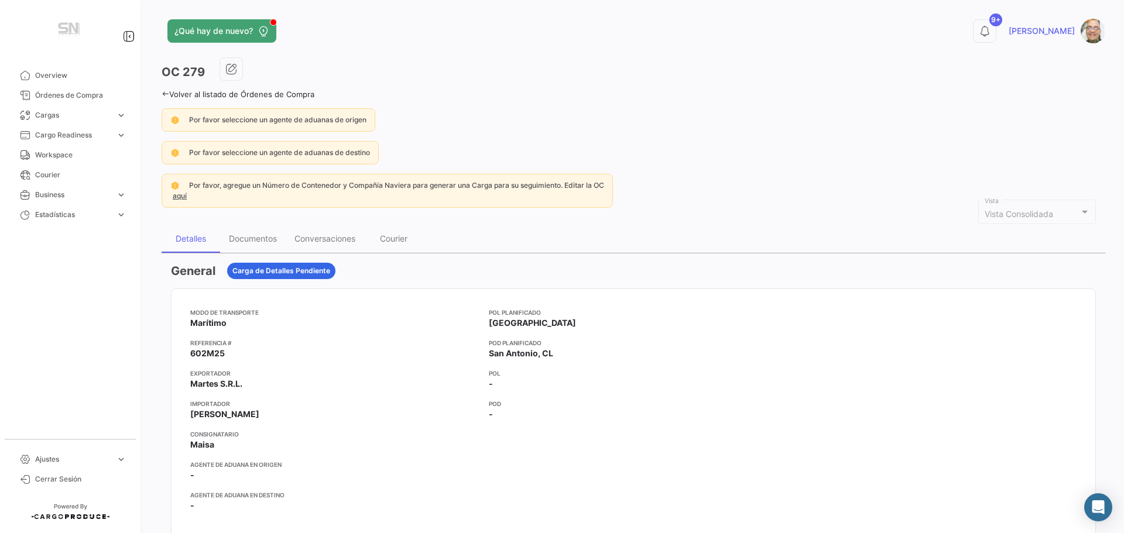
click at [162, 91] on icon at bounding box center [166, 94] width 8 height 8
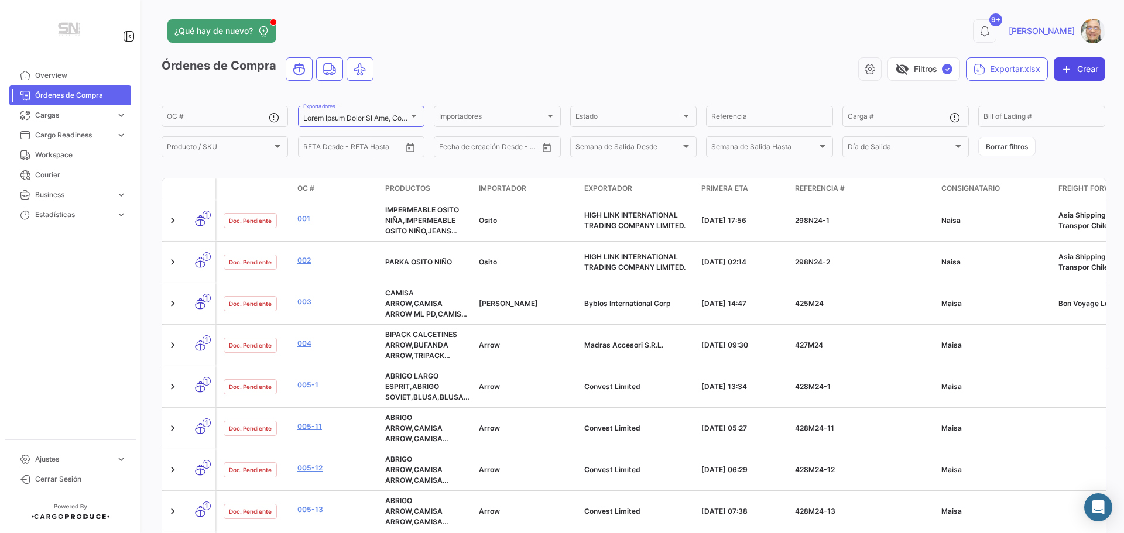
click at [1061, 68] on icon "button" at bounding box center [1067, 69] width 12 height 12
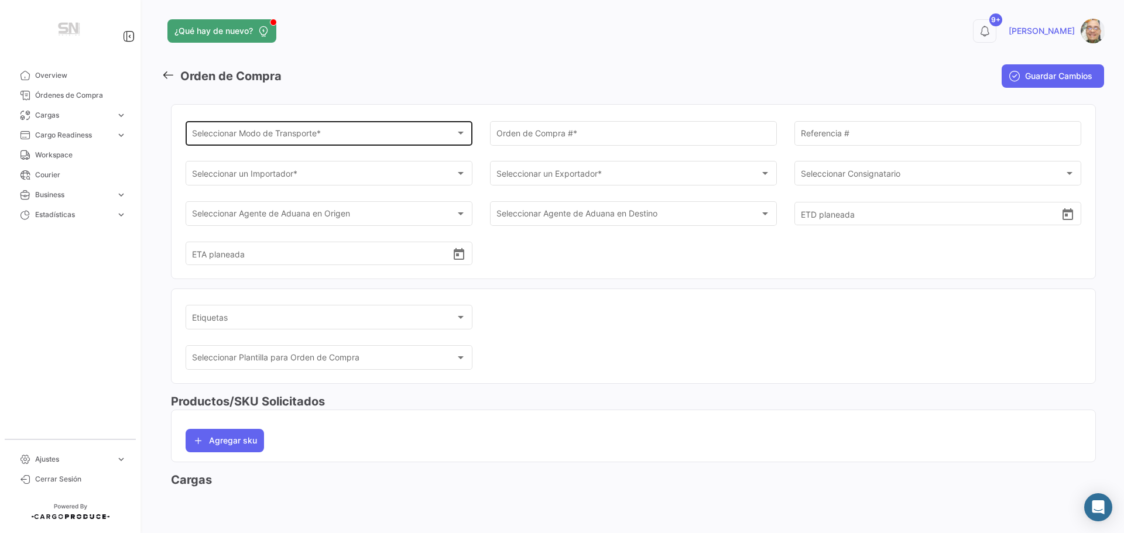
click at [464, 138] on div at bounding box center [460, 133] width 11 height 9
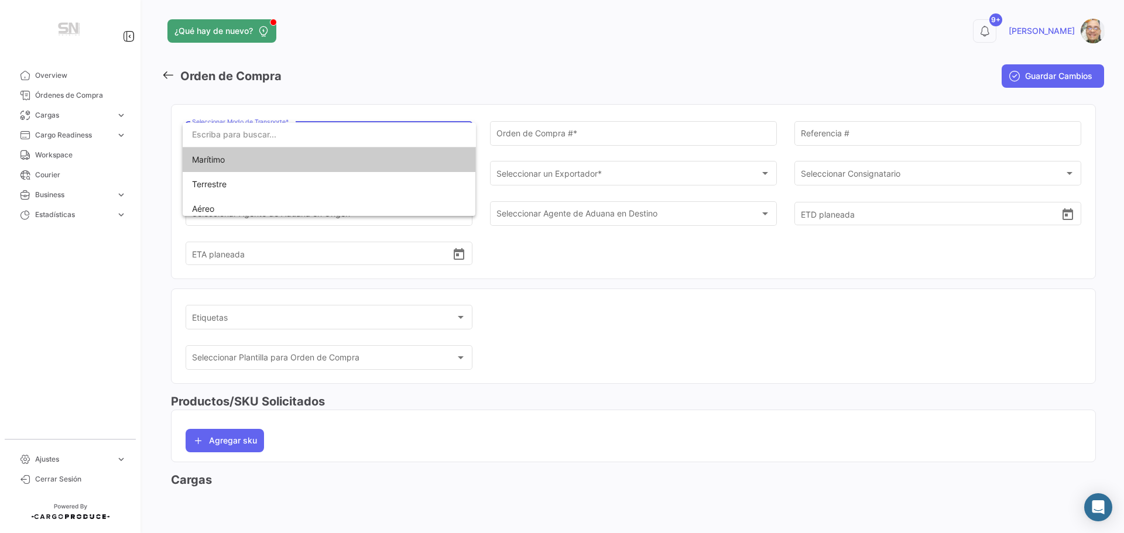
click at [300, 163] on span "Marítimo" at bounding box center [329, 160] width 275 height 25
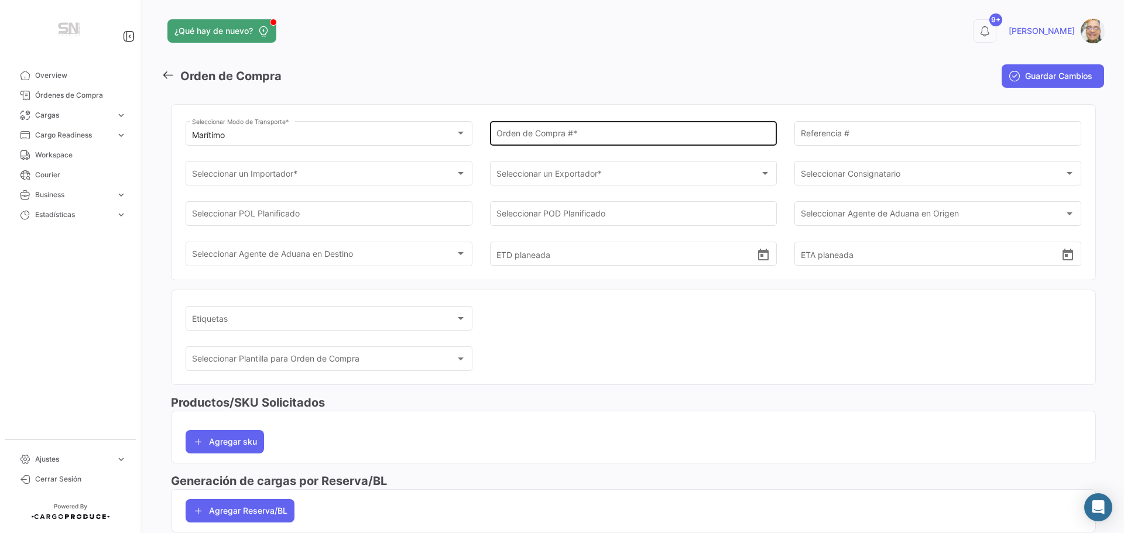
click at [558, 129] on div "Orden de Compra # *" at bounding box center [633, 132] width 275 height 27
type input "280"
type input "603M25"
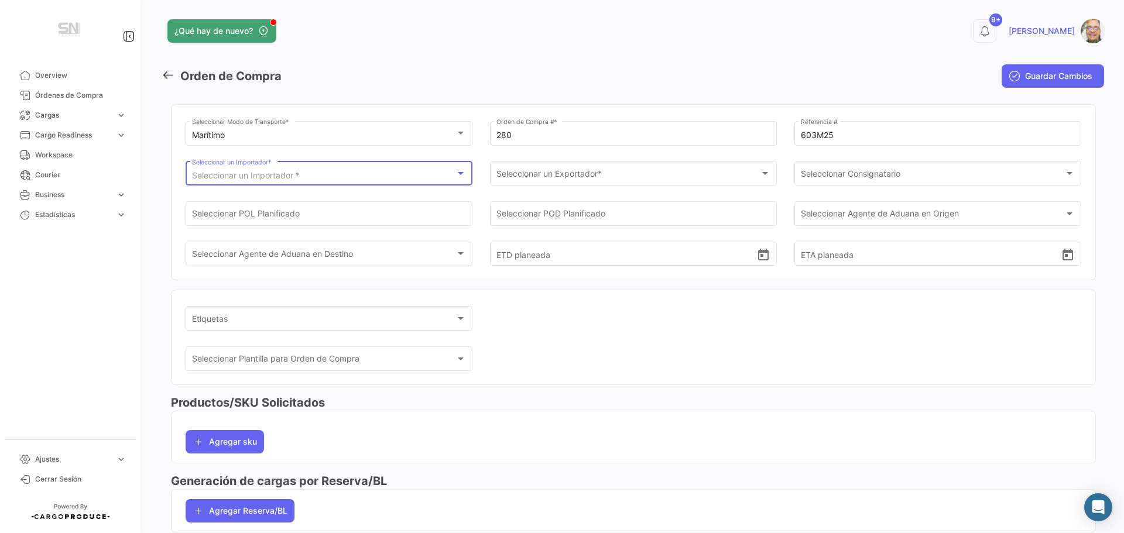
click at [459, 173] on div at bounding box center [461, 173] width 6 height 3
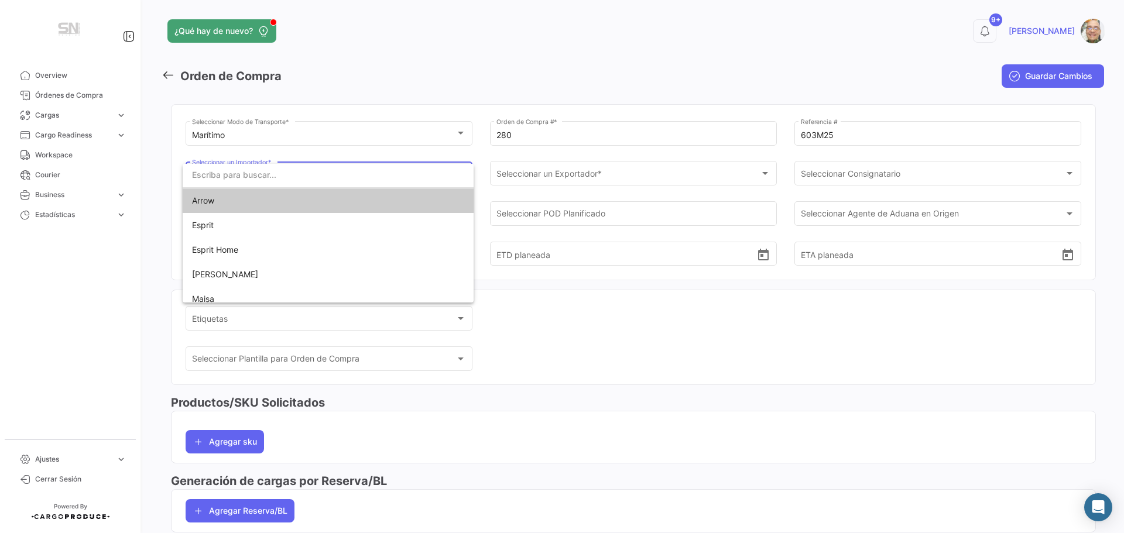
click at [276, 208] on span "Arrow" at bounding box center [328, 201] width 272 height 25
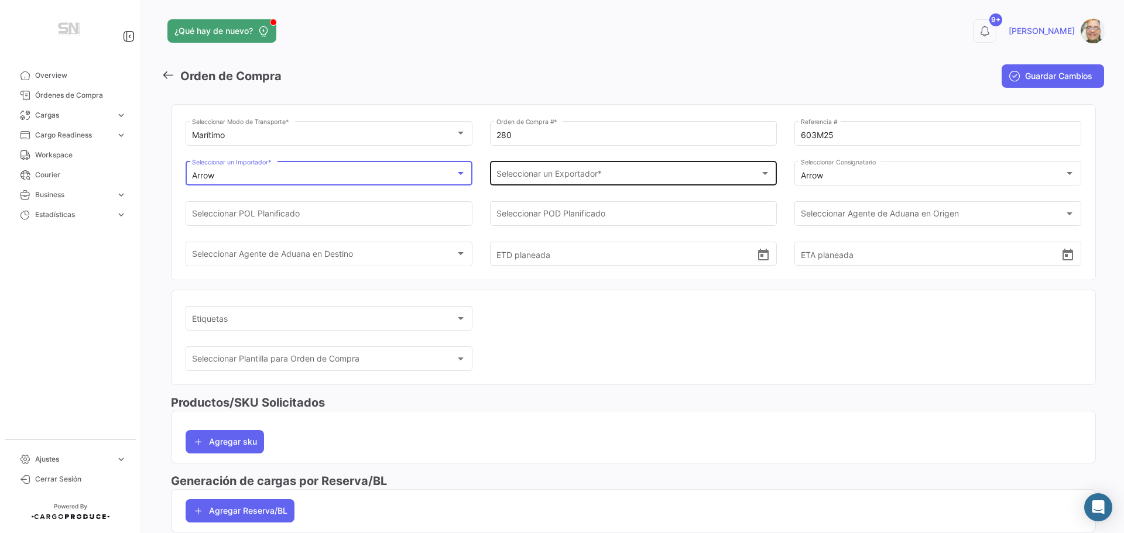
click at [537, 170] on div "Seleccionar un Exportador * Seleccionar un Exportador *" at bounding box center [633, 172] width 275 height 27
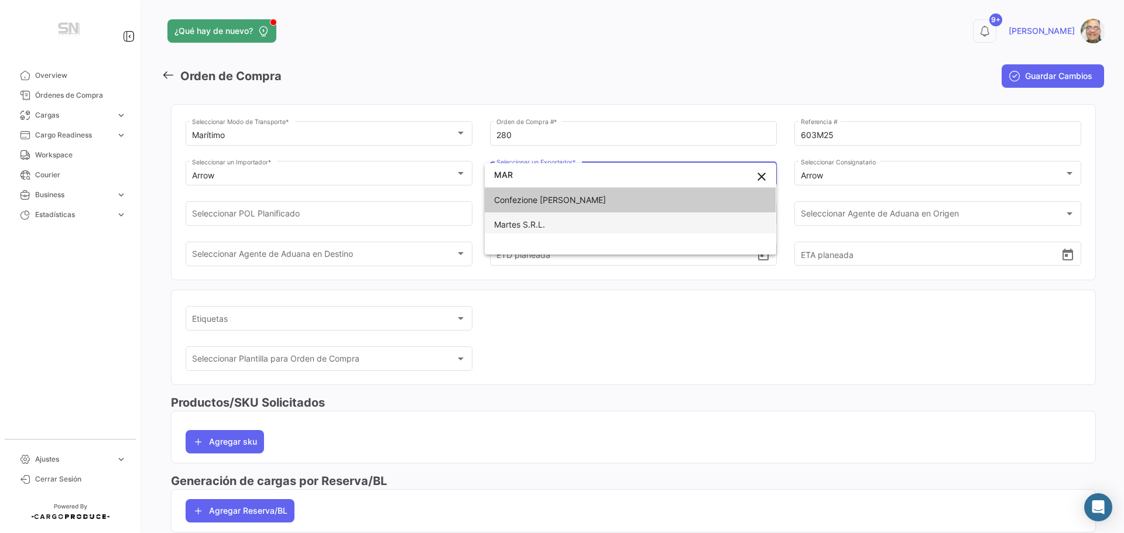
type input "MAR"
click at [523, 220] on span "Martes S.R.L." at bounding box center [630, 225] width 272 height 25
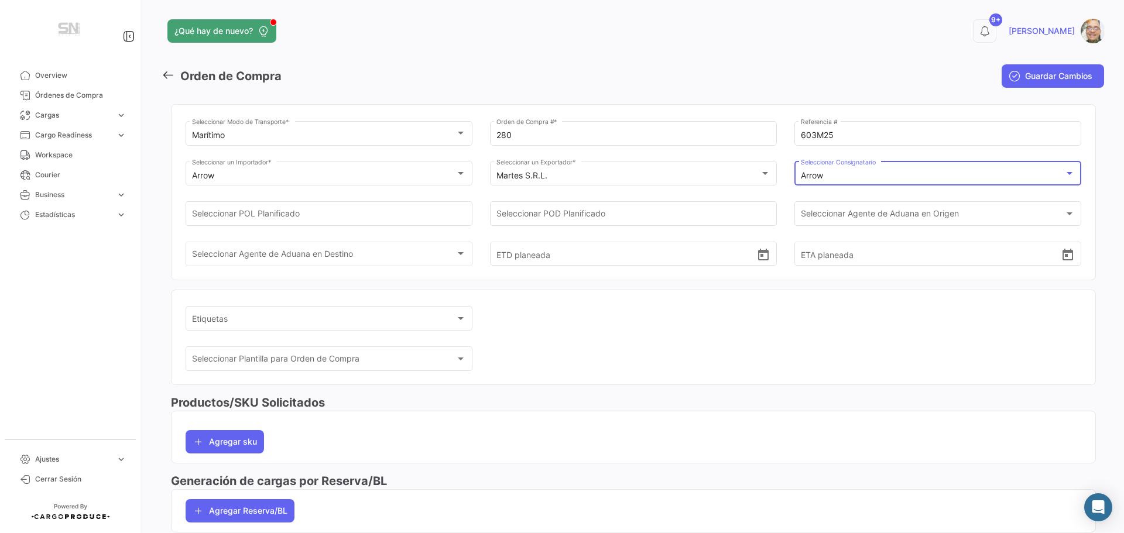
click at [1064, 177] on div at bounding box center [1069, 173] width 11 height 9
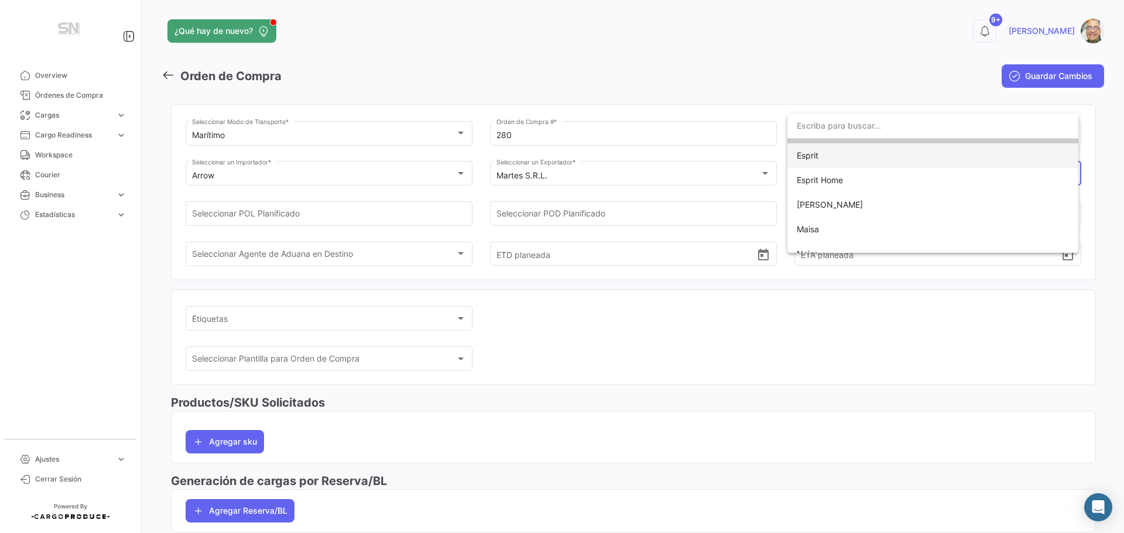
scroll to position [39, 0]
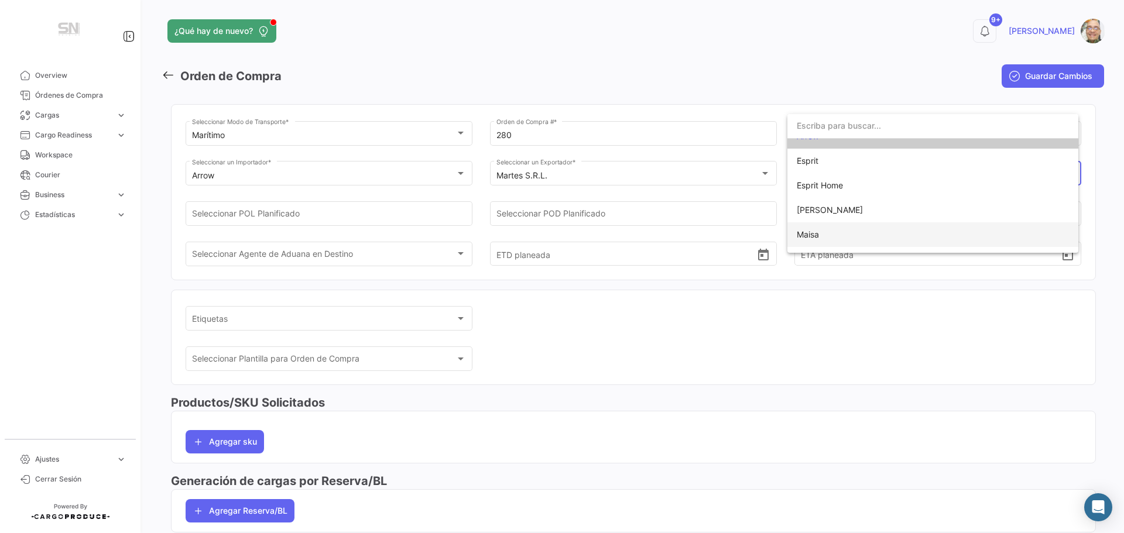
click at [808, 231] on span "Maisa" at bounding box center [808, 234] width 22 height 10
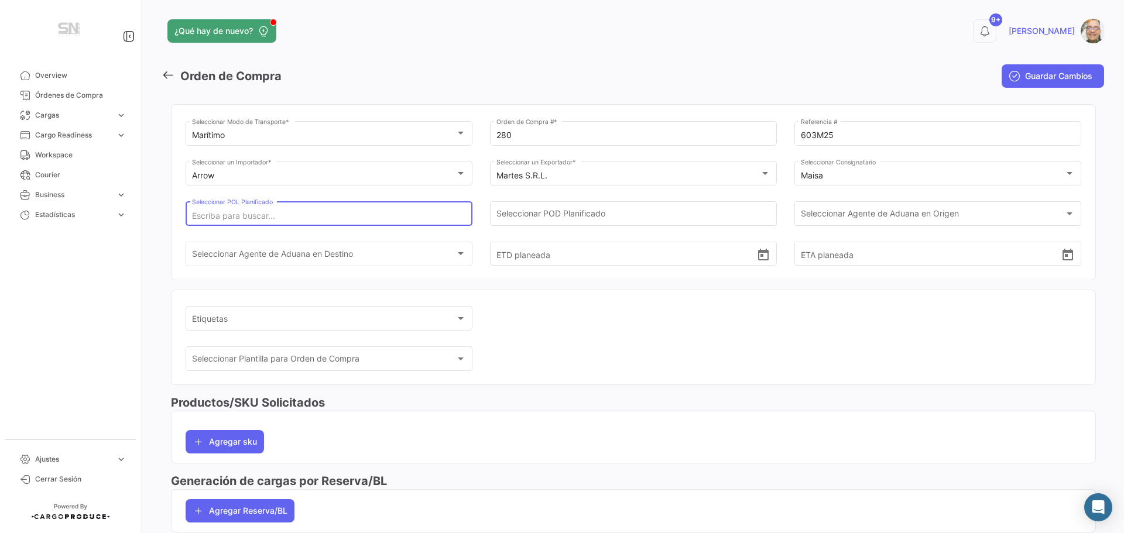
click at [355, 213] on input "Seleccionar POL Planificado" at bounding box center [329, 216] width 275 height 10
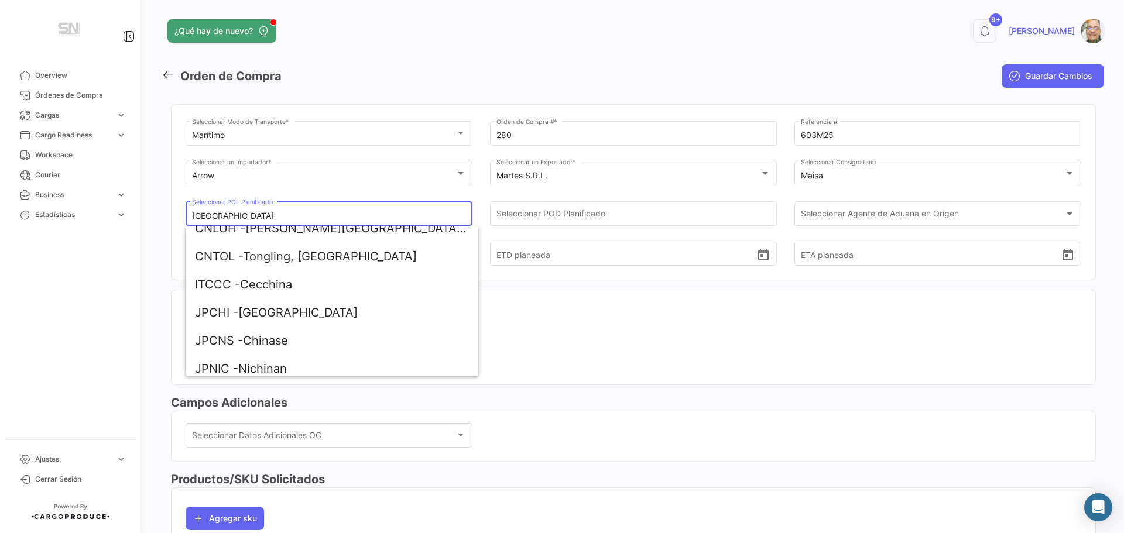
scroll to position [117, 0]
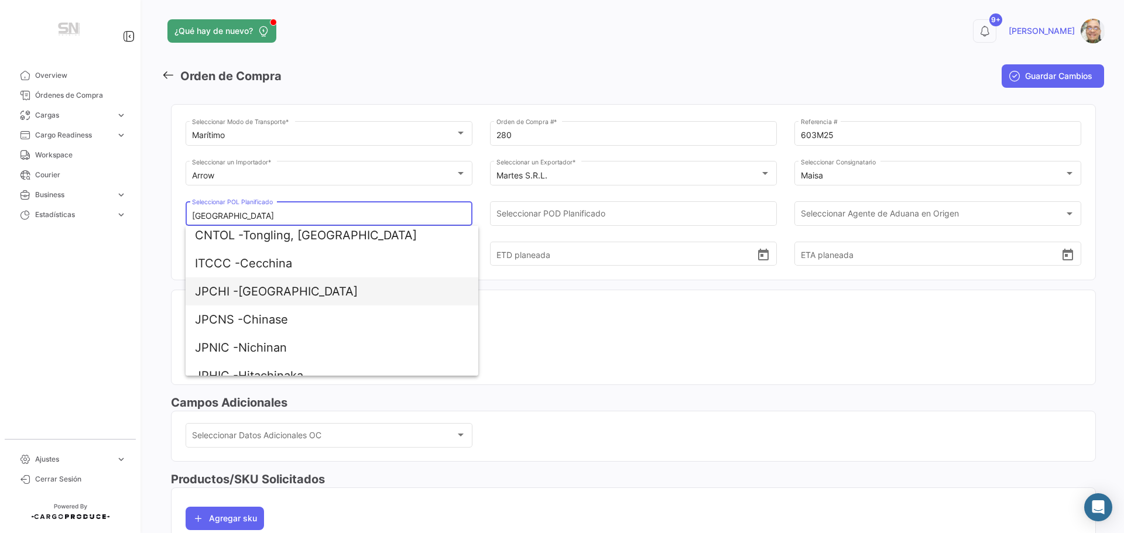
click at [262, 293] on span "JPCHI - [GEOGRAPHIC_DATA]" at bounding box center [332, 291] width 274 height 28
type input "[GEOGRAPHIC_DATA]"
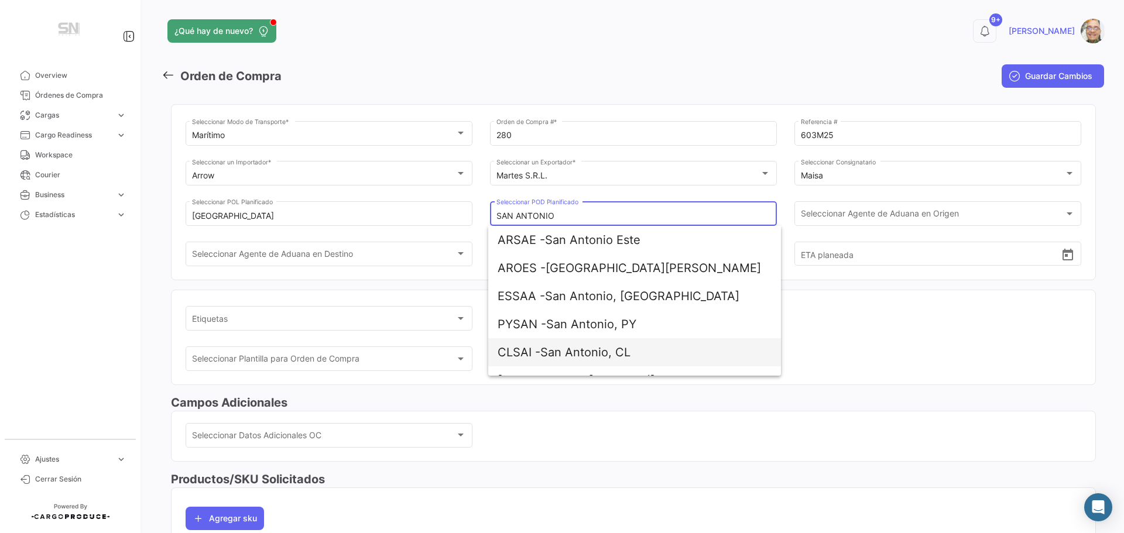
click at [553, 354] on span "CLSAI - [GEOGRAPHIC_DATA], CL" at bounding box center [635, 352] width 274 height 28
type input "San Antonio, CL"
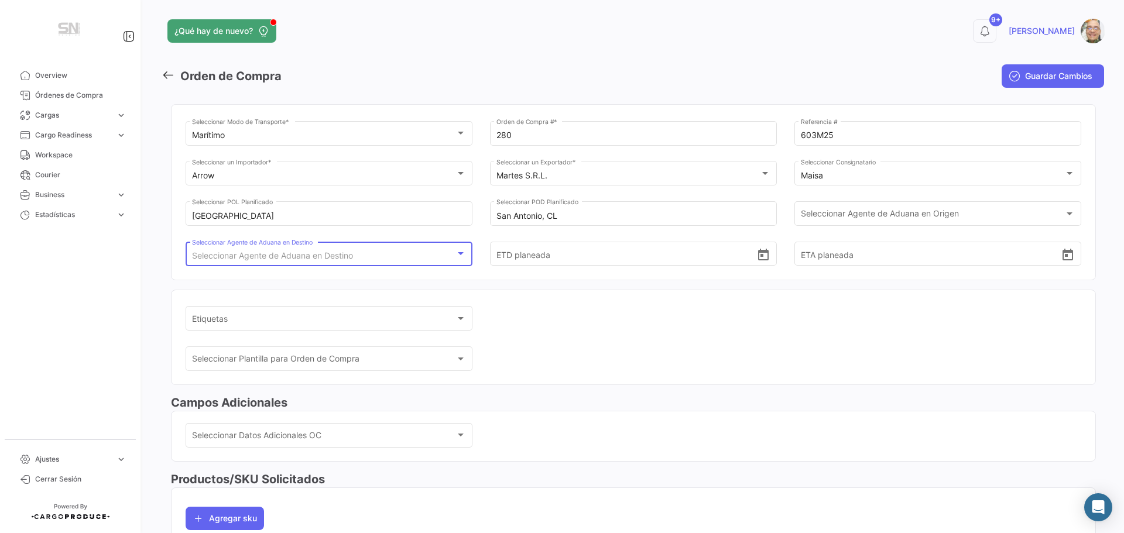
click at [460, 253] on div at bounding box center [461, 253] width 6 height 3
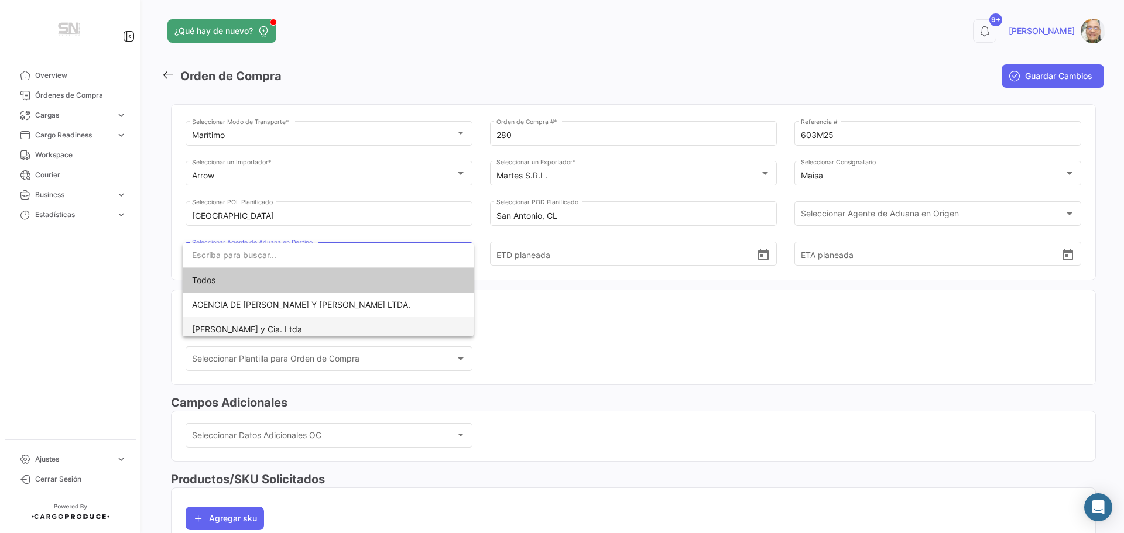
click at [306, 330] on span "[PERSON_NAME] y Cia. Ltda" at bounding box center [328, 329] width 272 height 25
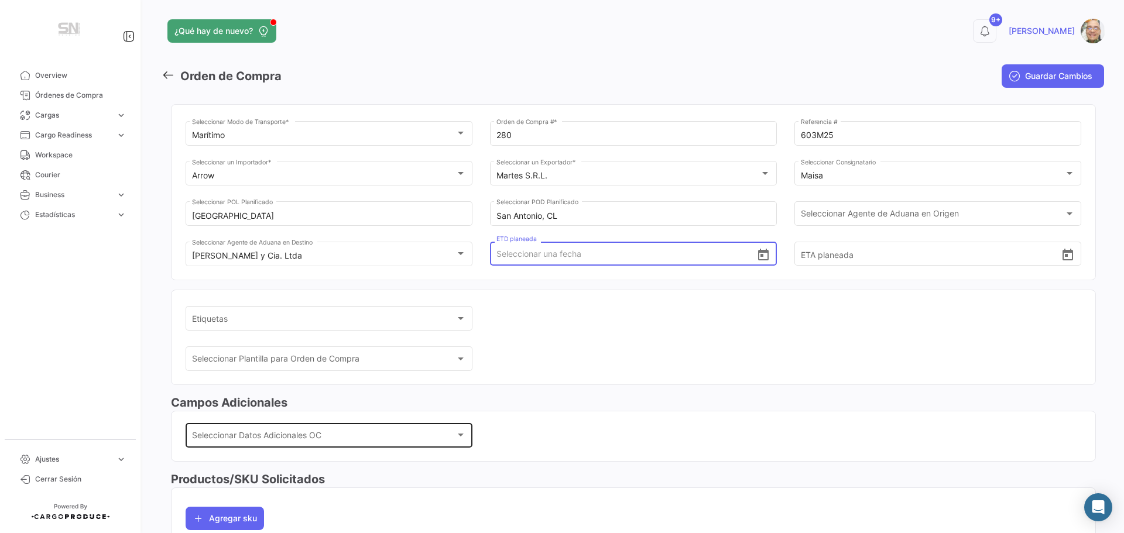
click at [458, 440] on div "Seleccionar Datos Adicionales OC" at bounding box center [329, 438] width 275 height 10
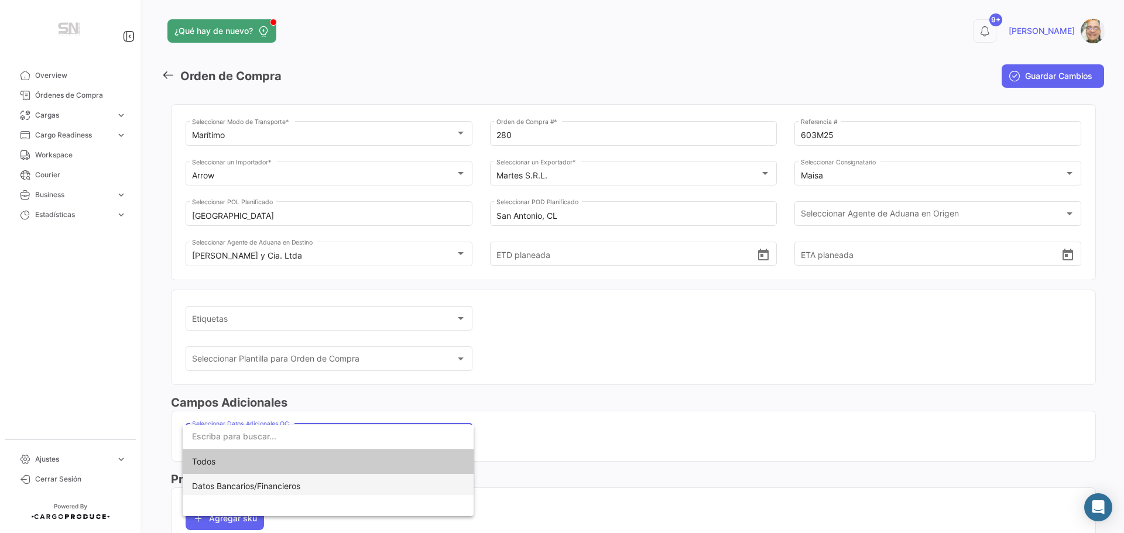
click at [356, 489] on span "Datos Bancarios/Financieros" at bounding box center [328, 486] width 272 height 25
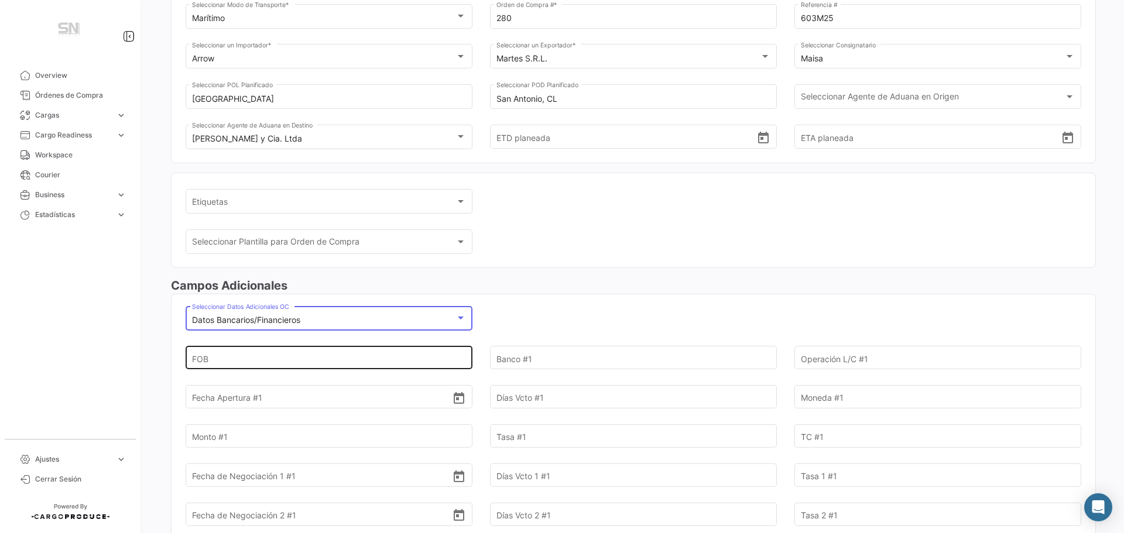
scroll to position [176, 0]
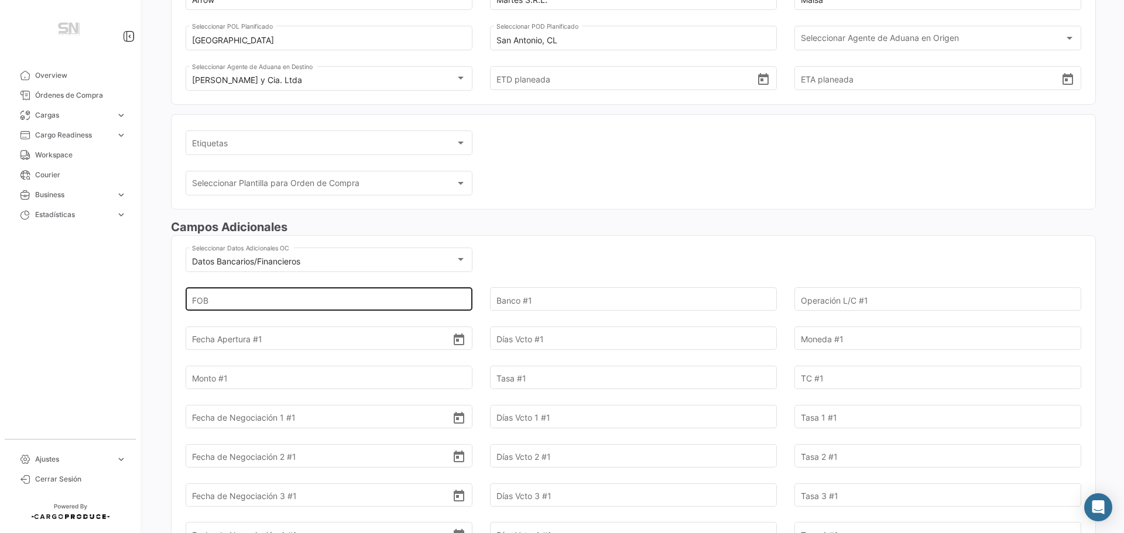
click at [226, 304] on input "FOB" at bounding box center [322, 299] width 261 height 41
type input "133.425,00"
type input "[GEOGRAPHIC_DATA]"
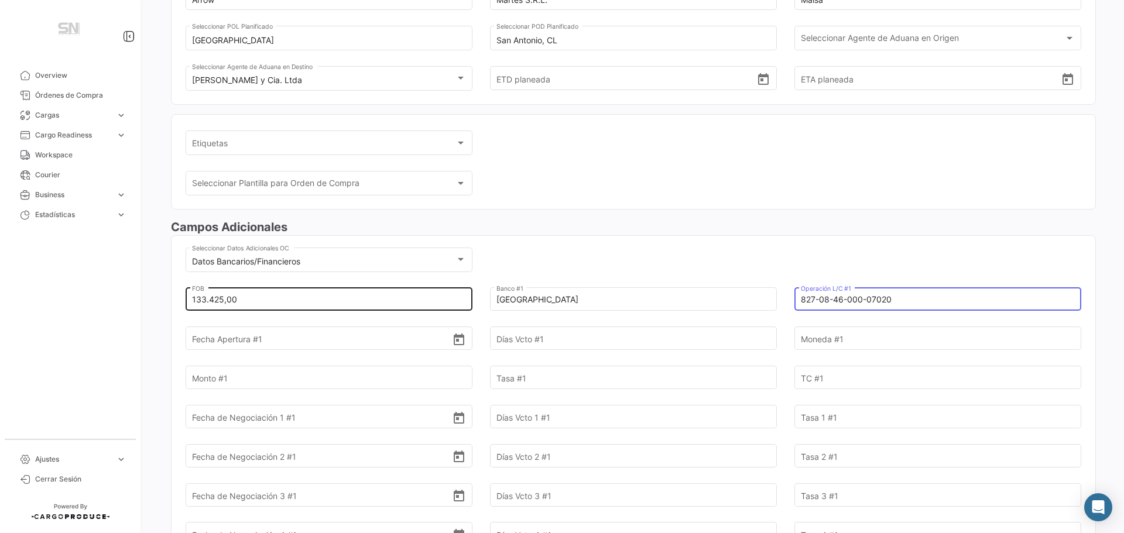
type input "827-08-46-000-07020"
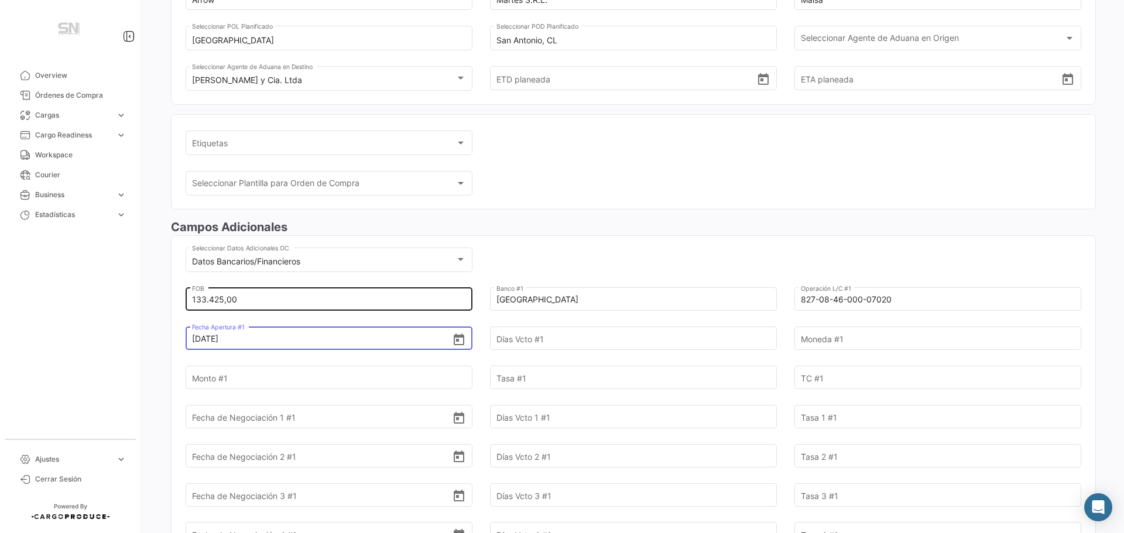
type input "[DATE]"
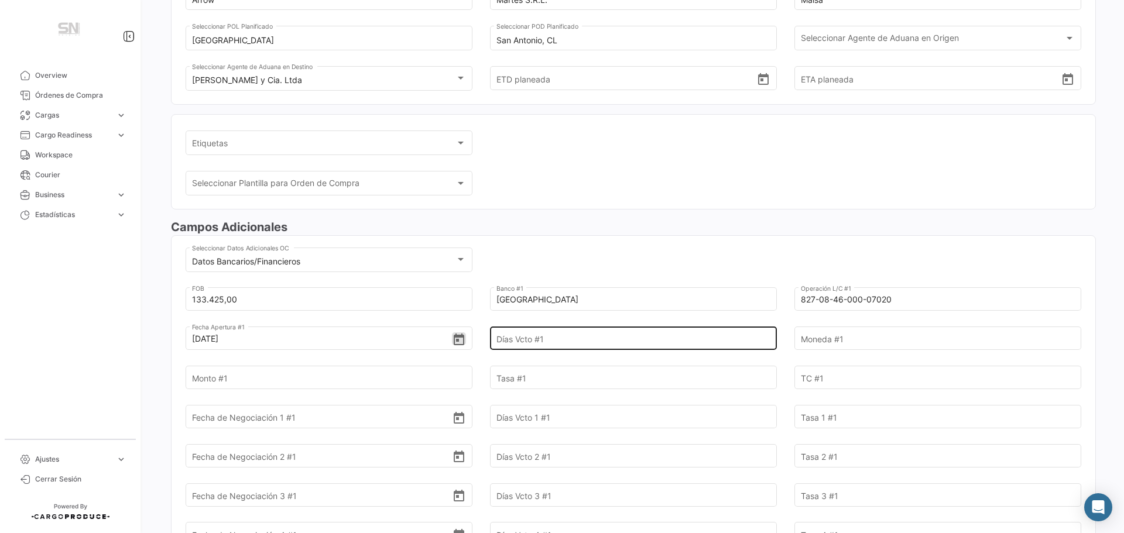
click at [506, 334] on input "Días Vcto #1" at bounding box center [626, 338] width 261 height 41
type input "180"
type input "EUR"
type input "40.027,50"
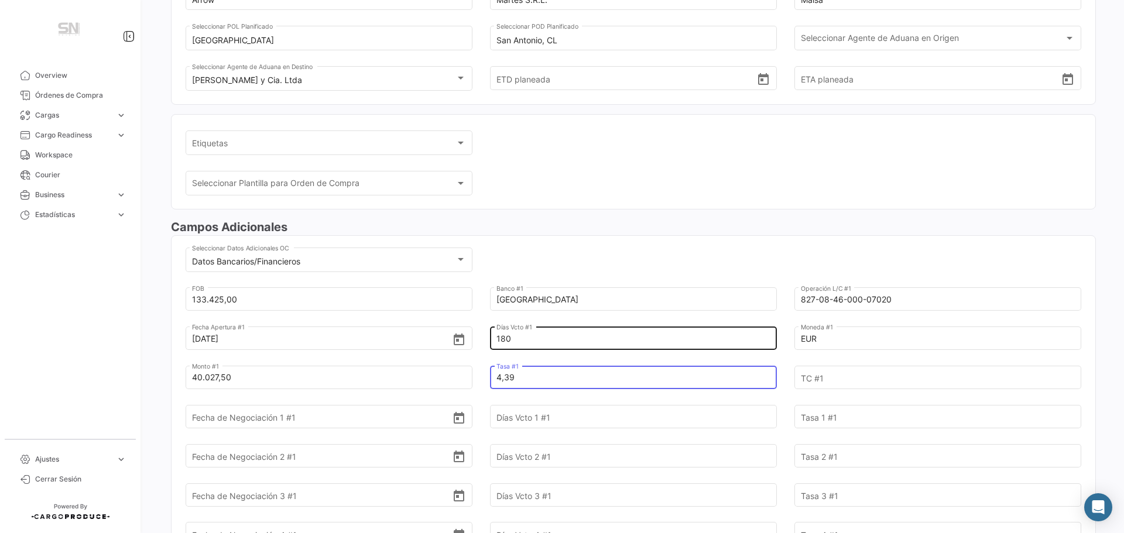
type input "4,39"
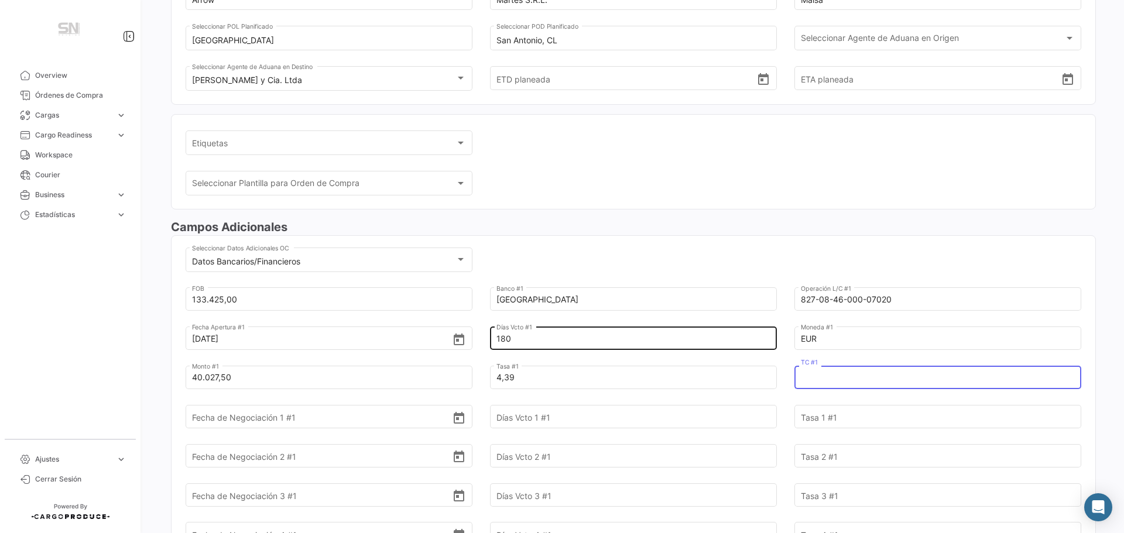
type input "1"
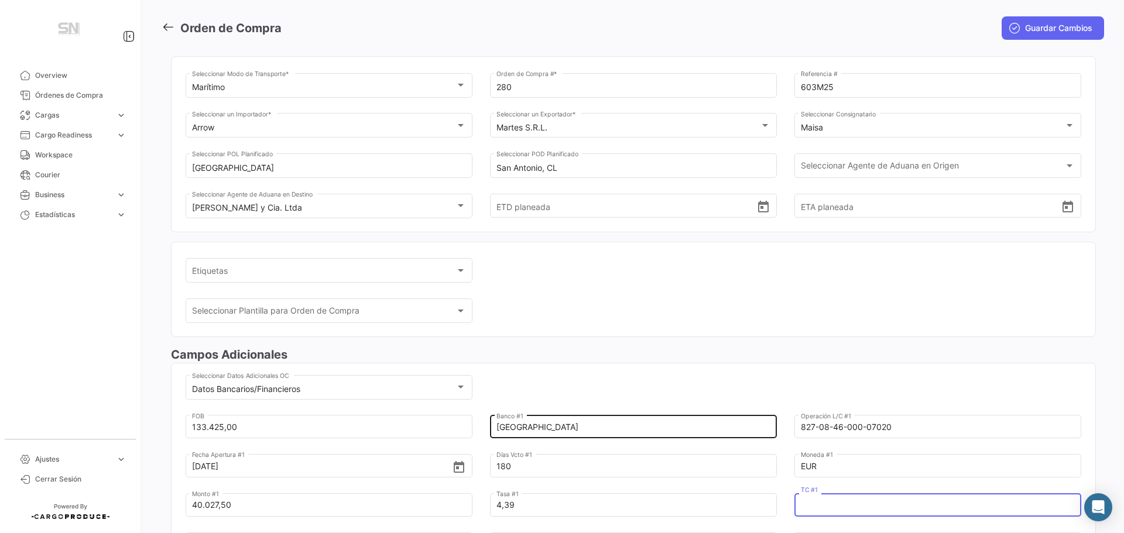
scroll to position [0, 0]
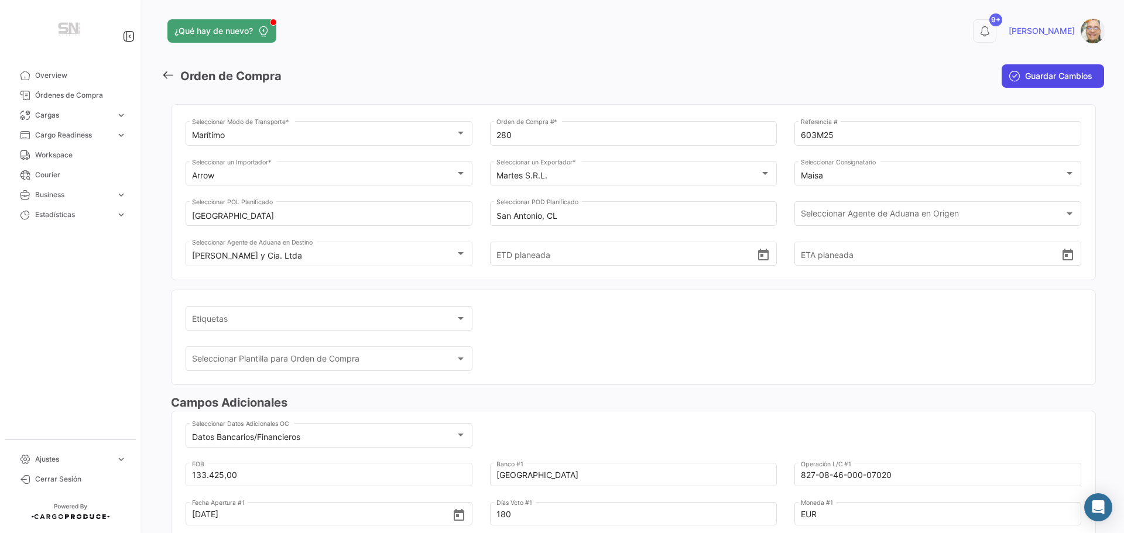
click at [1018, 77] on button "Guardar Cambios" at bounding box center [1053, 75] width 102 height 23
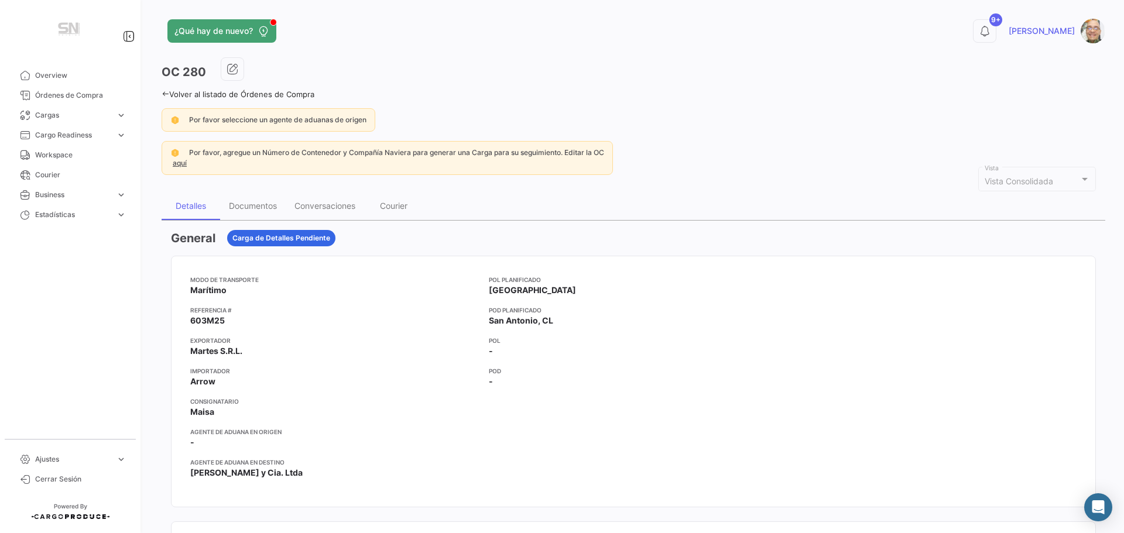
click at [163, 94] on icon at bounding box center [166, 94] width 8 height 8
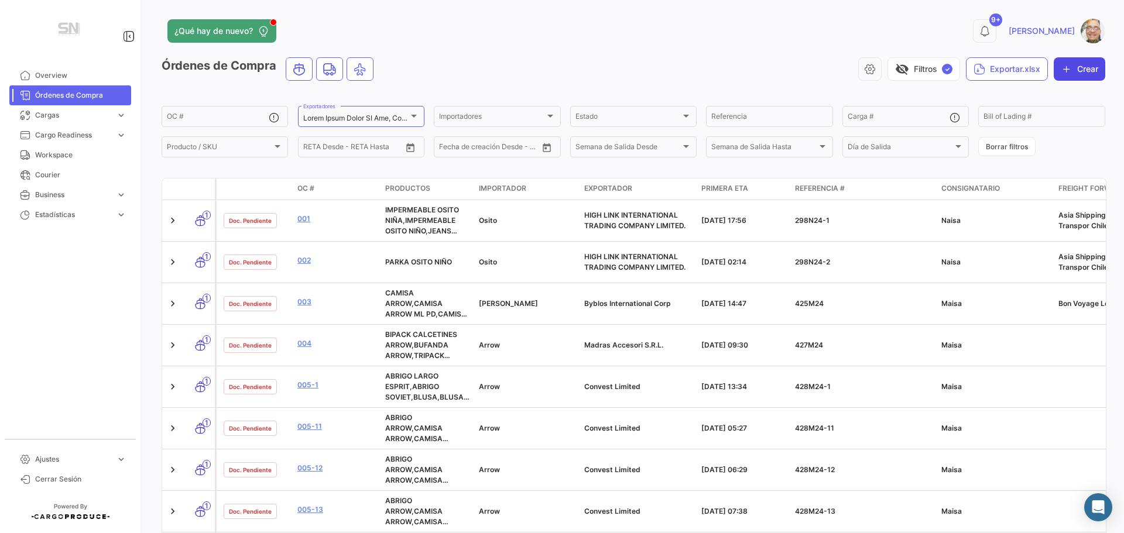
click at [1069, 75] on button "Crear" at bounding box center [1080, 68] width 52 height 23
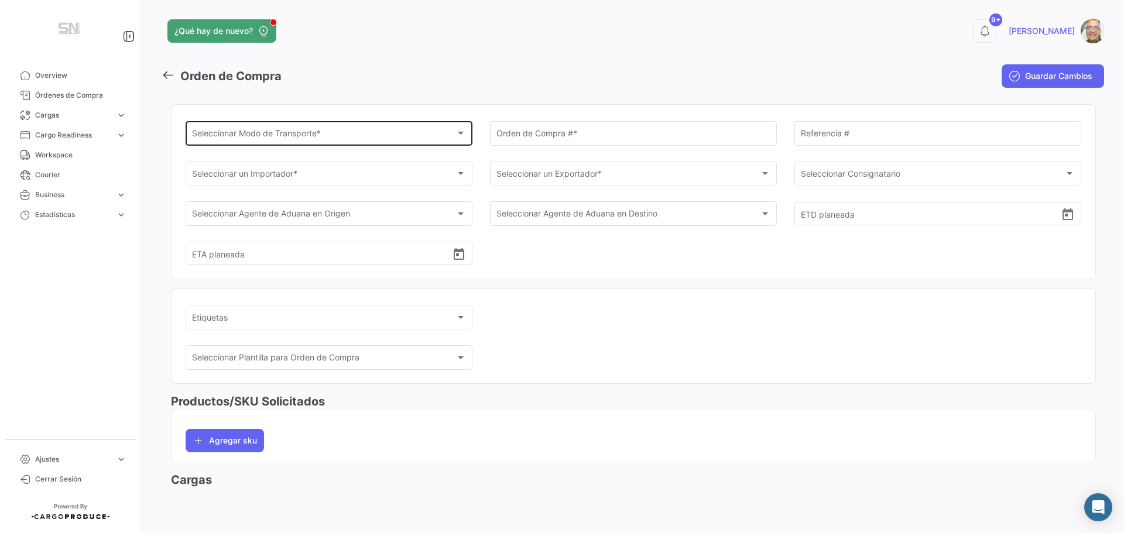
click at [460, 136] on div at bounding box center [460, 133] width 11 height 9
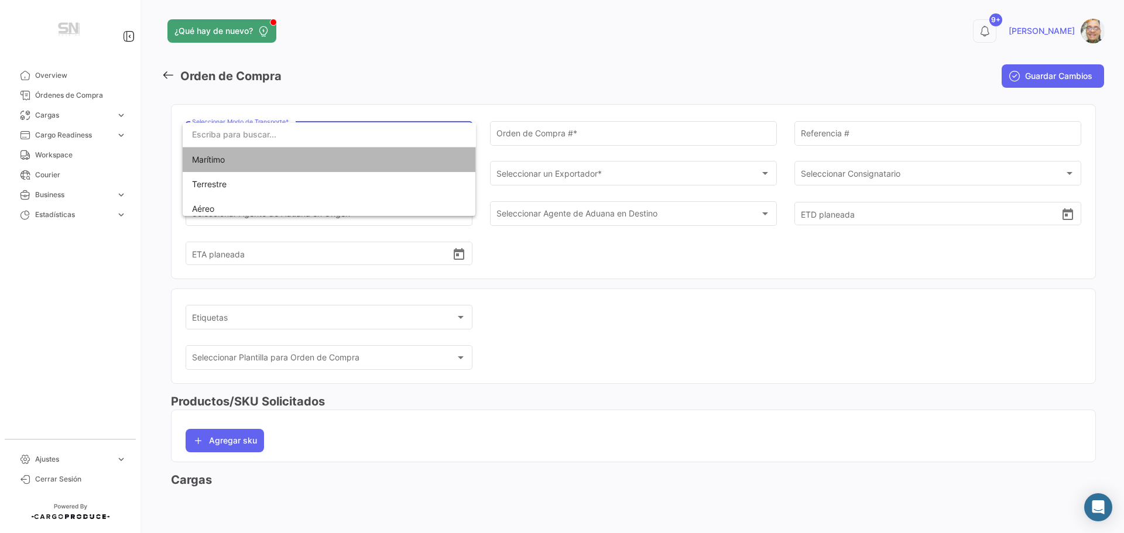
click at [395, 155] on span "Marítimo" at bounding box center [329, 160] width 275 height 25
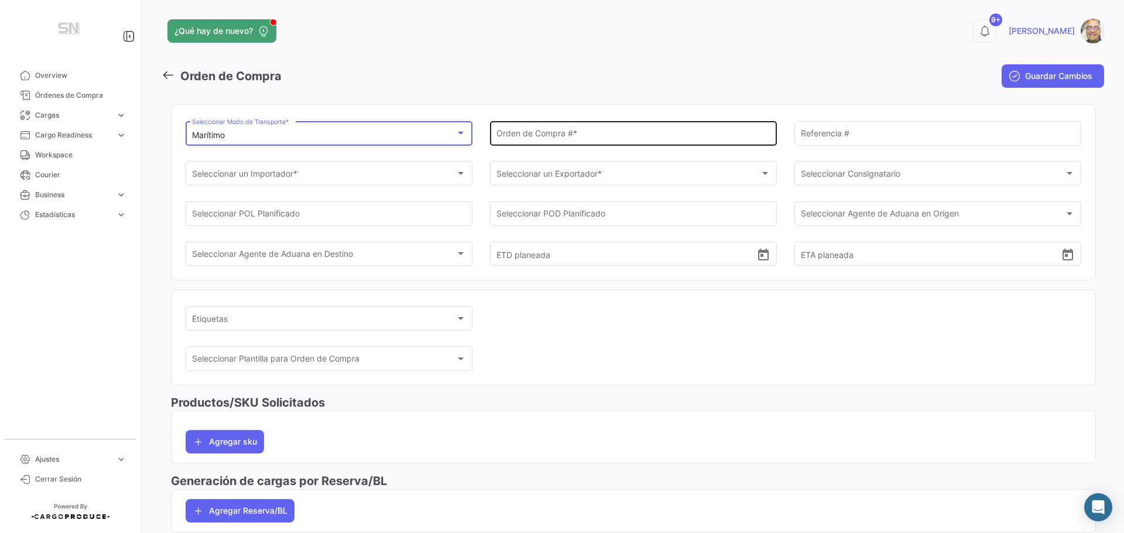
click at [564, 131] on input "Orden de Compra # *" at bounding box center [633, 136] width 275 height 10
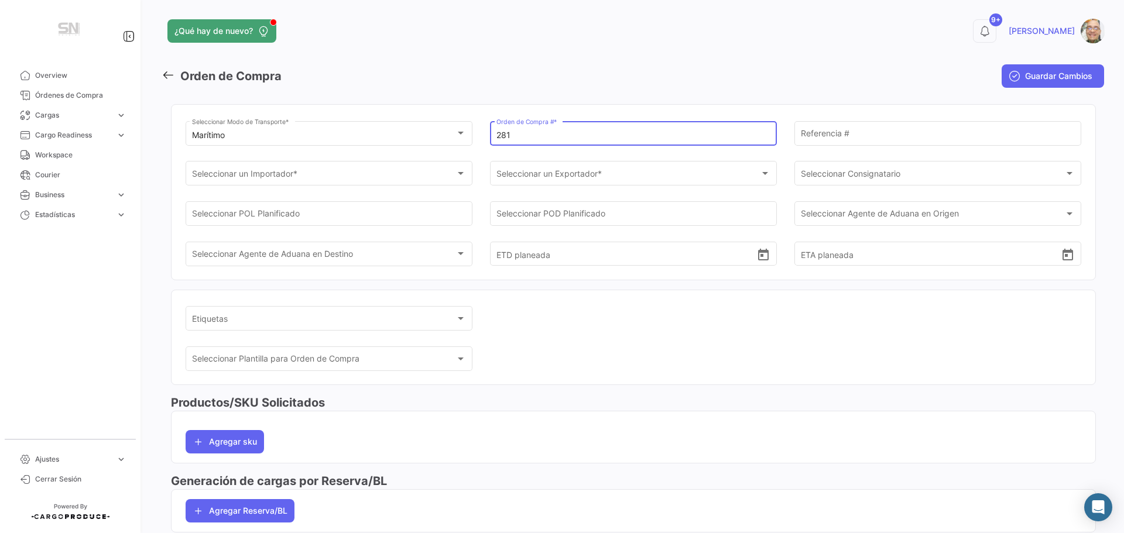
type input "281"
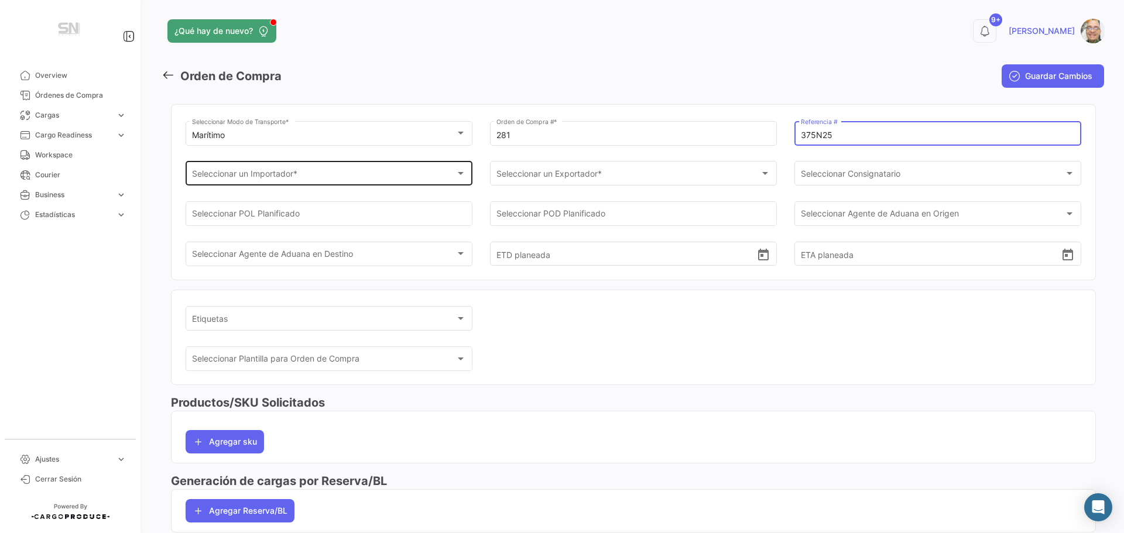
type input "375N25"
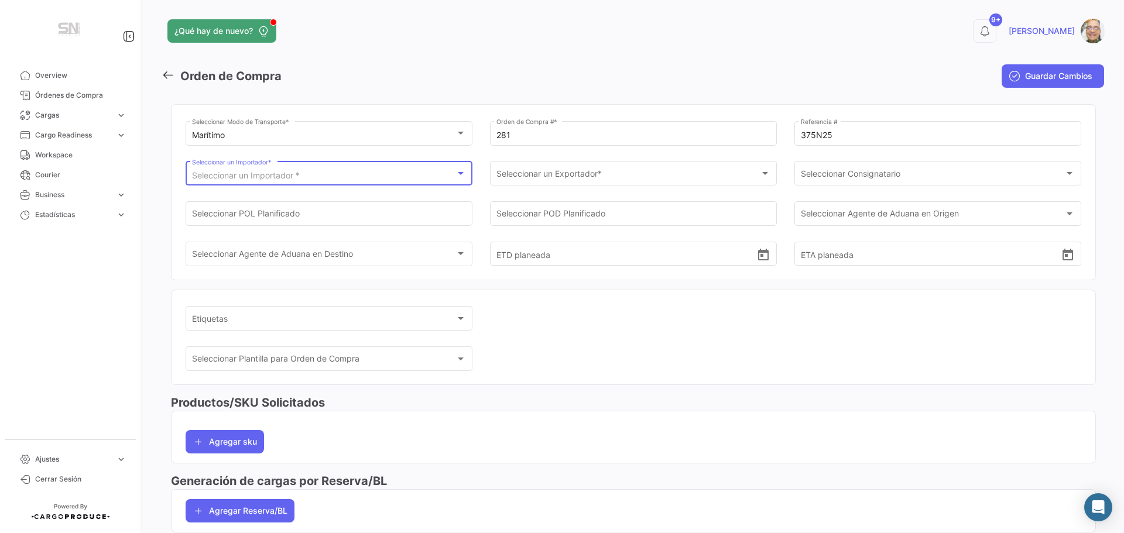
click at [235, 177] on span "Seleccionar un Importador *" at bounding box center [246, 175] width 108 height 10
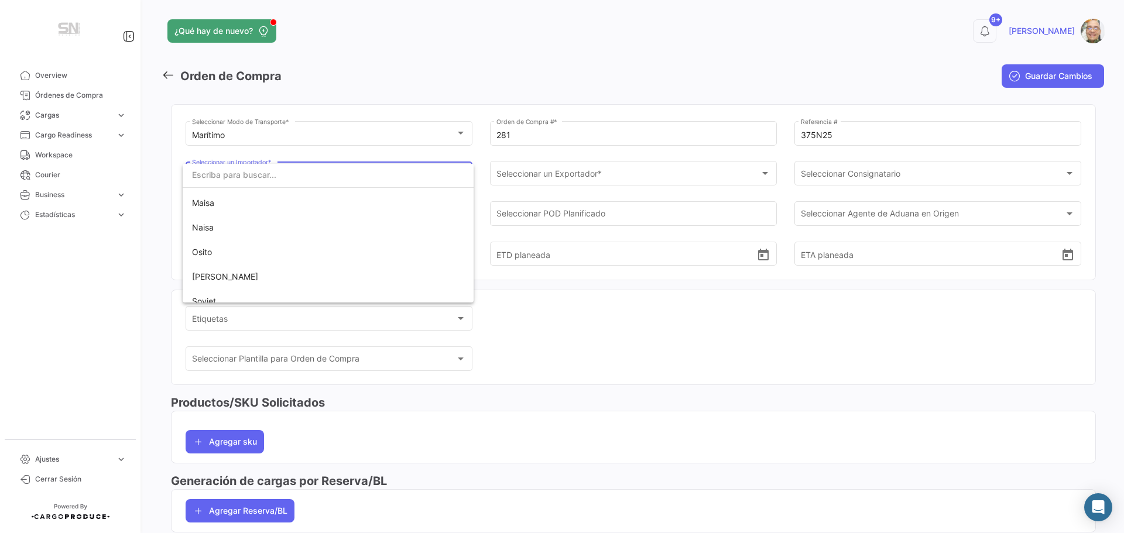
scroll to position [117, 0]
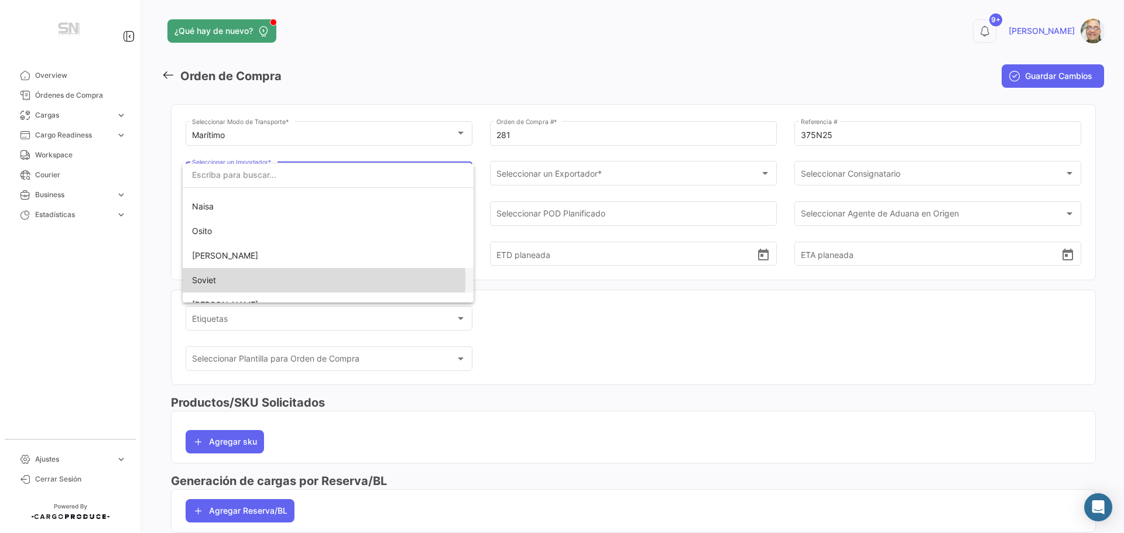
click at [230, 280] on span "Soviet" at bounding box center [328, 280] width 272 height 25
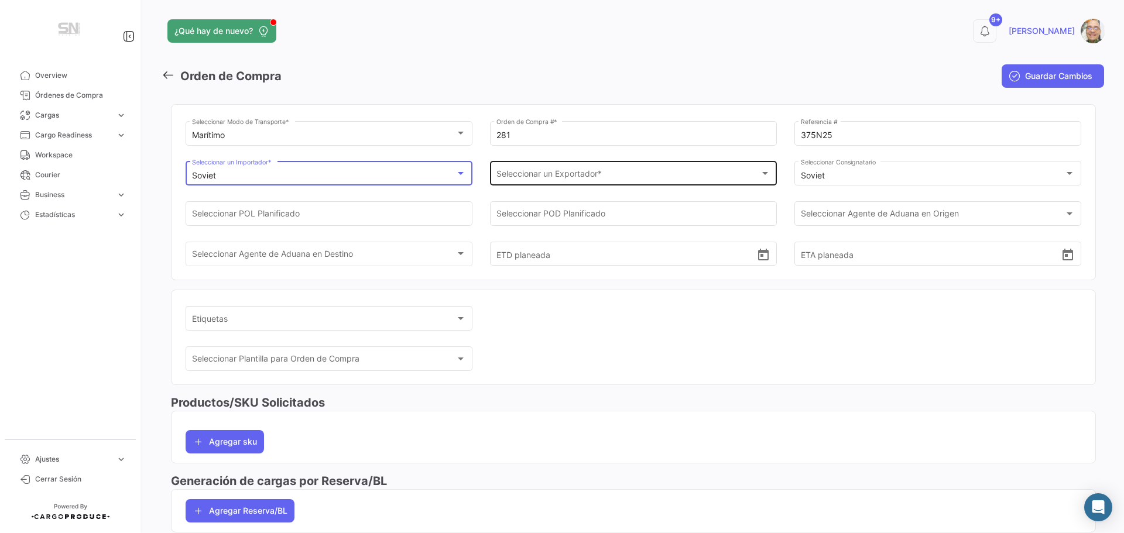
click at [546, 169] on div "Seleccionar un Exportador * Seleccionar un Exportador *" at bounding box center [633, 172] width 275 height 27
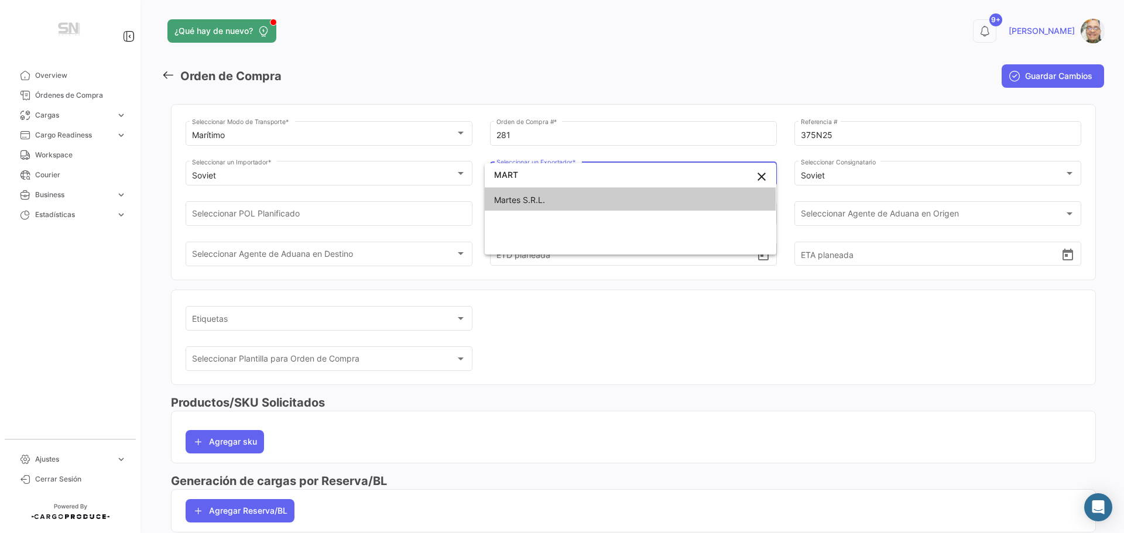
type input "MART"
click at [526, 198] on span "Martes S.R.L." at bounding box center [519, 200] width 51 height 10
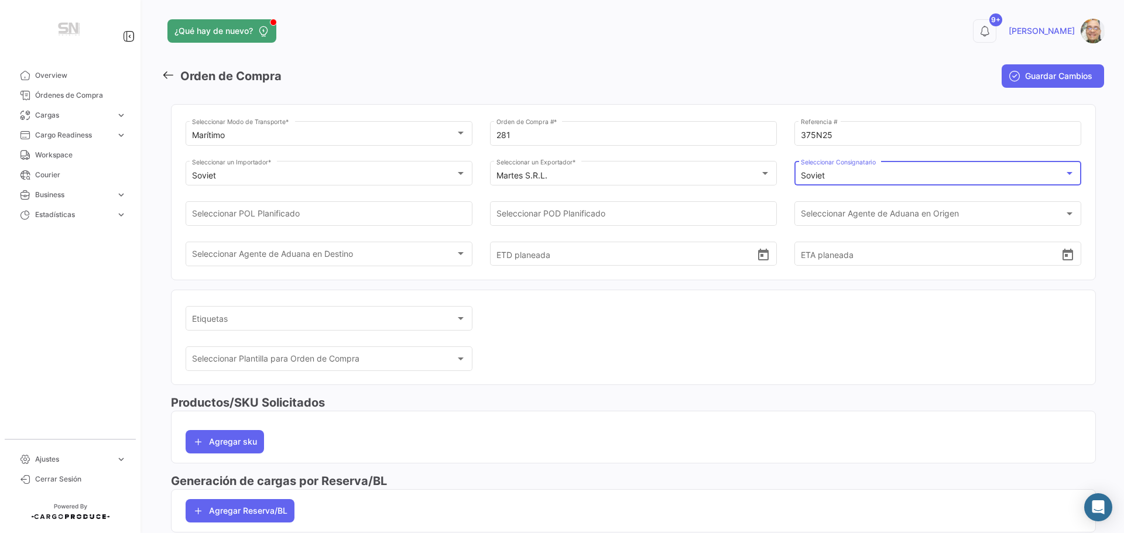
click at [821, 173] on div "Soviet" at bounding box center [933, 176] width 264 height 10
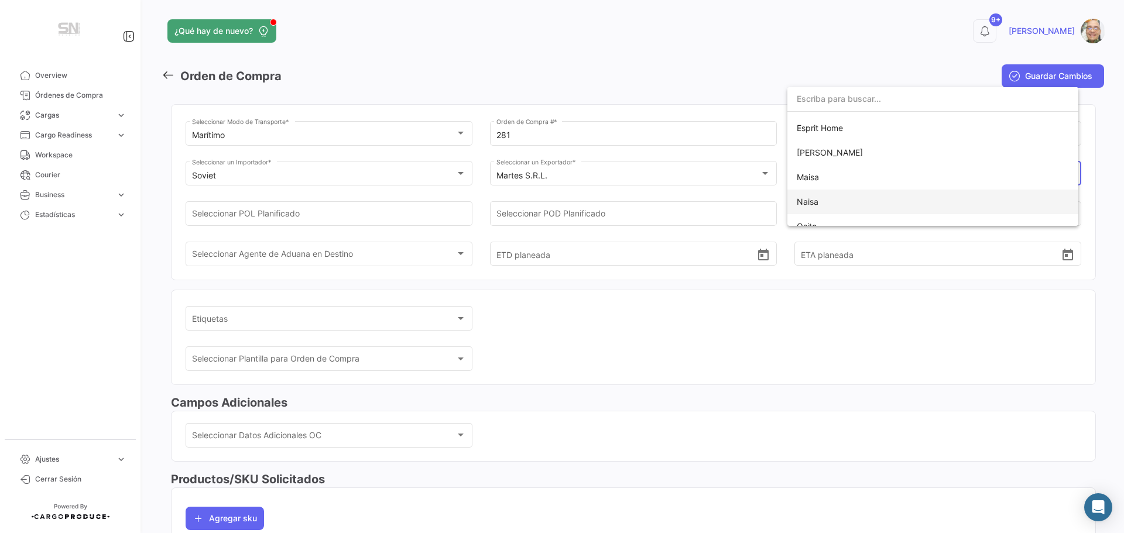
scroll to position [98, 0]
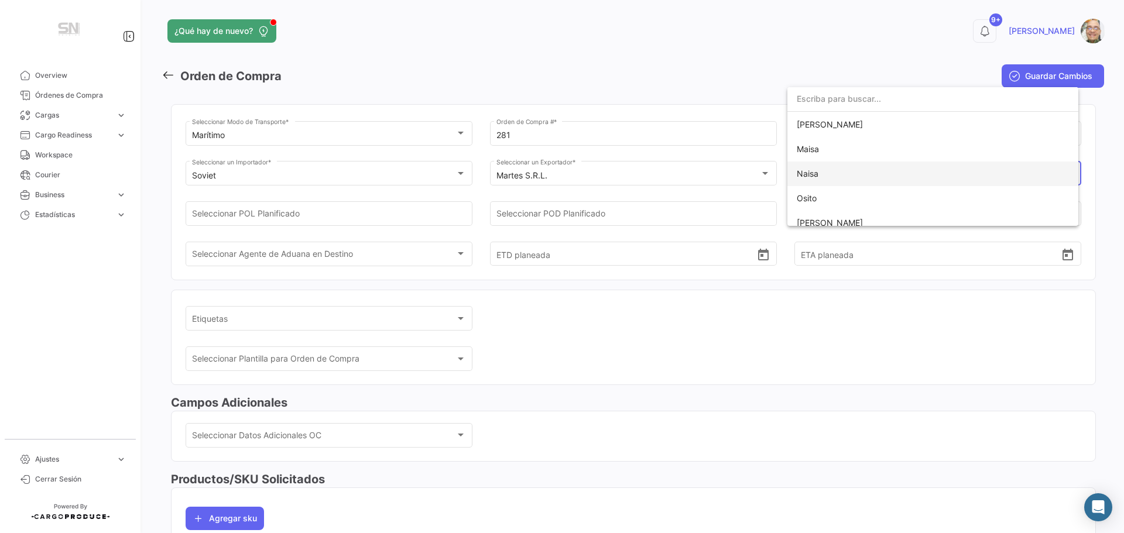
click at [859, 174] on span "Naisa" at bounding box center [933, 174] width 272 height 25
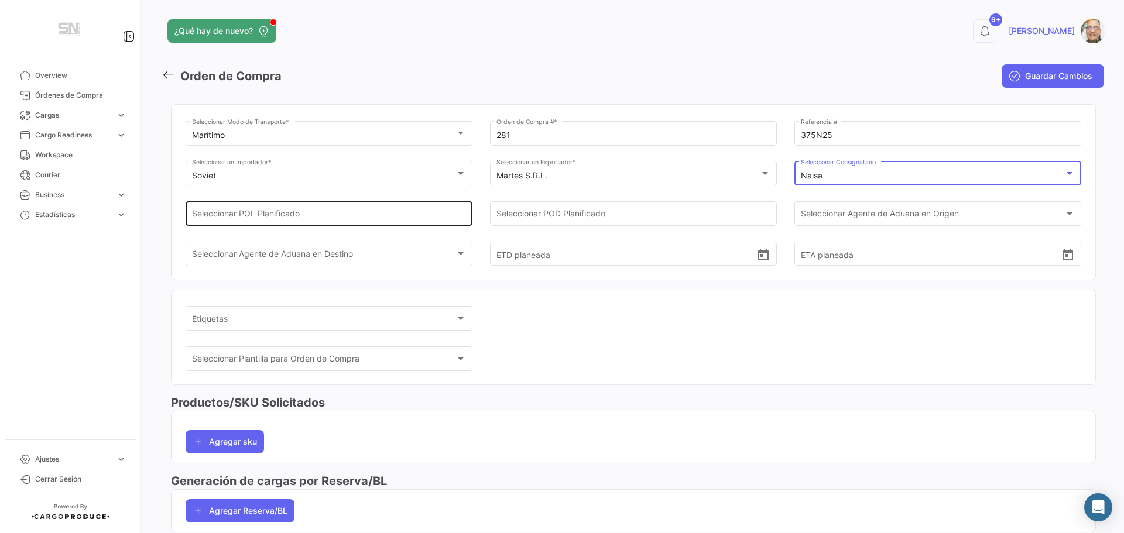
click at [313, 220] on input "Seleccionar POL Planificado" at bounding box center [329, 216] width 275 height 10
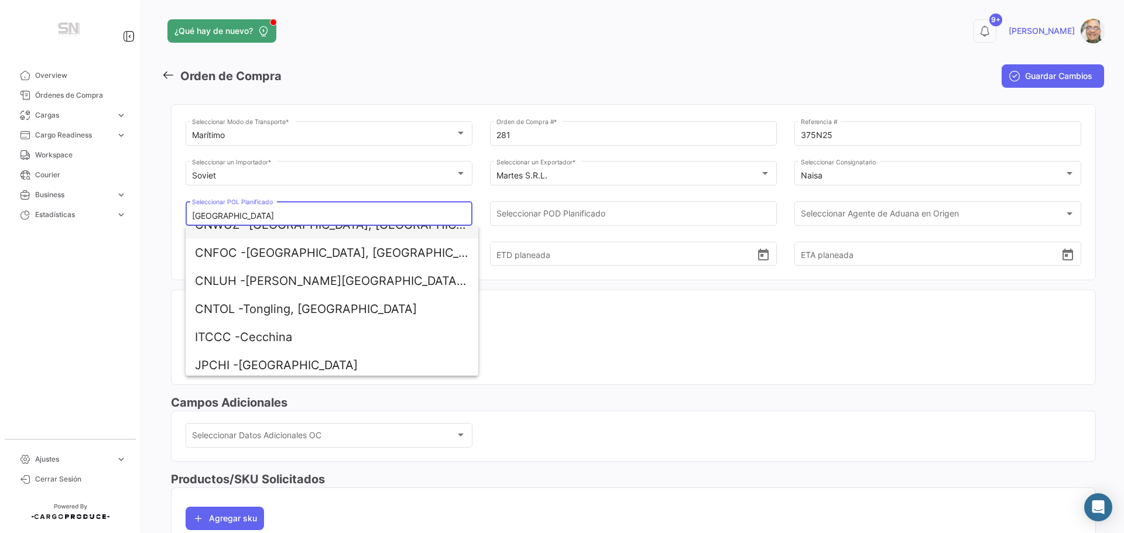
scroll to position [117, 0]
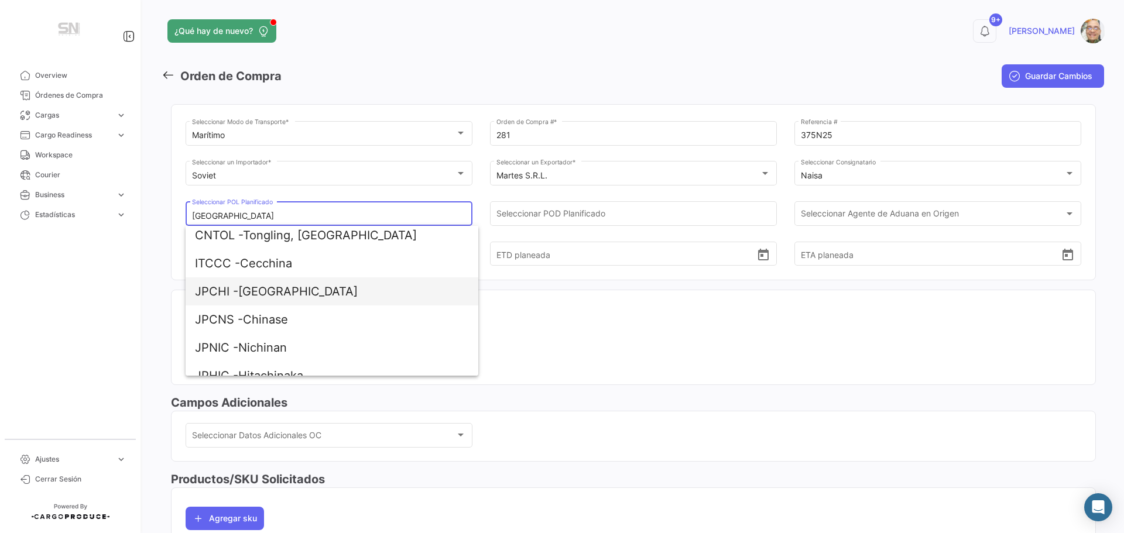
click at [262, 296] on span "JPCHI - [GEOGRAPHIC_DATA]" at bounding box center [332, 291] width 274 height 28
type input "[GEOGRAPHIC_DATA]"
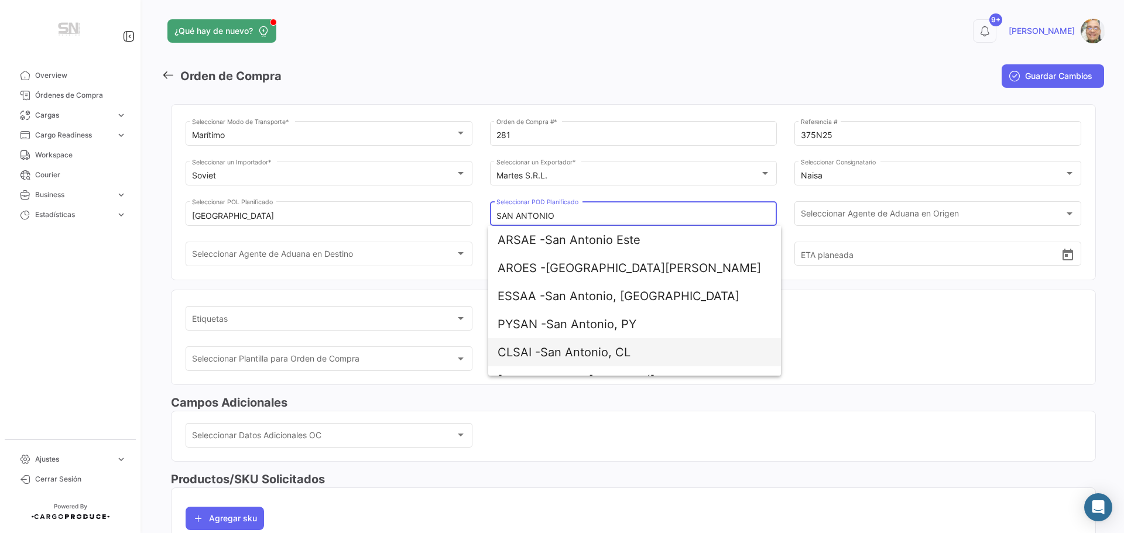
click at [533, 358] on span "CLSAI -" at bounding box center [519, 352] width 43 height 14
type input "San Antonio, CL"
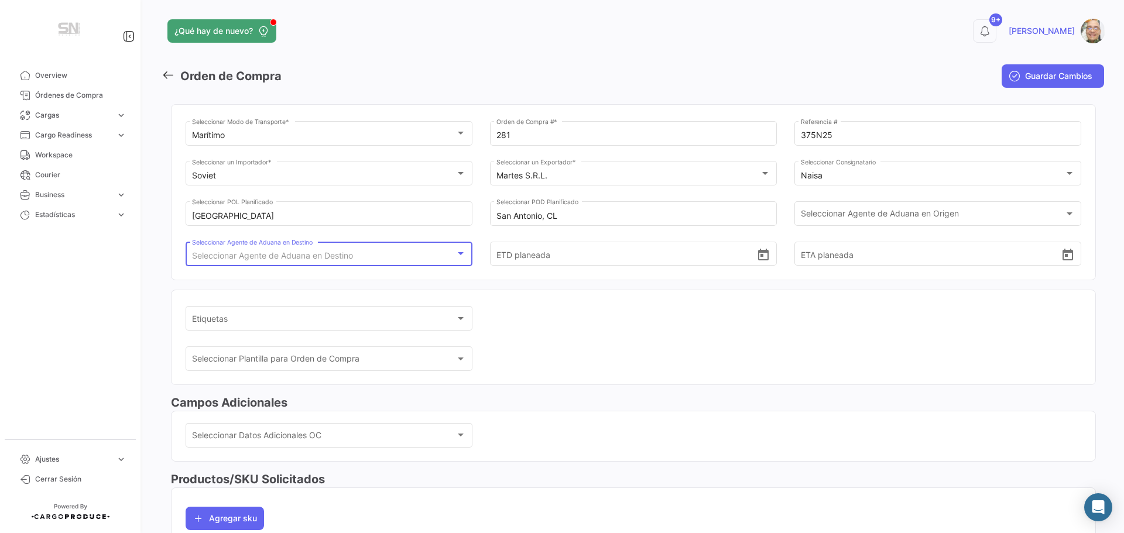
click at [463, 253] on div at bounding box center [460, 253] width 11 height 9
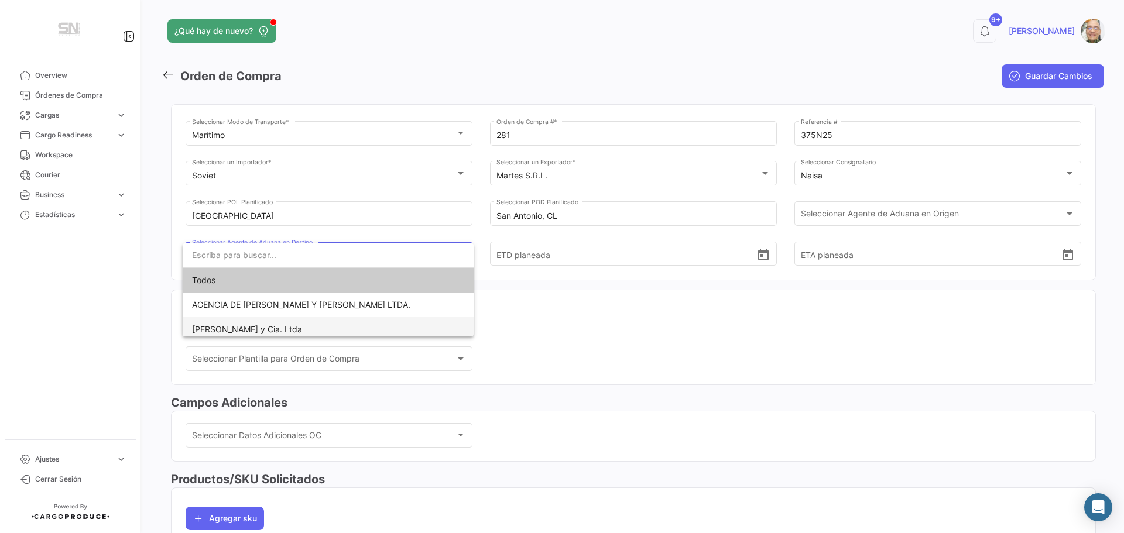
click at [292, 326] on span "[PERSON_NAME] y Cia. Ltda" at bounding box center [247, 329] width 110 height 10
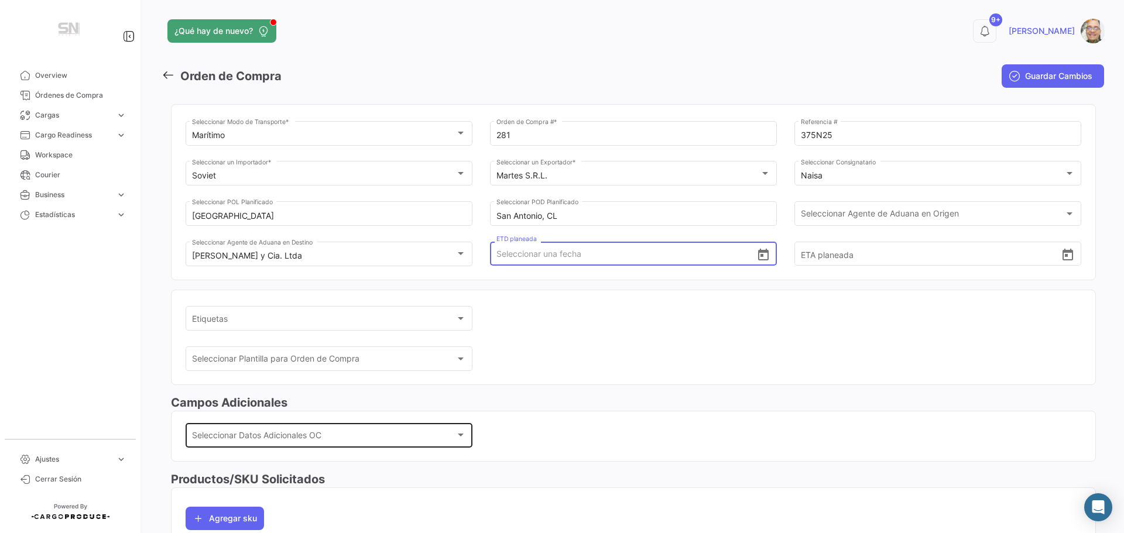
click at [459, 434] on div at bounding box center [461, 435] width 6 height 3
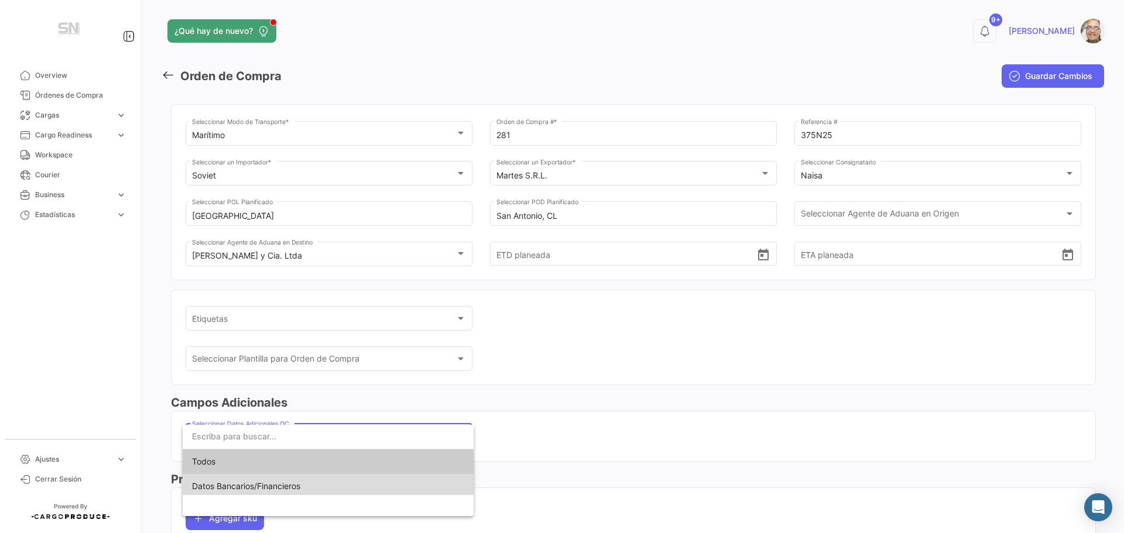
click at [328, 489] on span "Datos Bancarios/Financieros" at bounding box center [328, 486] width 272 height 25
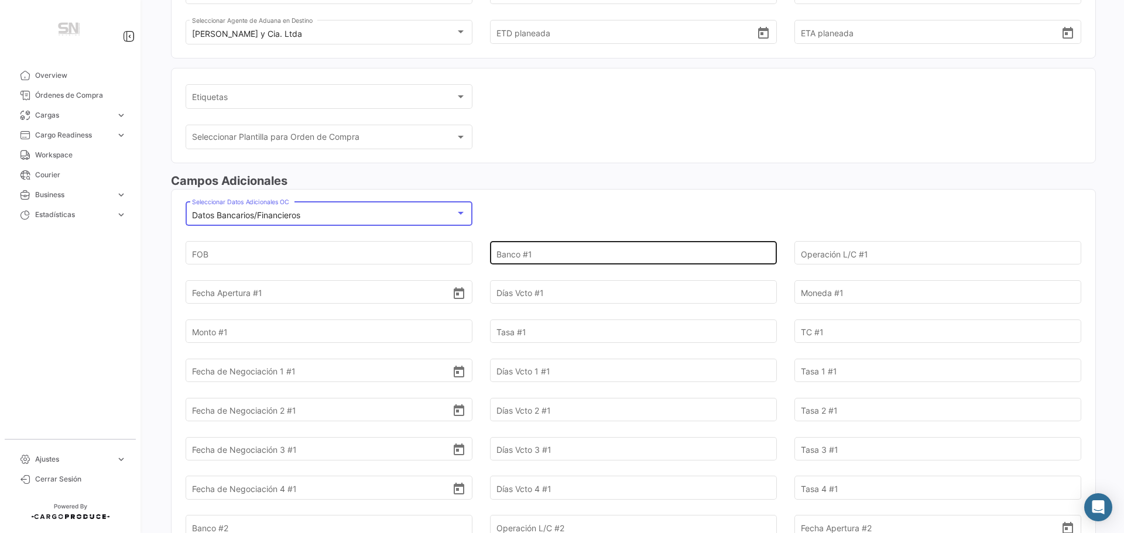
scroll to position [234, 0]
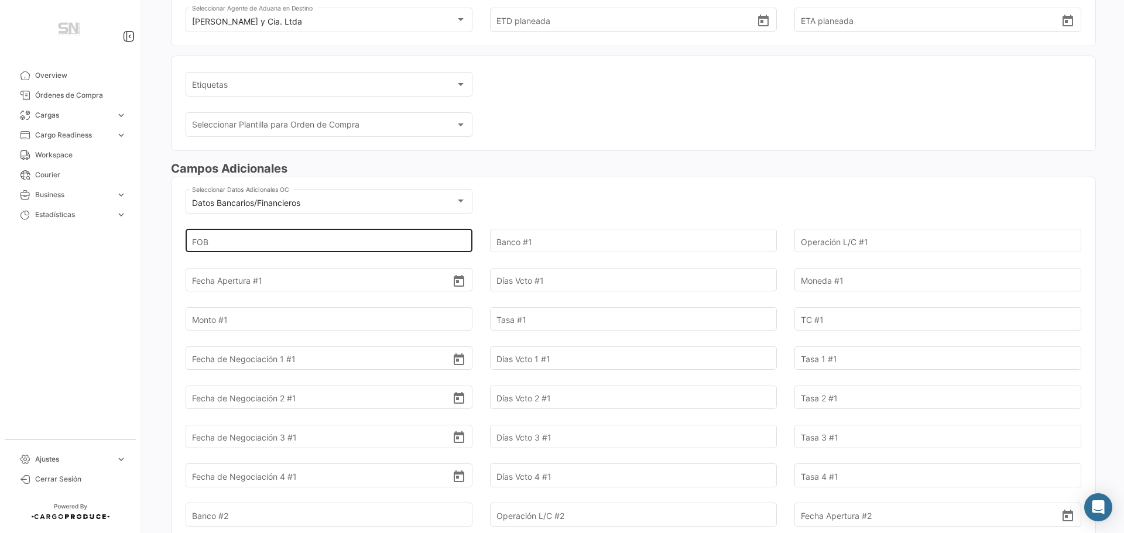
click at [236, 238] on input "FOB" at bounding box center [322, 241] width 261 height 41
type input "159.034,00"
type input "[GEOGRAPHIC_DATA]"
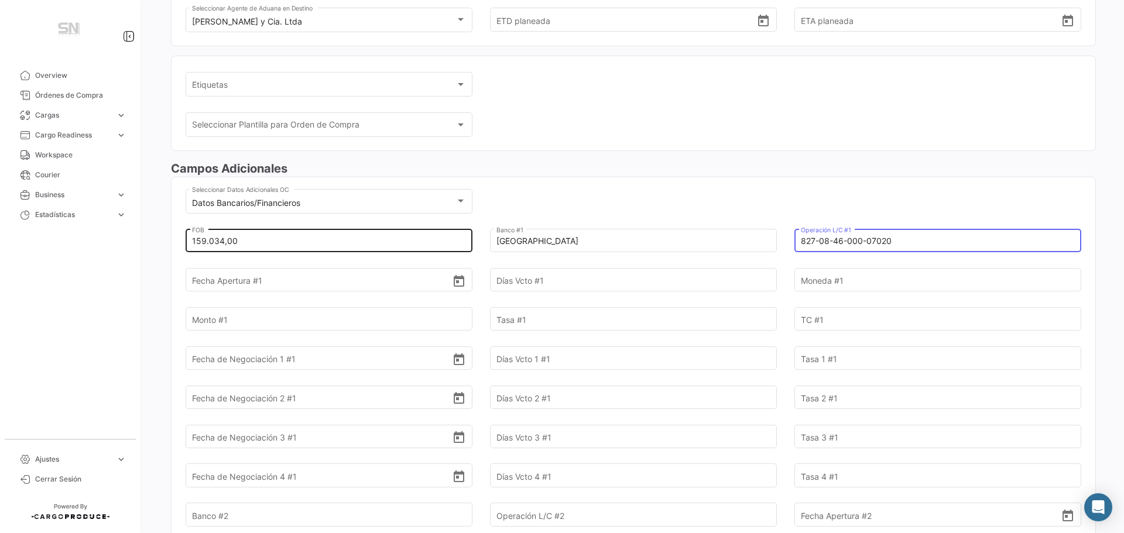
type input "827-08-46-000-07020"
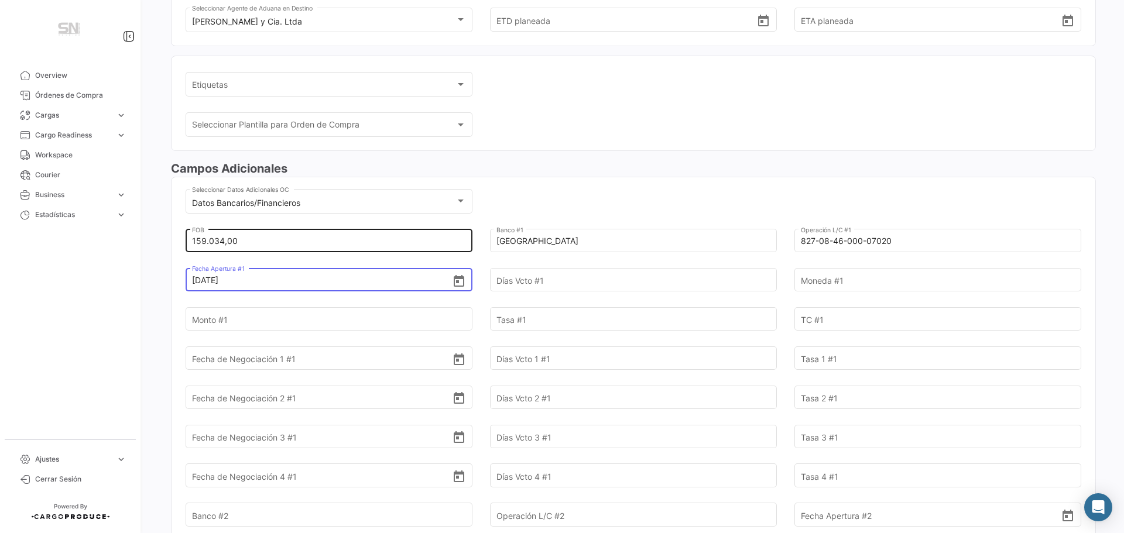
type input "[DATE]"
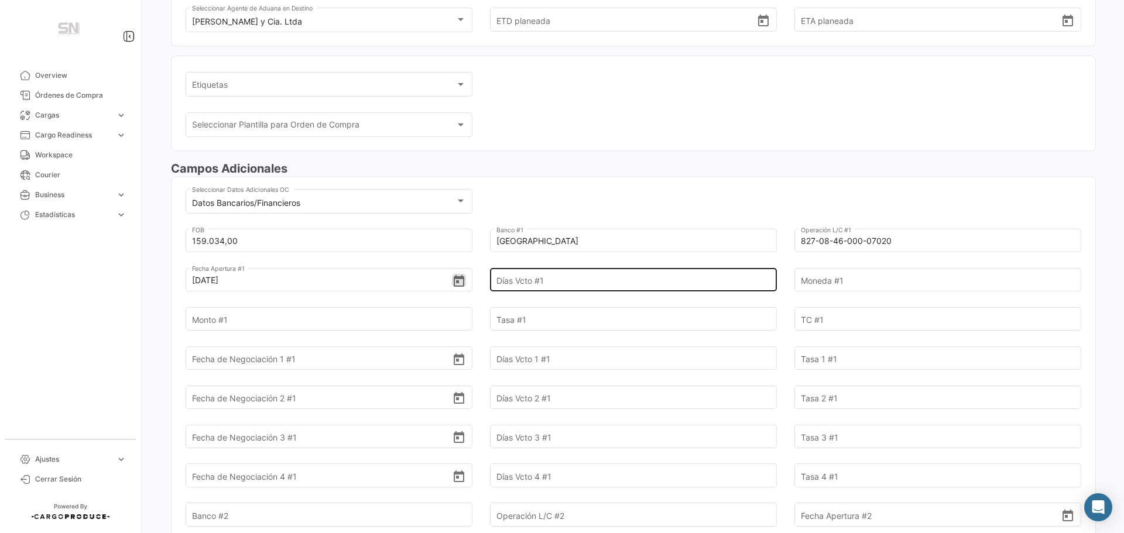
click at [529, 280] on input "Días Vcto #1" at bounding box center [626, 280] width 261 height 41
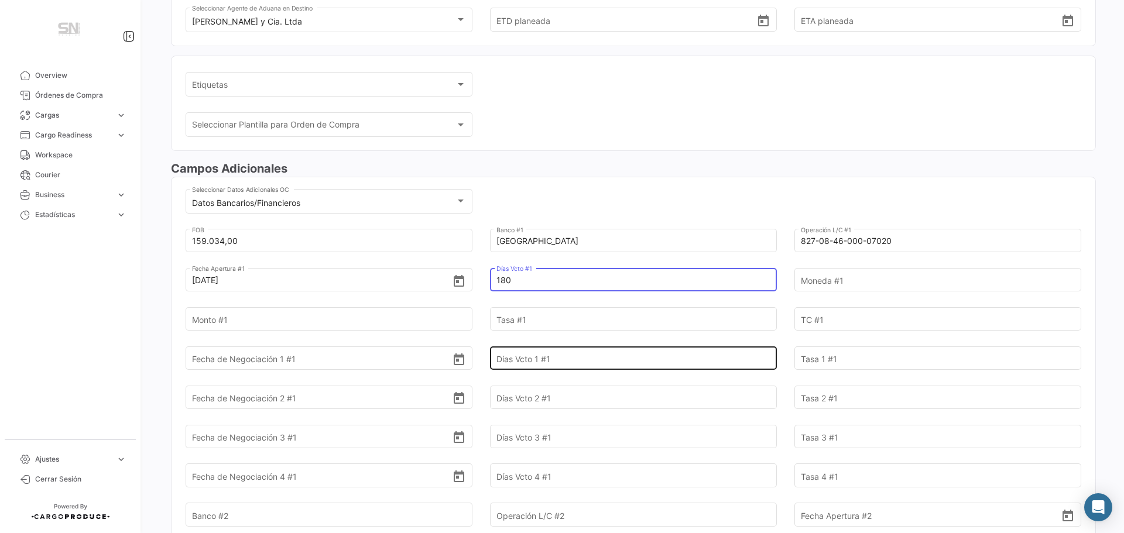
type input "180"
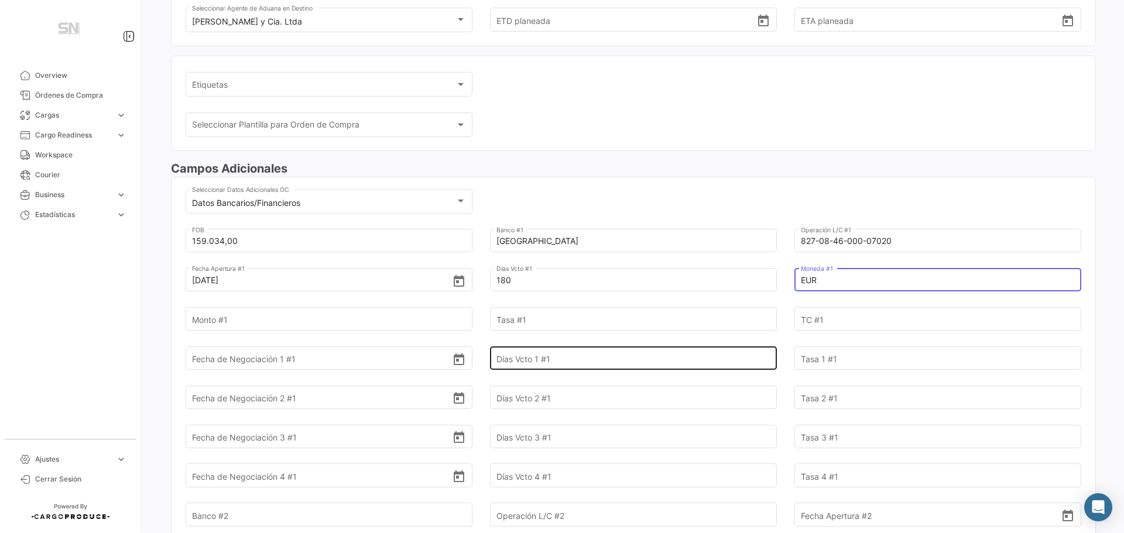
type input "EUR"
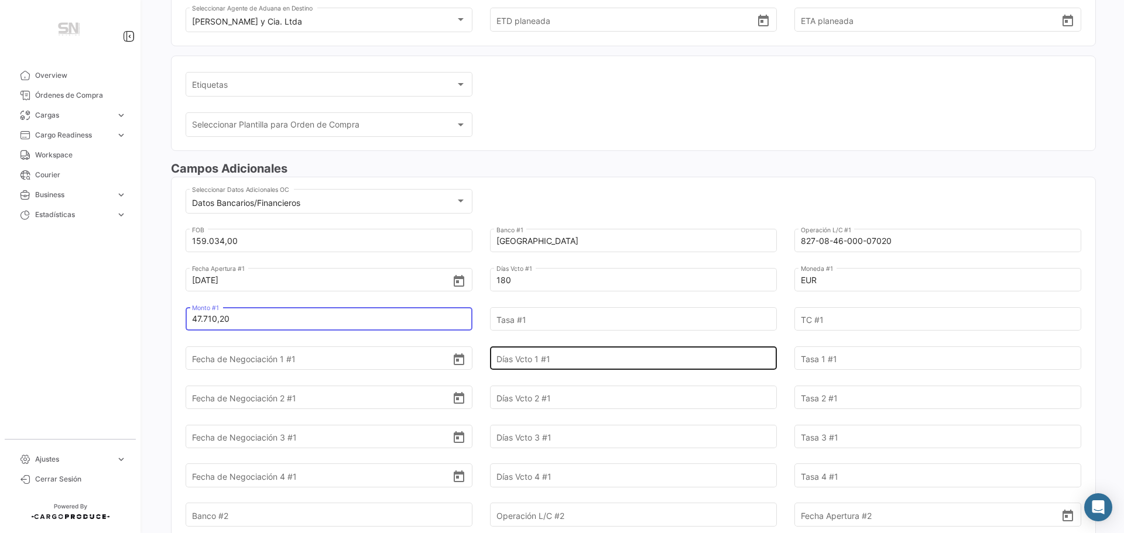
type input "47.710,20"
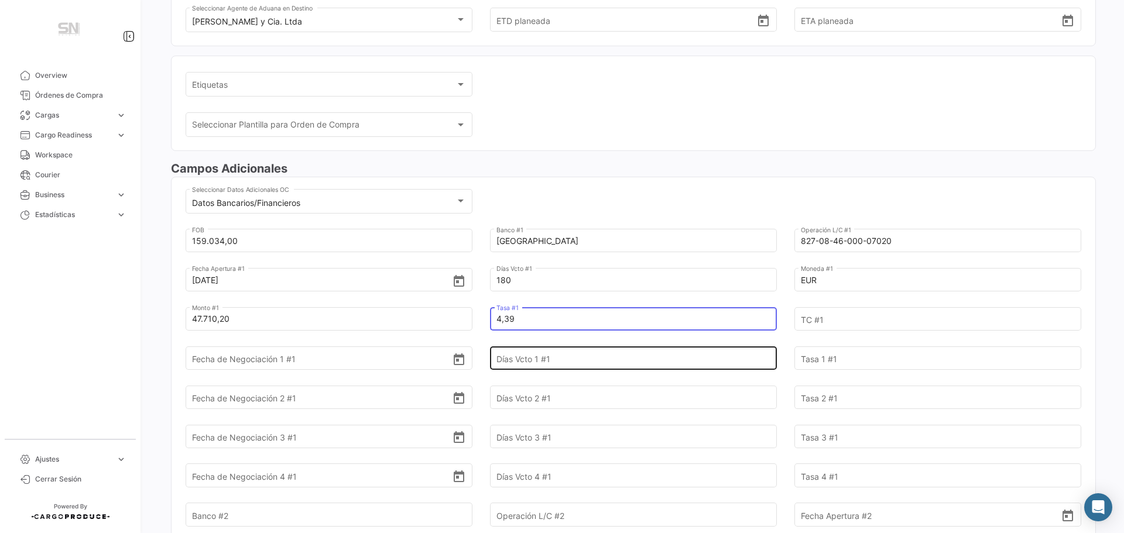
type input "4,39"
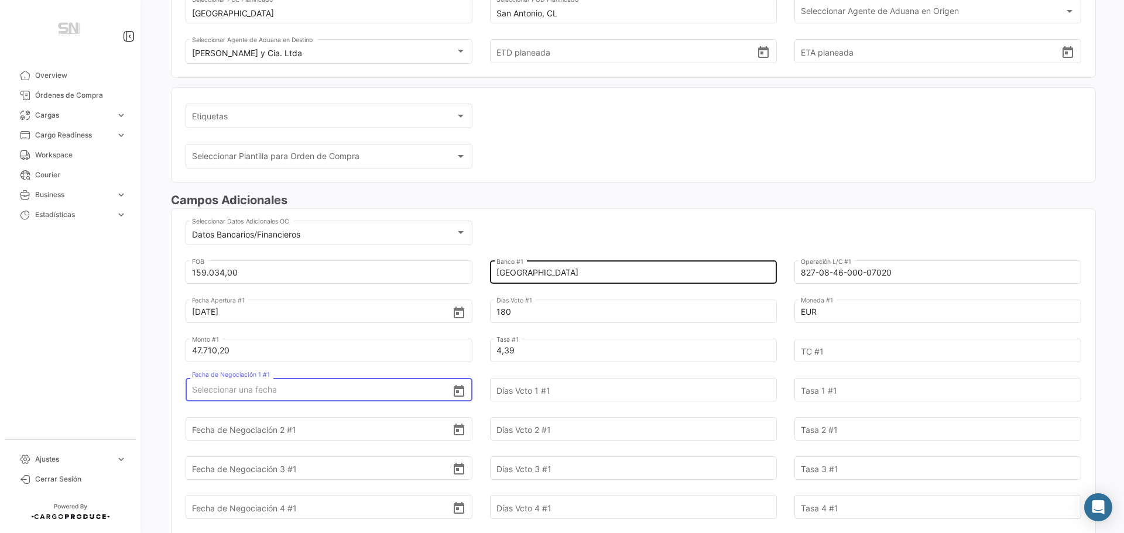
scroll to position [0, 0]
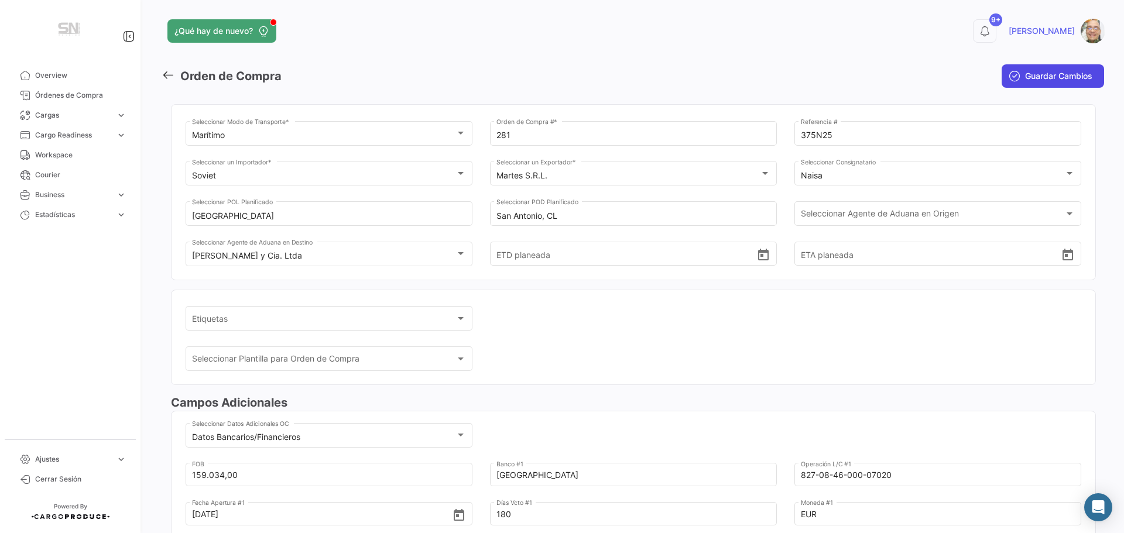
click at [1031, 82] on button "Guardar Cambios" at bounding box center [1053, 75] width 102 height 23
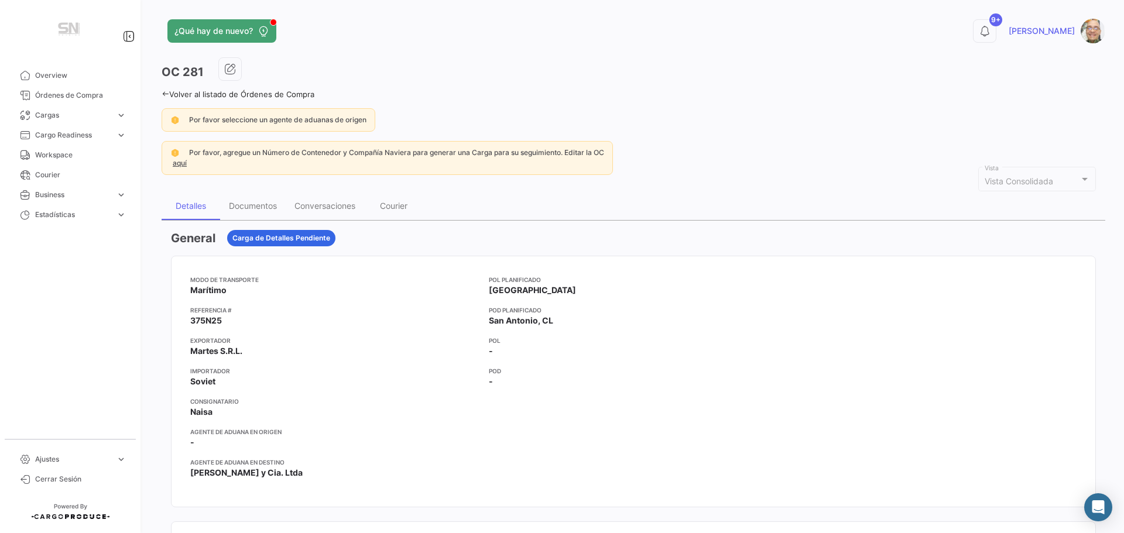
click at [161, 96] on div "¿Qué hay de nuevo? 9+ [PERSON_NAME] OC 281 Volver al listado de Órdenes de Comp…" at bounding box center [633, 266] width 981 height 533
click at [163, 94] on icon at bounding box center [166, 94] width 8 height 8
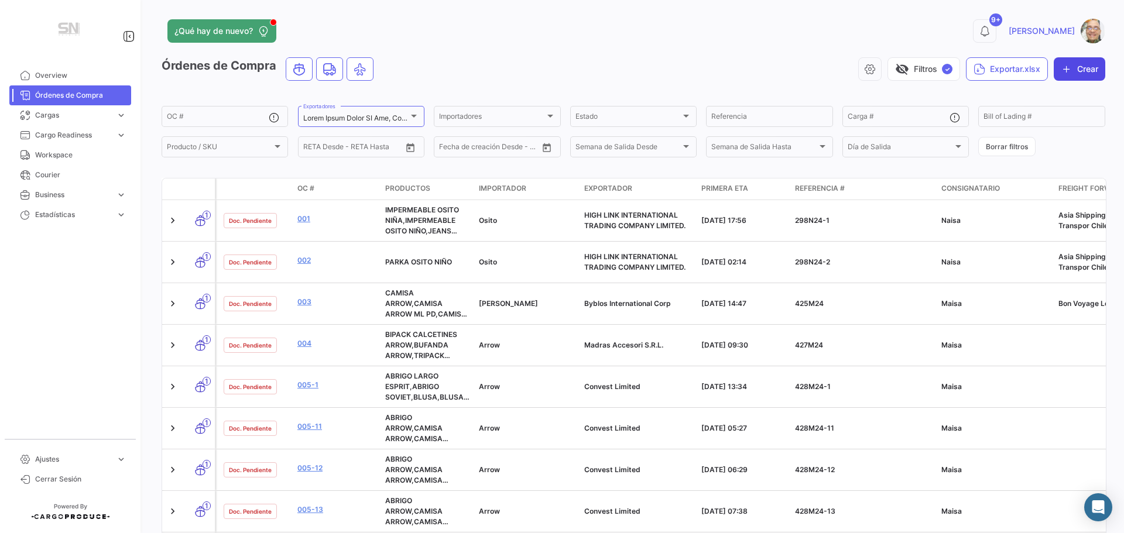
click at [1067, 69] on button "Crear" at bounding box center [1080, 68] width 52 height 23
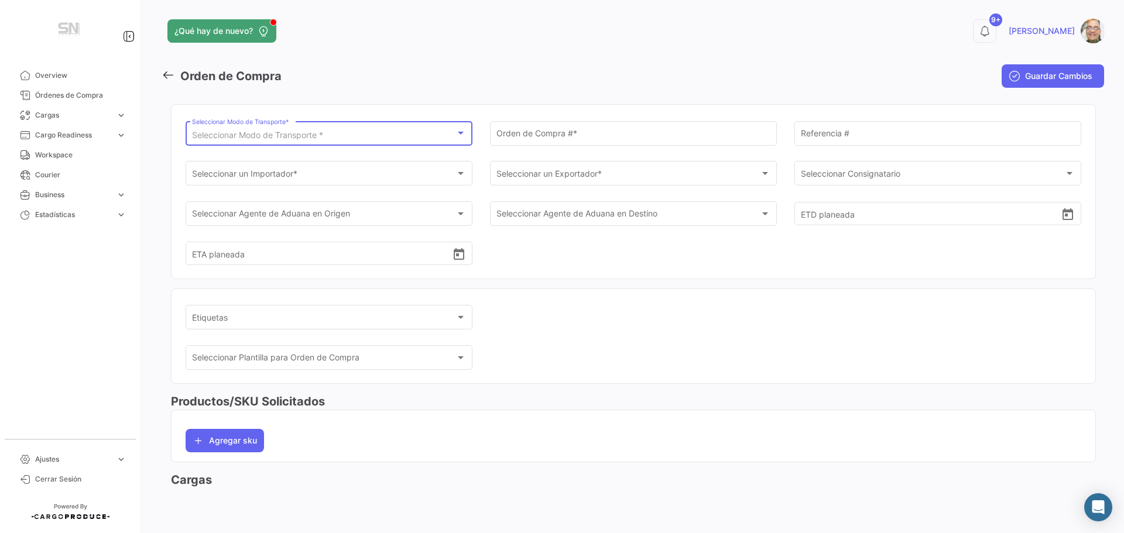
click at [292, 136] on span "Seleccionar Modo de Transporte *" at bounding box center [257, 135] width 131 height 10
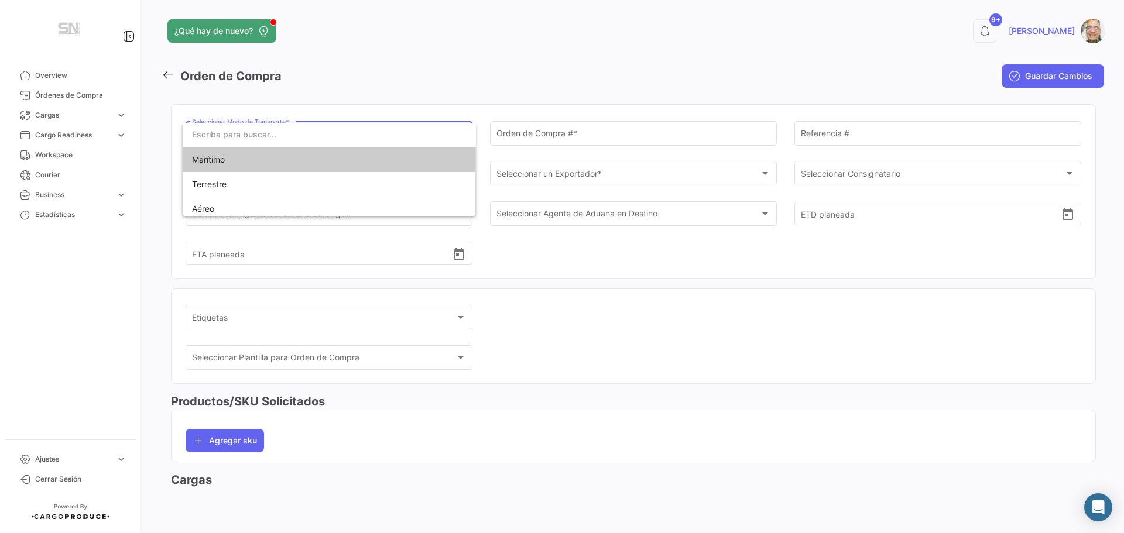
click at [280, 157] on span "Marítimo" at bounding box center [329, 160] width 275 height 25
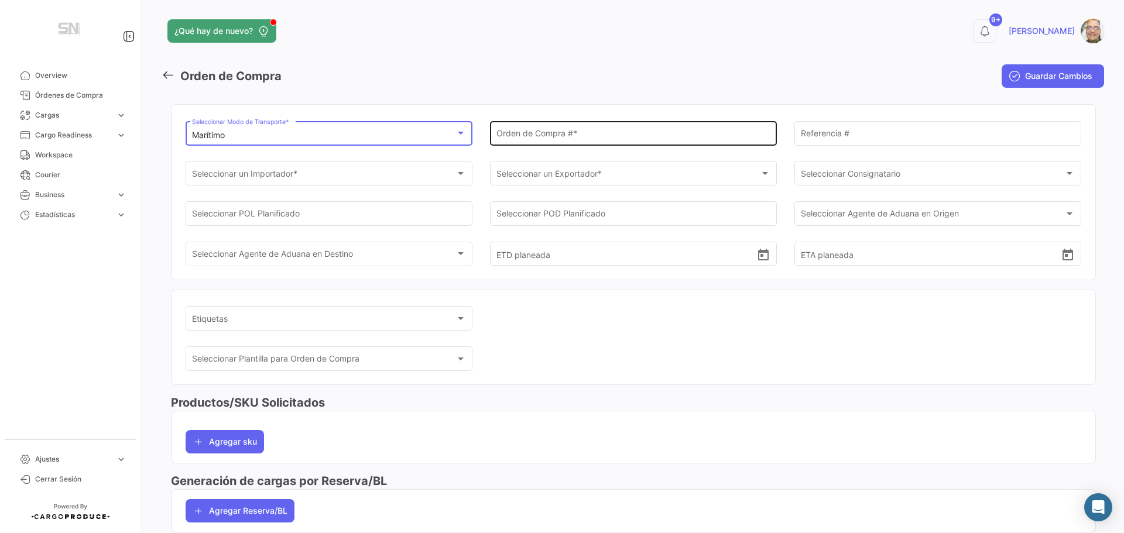
click at [519, 134] on input "Orden de Compra # *" at bounding box center [633, 136] width 275 height 10
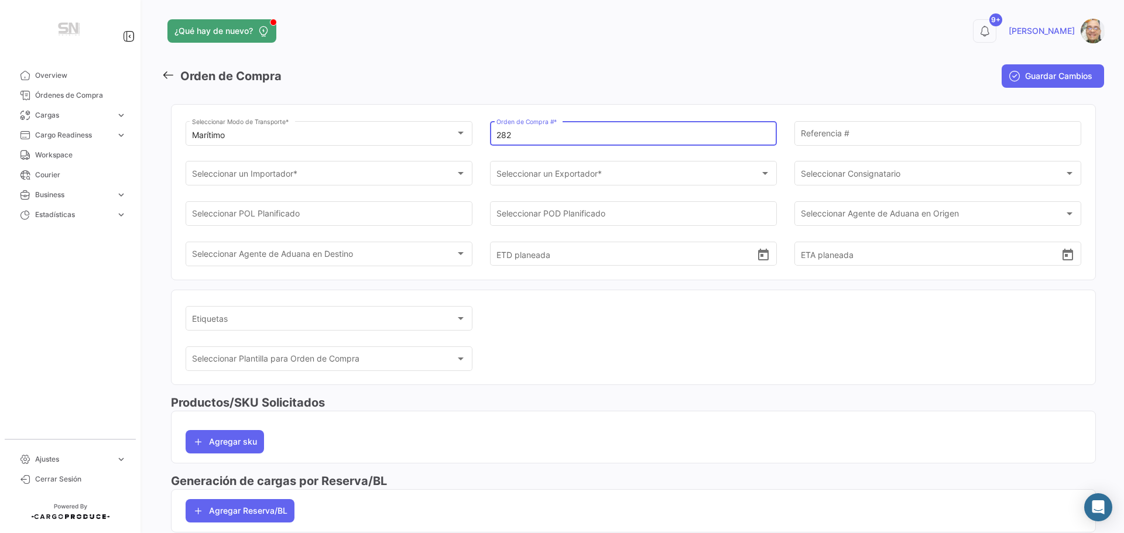
type input "282"
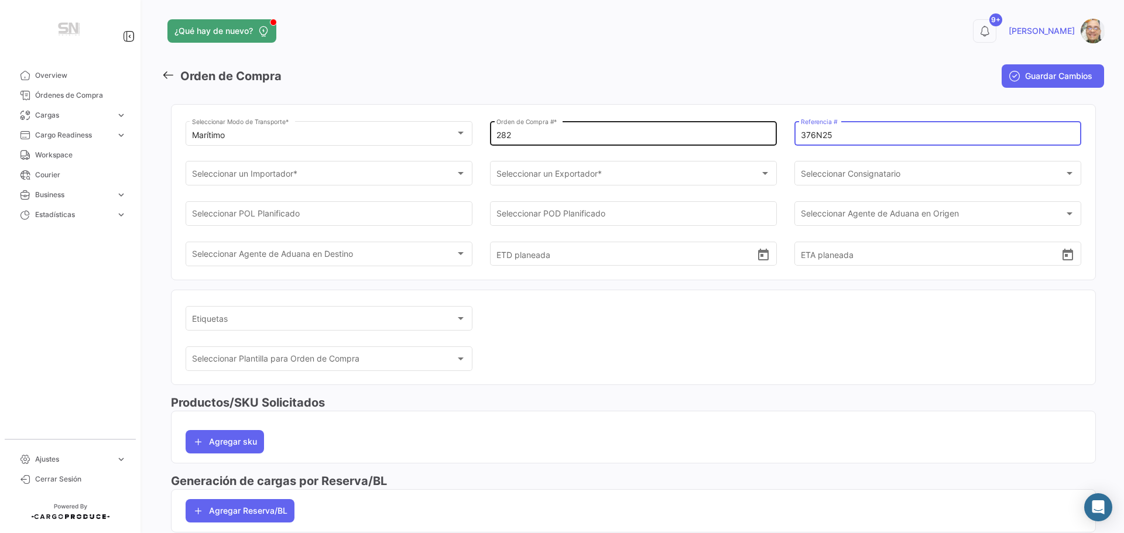
type input "376N25"
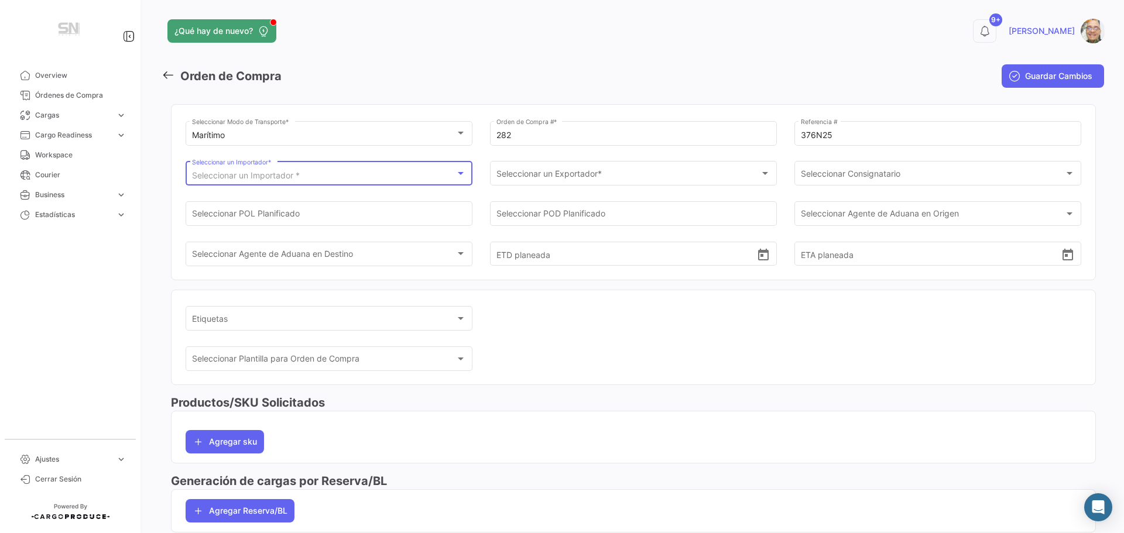
click at [462, 177] on div at bounding box center [460, 173] width 11 height 9
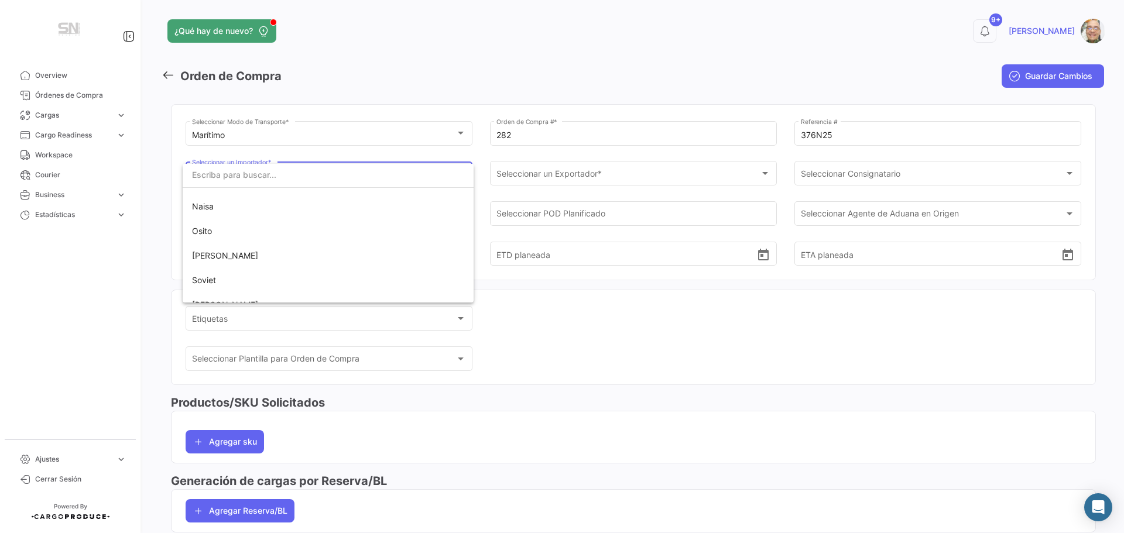
scroll to position [132, 0]
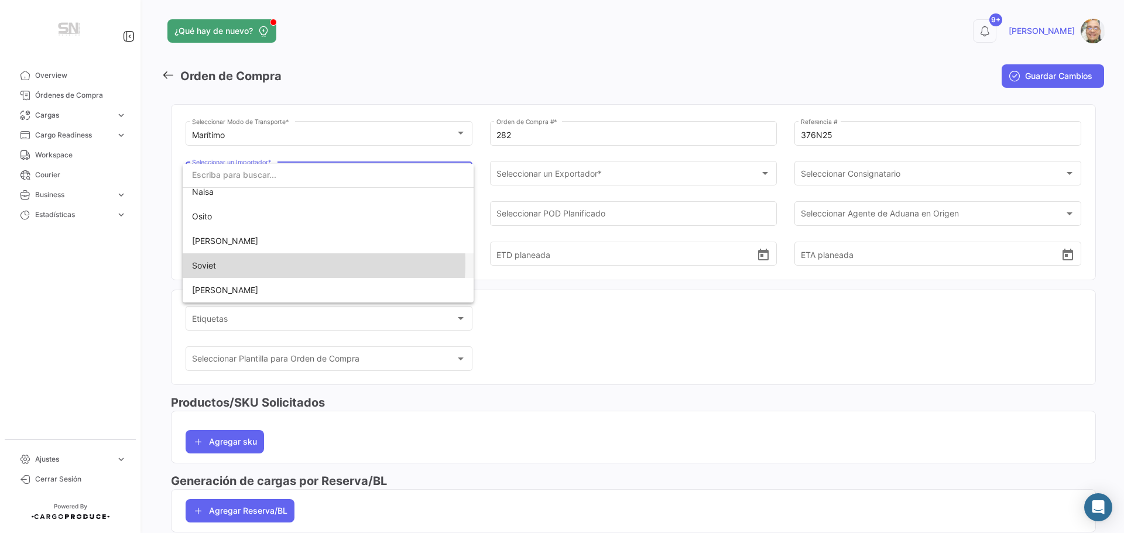
click at [261, 263] on span "Soviet" at bounding box center [328, 265] width 272 height 25
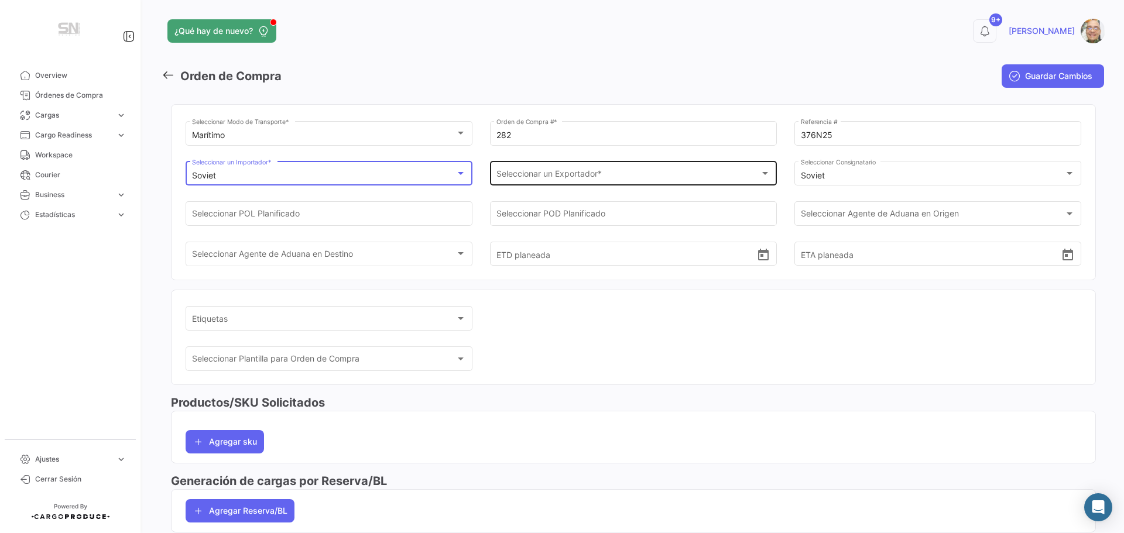
click at [585, 179] on span "Seleccionar un Exportador *" at bounding box center [628, 176] width 264 height 10
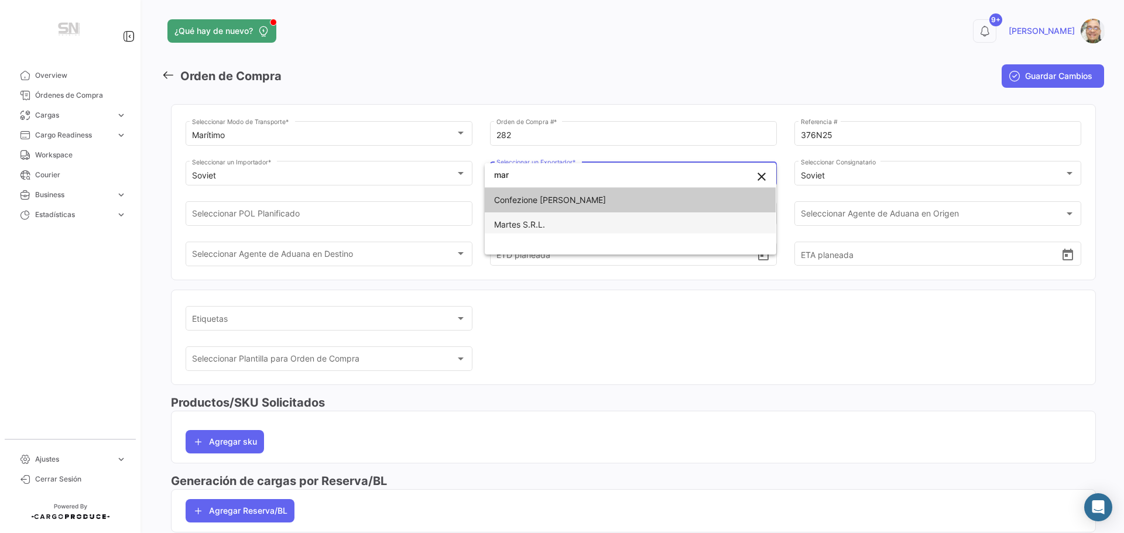
type input "mar"
click at [567, 218] on span "Martes S.R.L." at bounding box center [630, 225] width 272 height 25
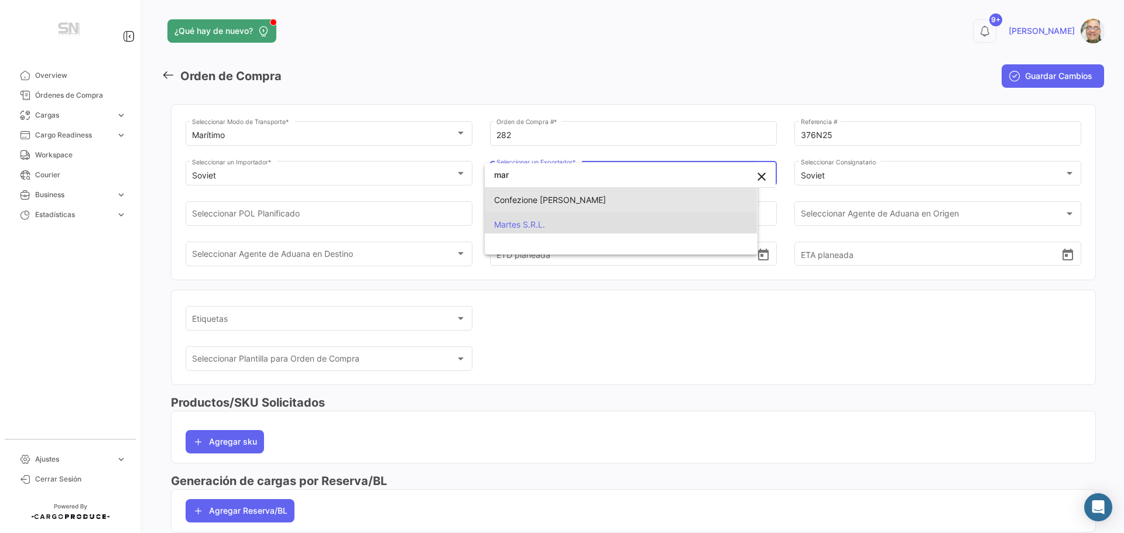
scroll to position [0, 0]
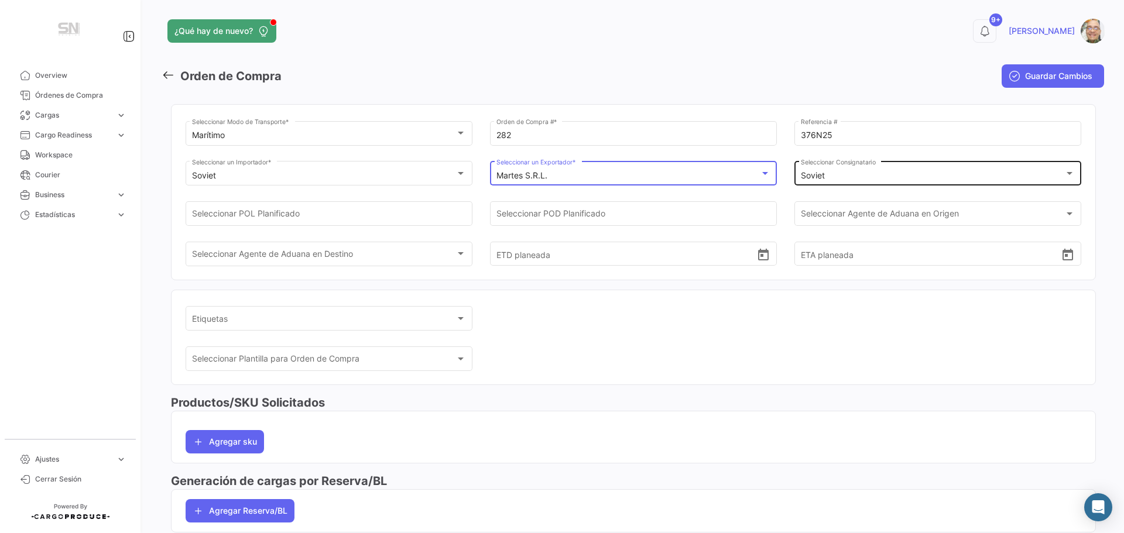
click at [837, 178] on div "Soviet" at bounding box center [933, 176] width 264 height 10
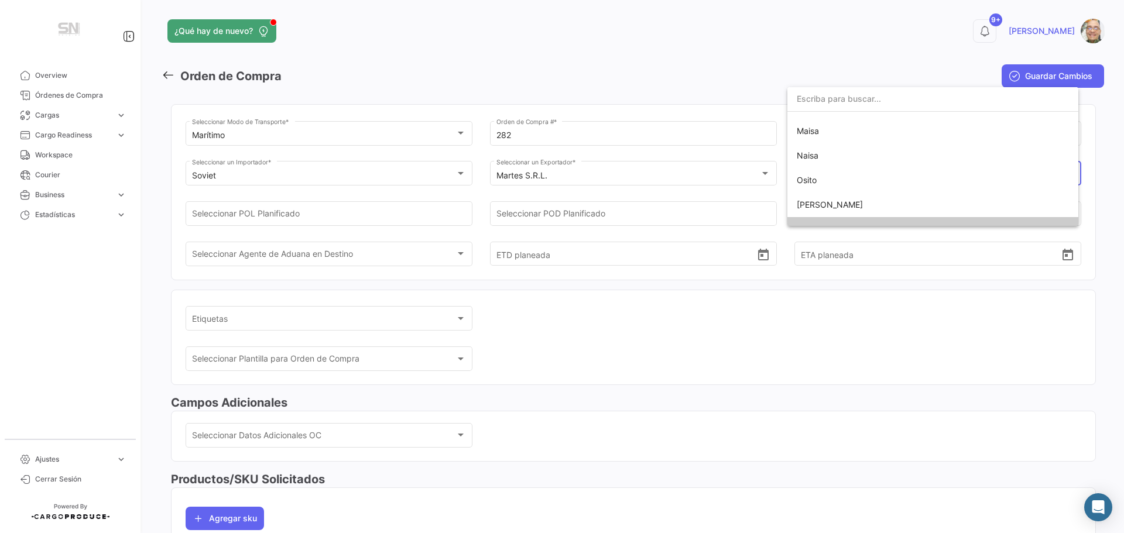
scroll to position [98, 0]
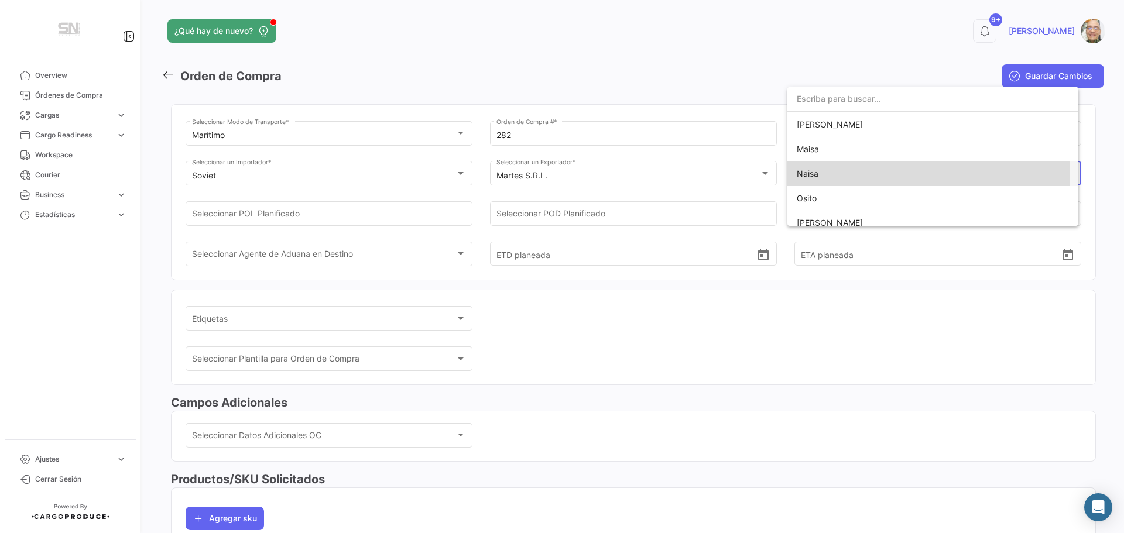
click at [826, 170] on span "Naisa" at bounding box center [933, 174] width 272 height 25
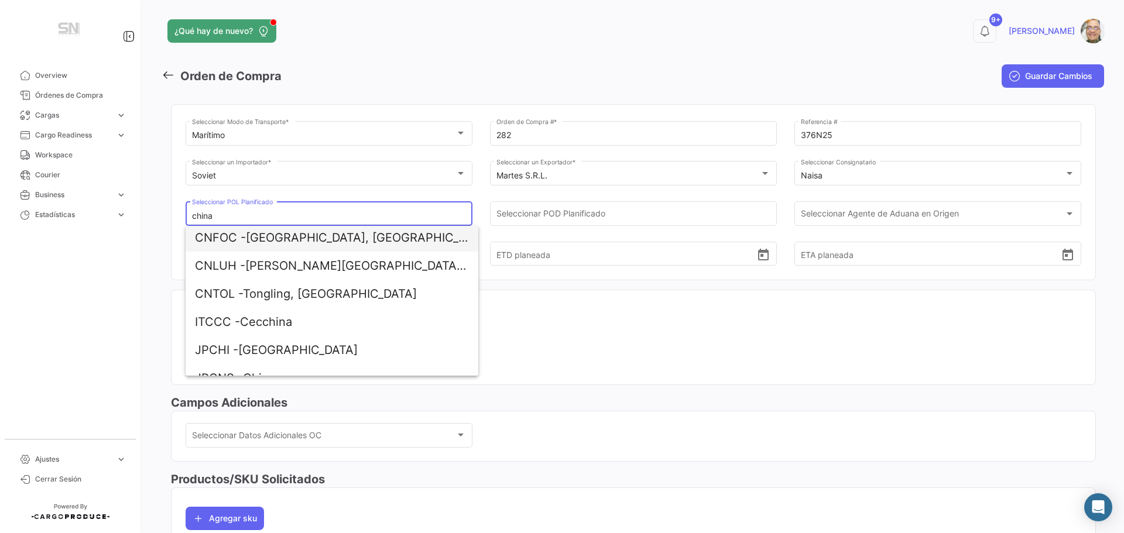
scroll to position [117, 0]
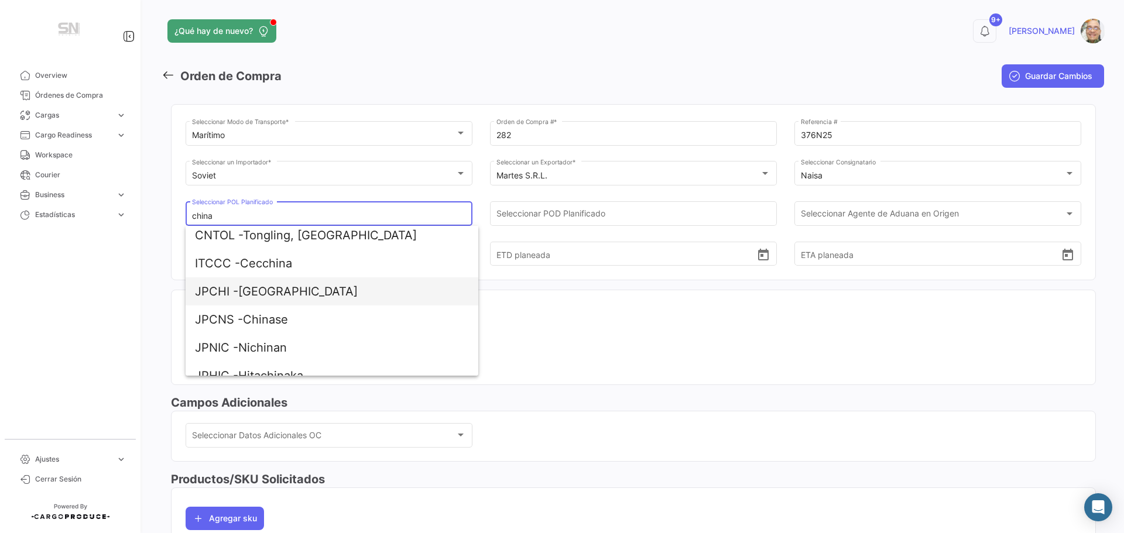
click at [258, 292] on span "JPCHI - [GEOGRAPHIC_DATA]" at bounding box center [332, 291] width 274 height 28
type input "[GEOGRAPHIC_DATA]"
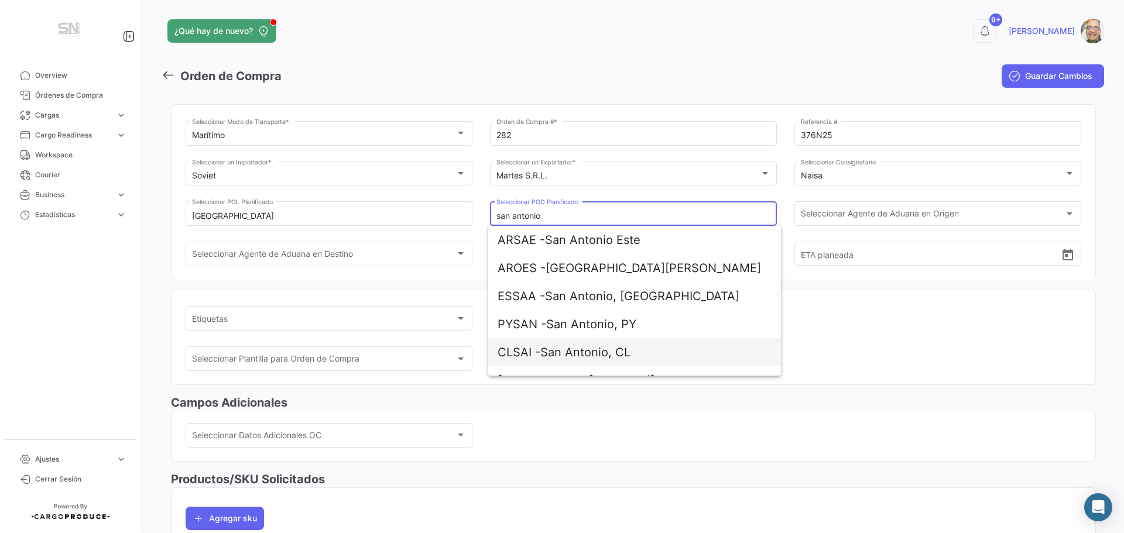
click at [505, 349] on span "CLSAI -" at bounding box center [519, 352] width 43 height 14
type input "San Antonio, CL"
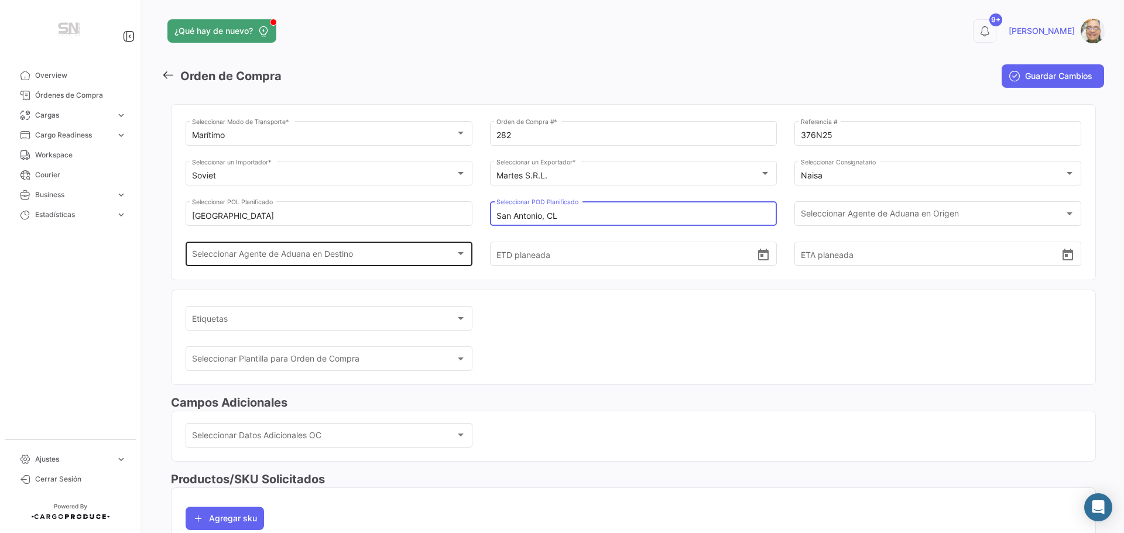
click at [463, 257] on div at bounding box center [460, 253] width 11 height 9
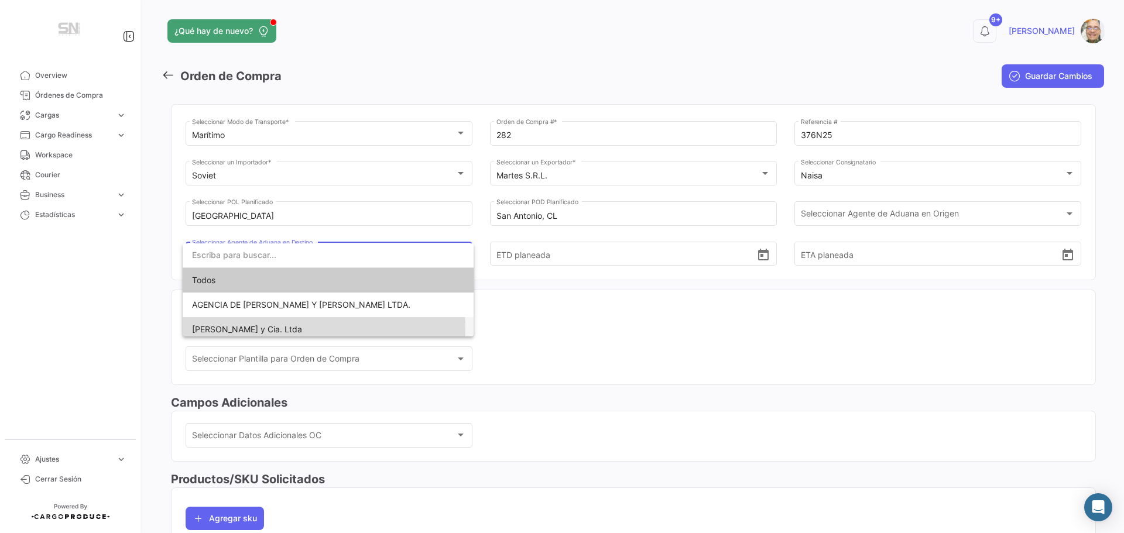
click at [271, 330] on span "[PERSON_NAME] y Cia. Ltda" at bounding box center [247, 329] width 110 height 10
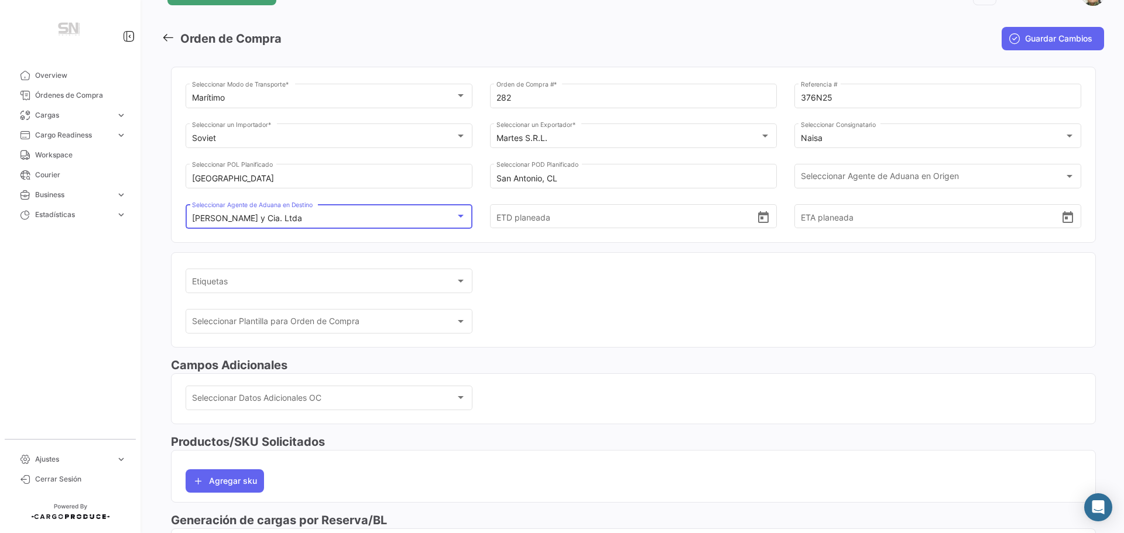
scroll to position [59, 0]
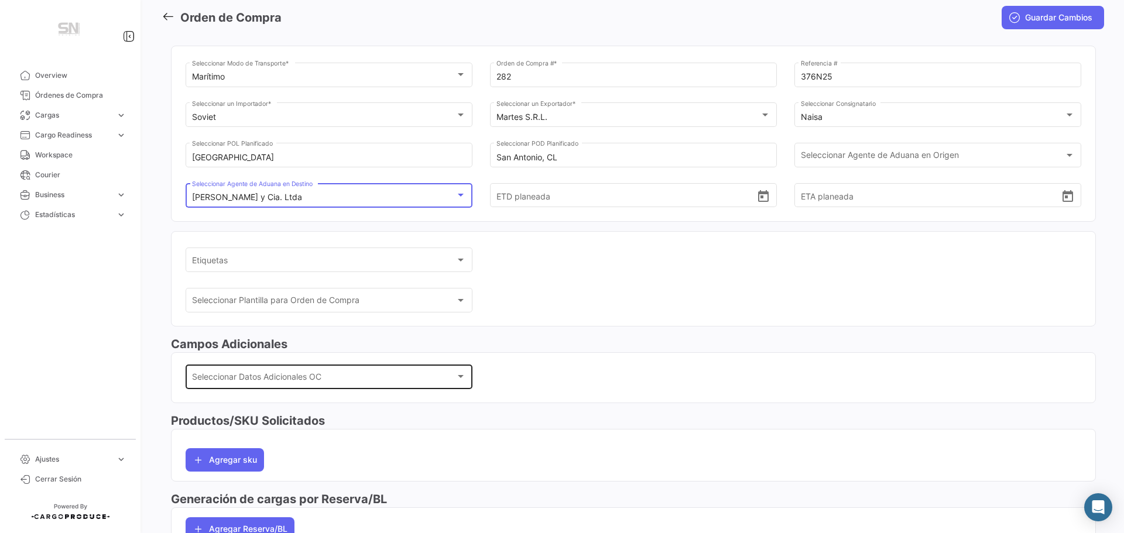
click at [465, 379] on div "Seleccionar Datos Adicionales OC Seleccionar Datos Adicionales OC" at bounding box center [329, 375] width 287 height 27
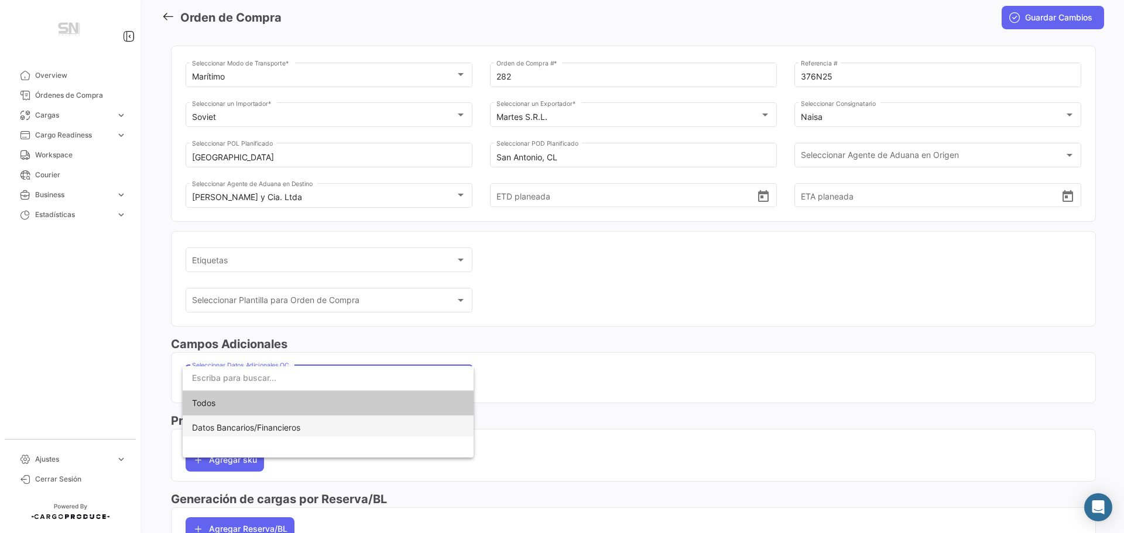
click at [405, 424] on span "Datos Bancarios/Financieros" at bounding box center [328, 428] width 272 height 25
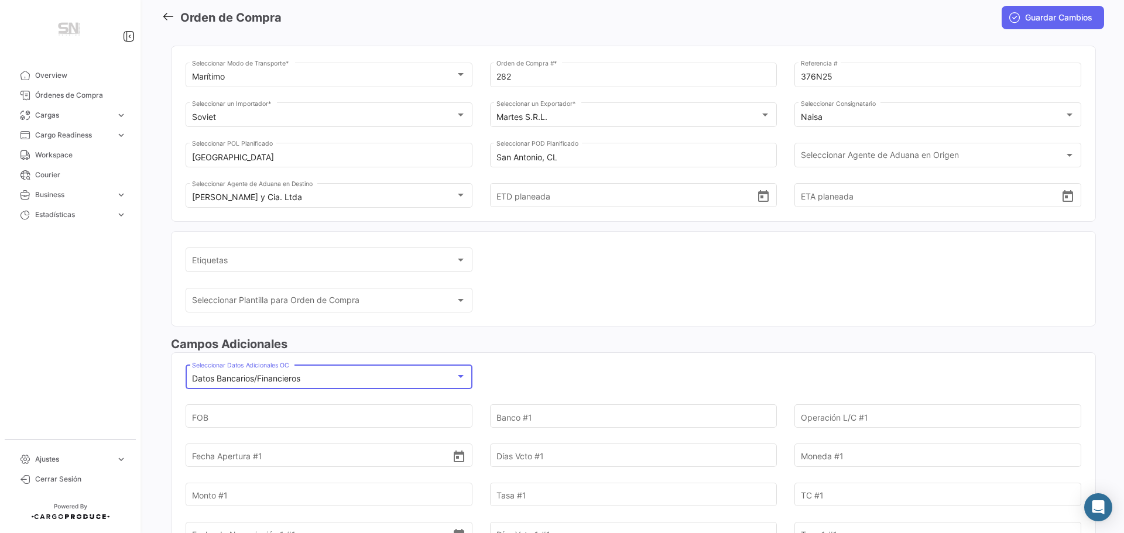
scroll to position [117, 0]
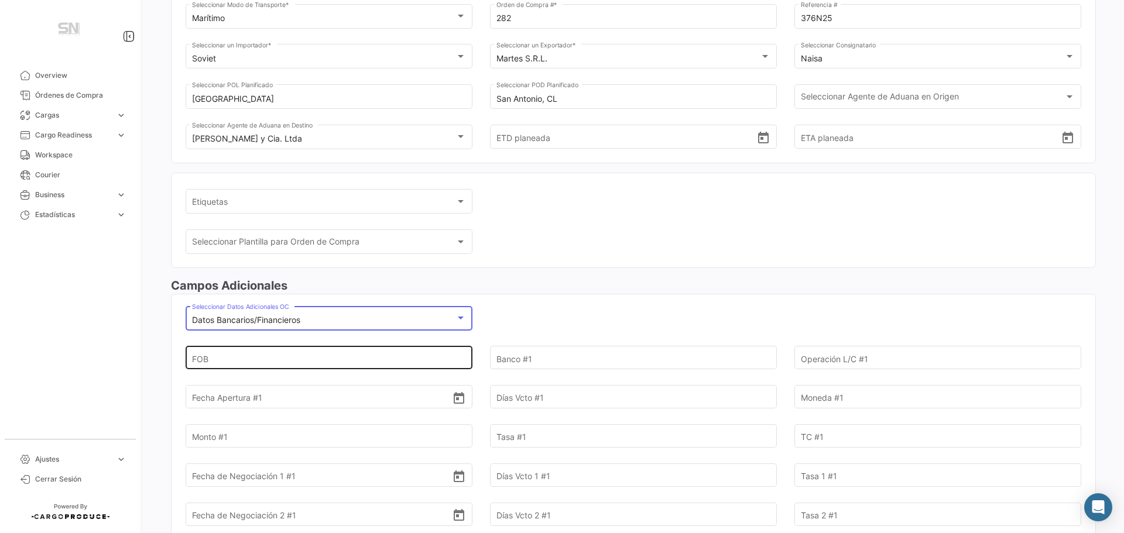
click at [270, 364] on input "FOB" at bounding box center [322, 358] width 261 height 41
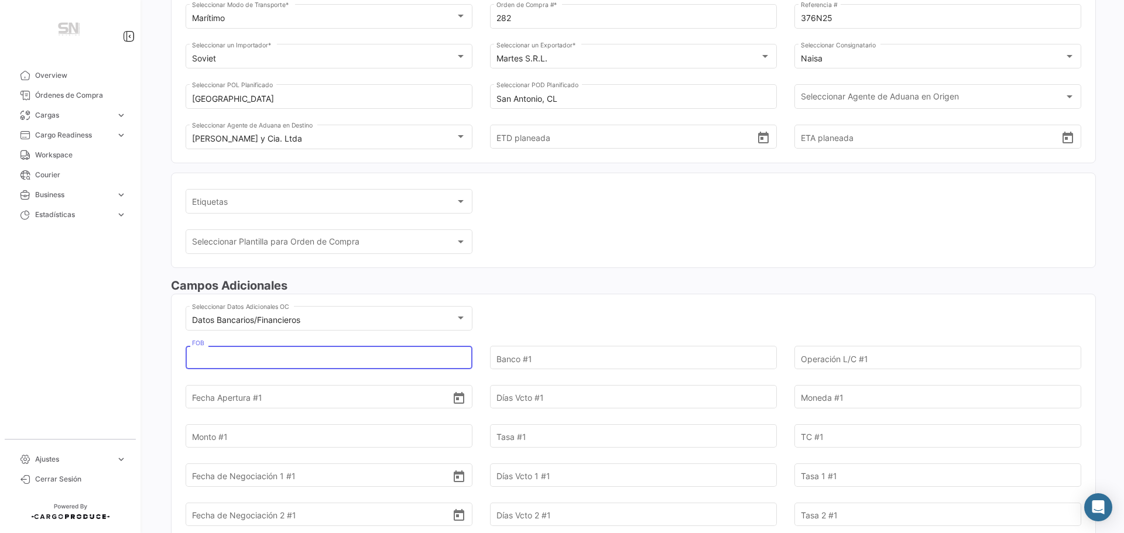
click at [212, 362] on input "FOB" at bounding box center [322, 358] width 261 height 41
type input "34.256,10"
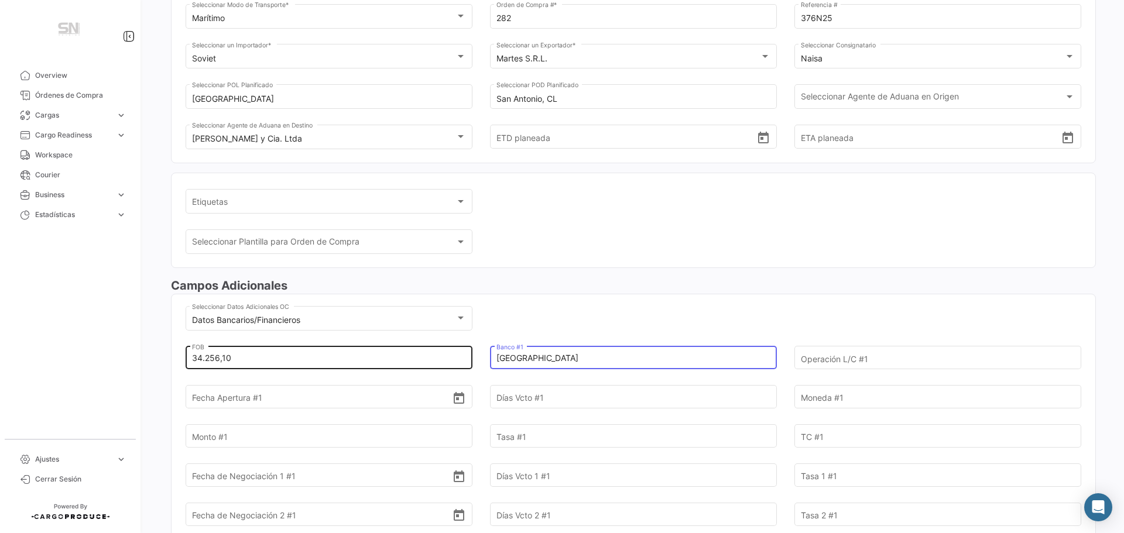
type input "[GEOGRAPHIC_DATA]"
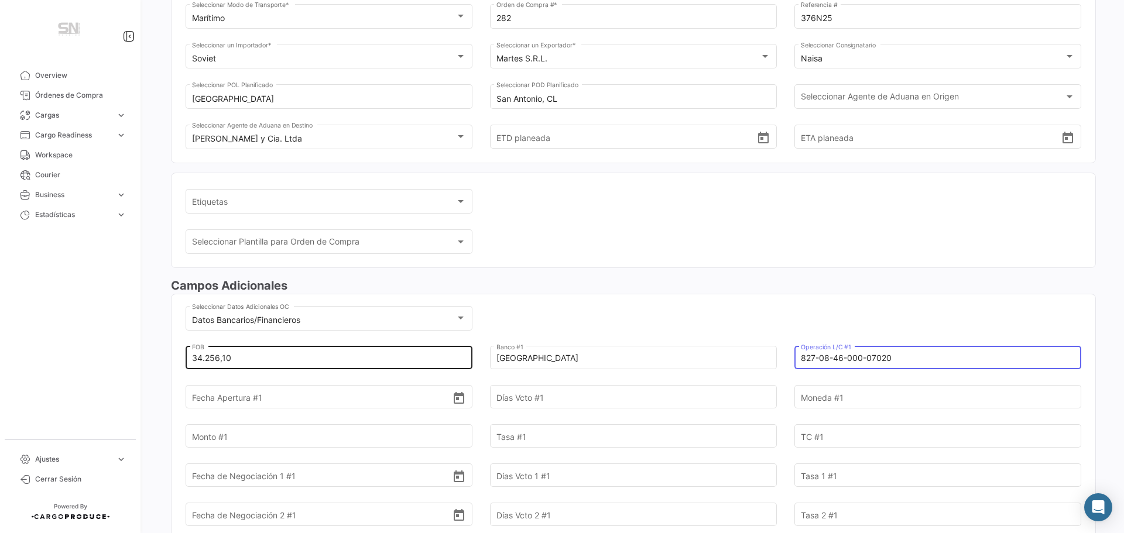
type input "827-08-46-000-07020"
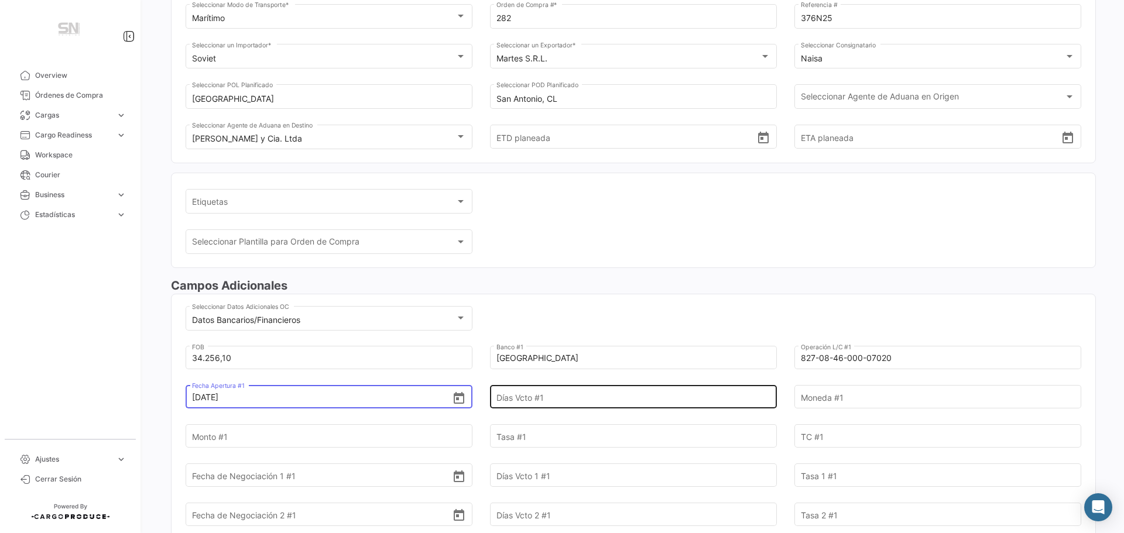
type input "[DATE]"
click at [537, 398] on input "Días Vcto #1" at bounding box center [626, 397] width 261 height 41
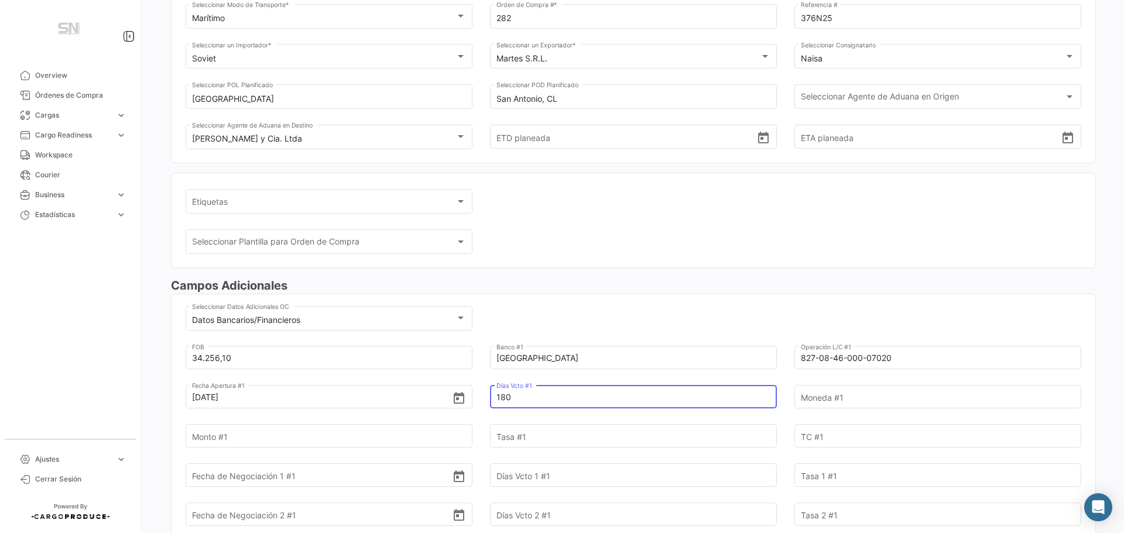
type input "180"
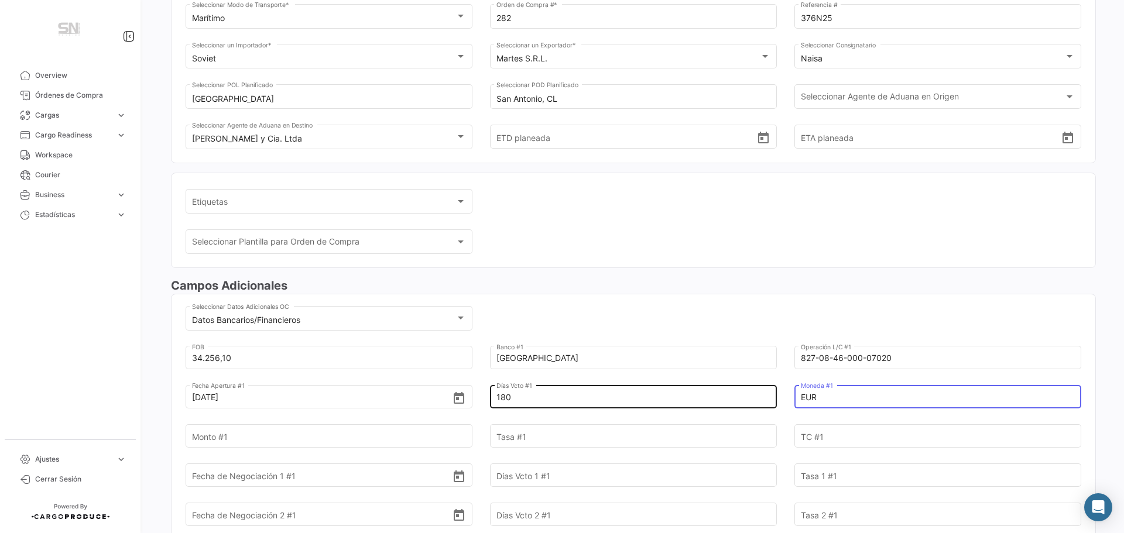
type input "EUR"
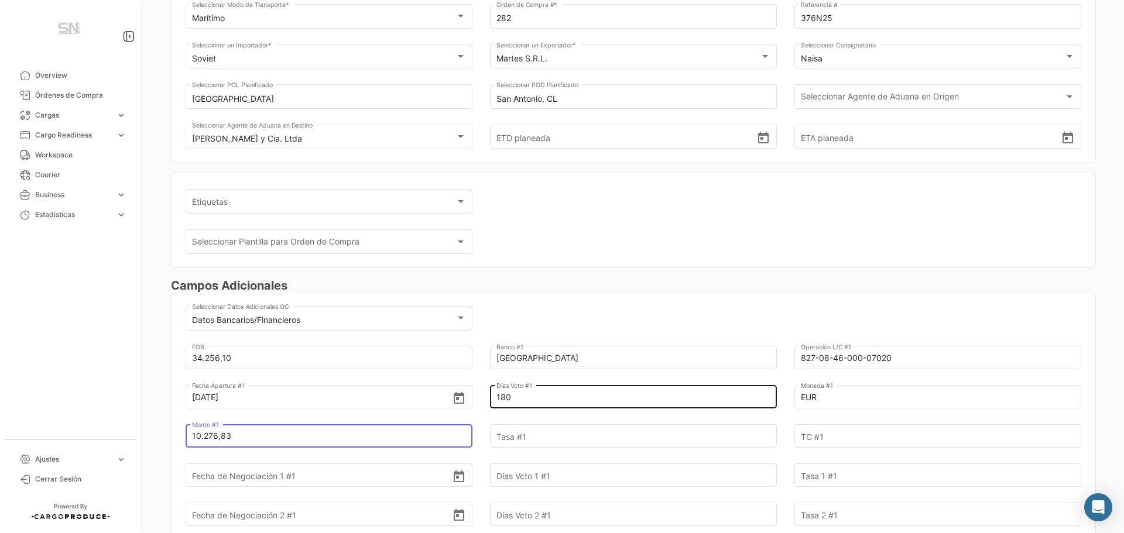
type input "10.276,83"
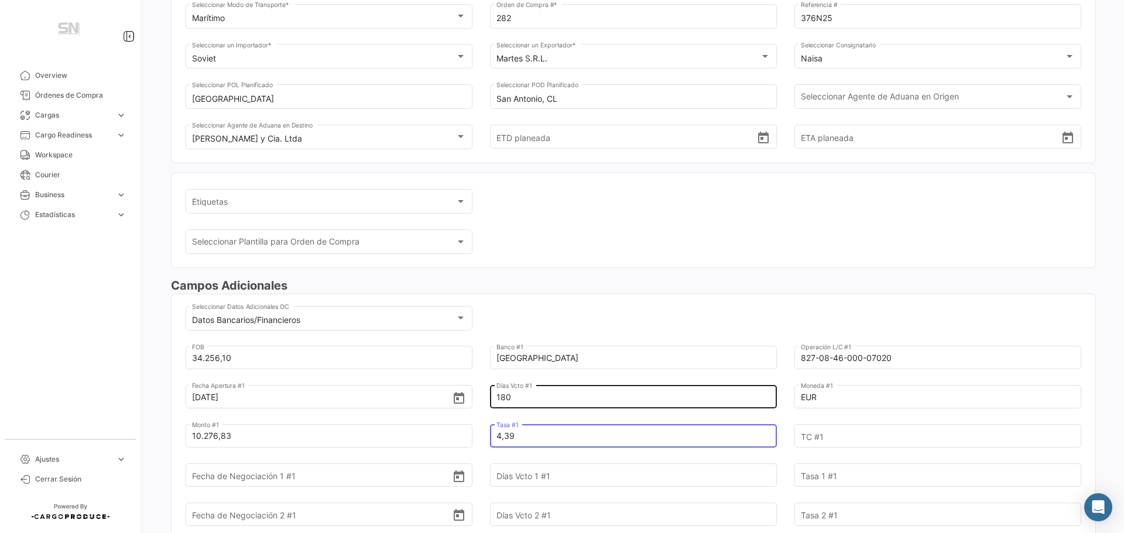
type input "4,39"
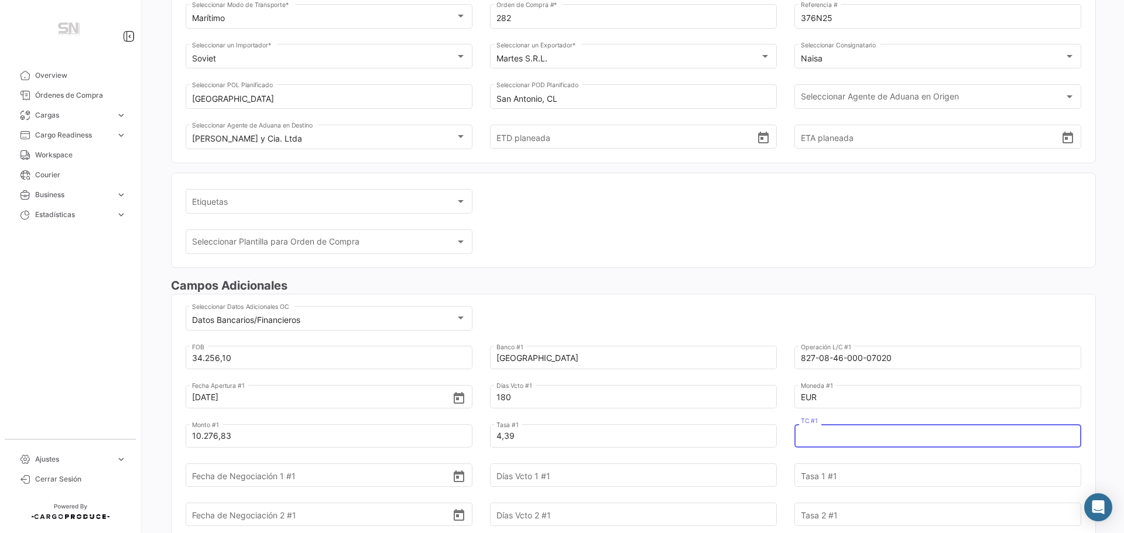
scroll to position [0, 0]
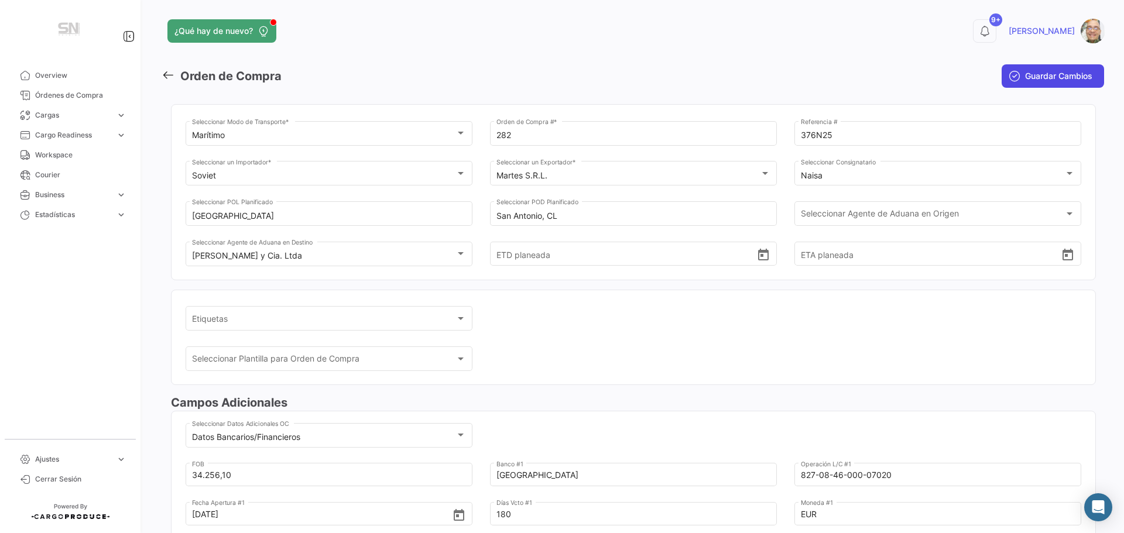
click at [1038, 73] on span "Guardar Cambios" at bounding box center [1058, 76] width 67 height 12
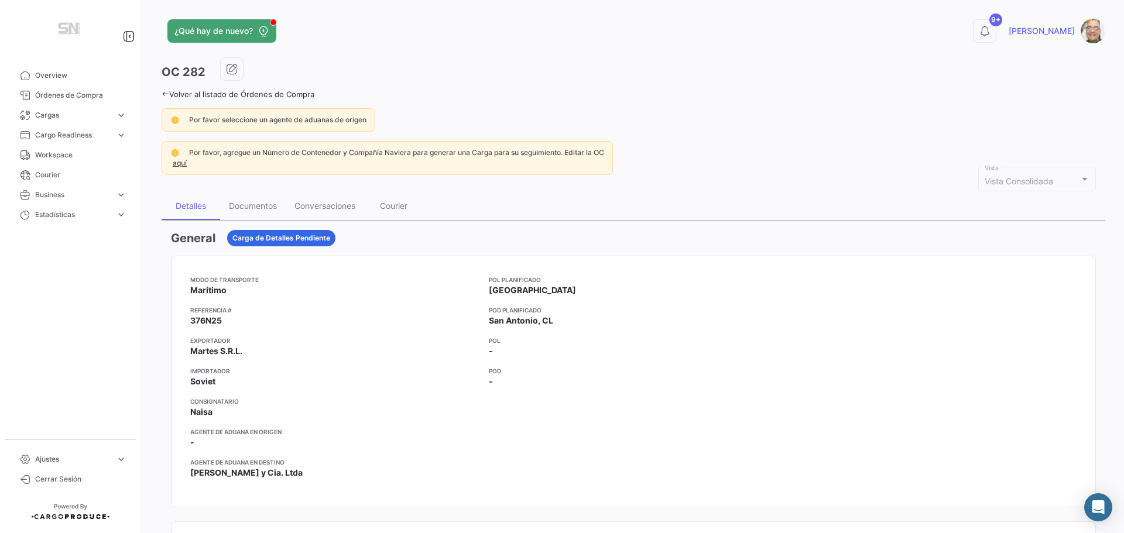
click at [165, 92] on icon at bounding box center [166, 94] width 8 height 8
